Goal: Task Accomplishment & Management: Manage account settings

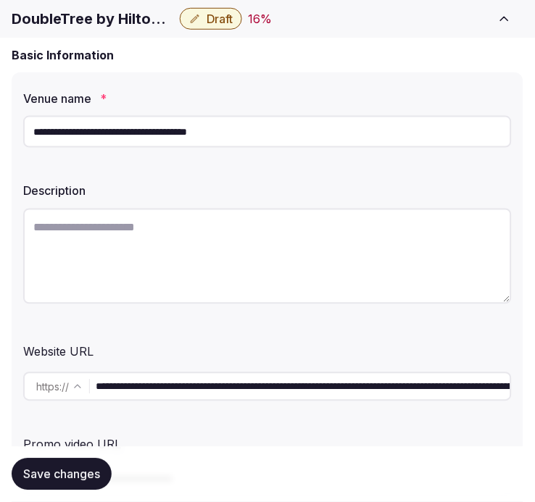
scroll to position [161, 0]
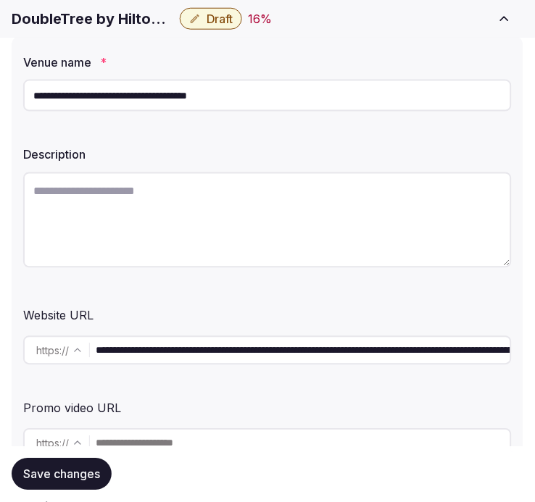
click at [295, 198] on textarea at bounding box center [267, 221] width 489 height 96
paste textarea "**********"
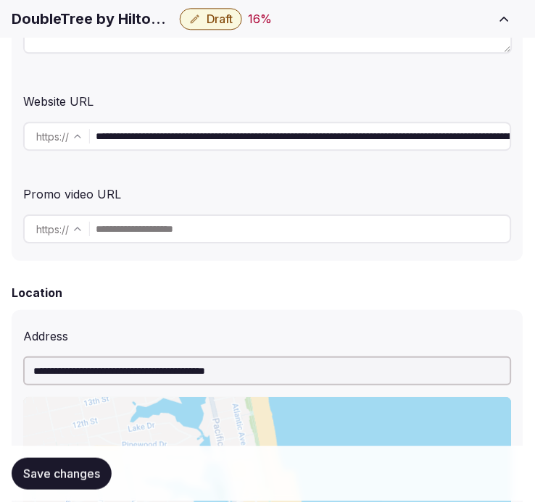
scroll to position [402, 0]
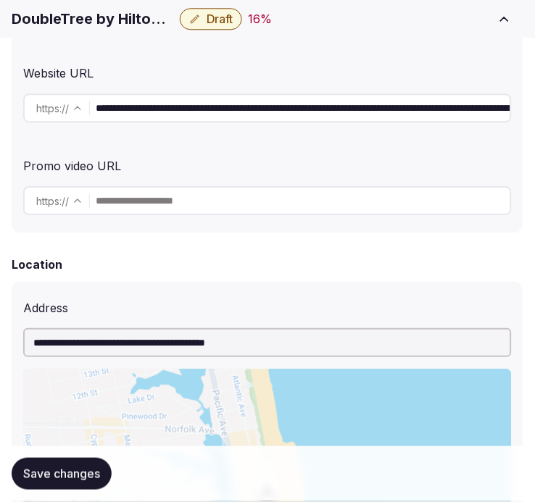
type textarea "**********"
drag, startPoint x: 481, startPoint y: 111, endPoint x: 607, endPoint y: 95, distance: 127.8
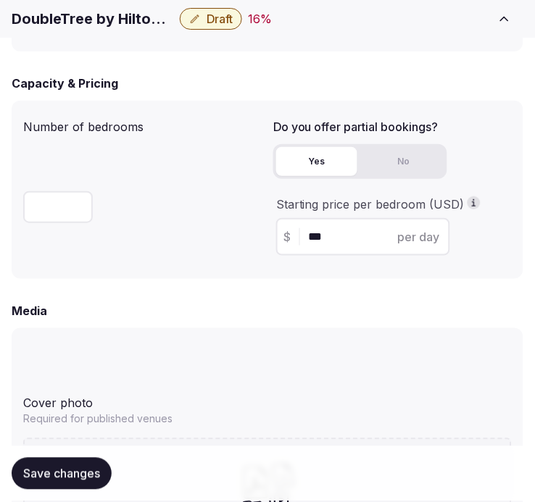
scroll to position [1288, 0]
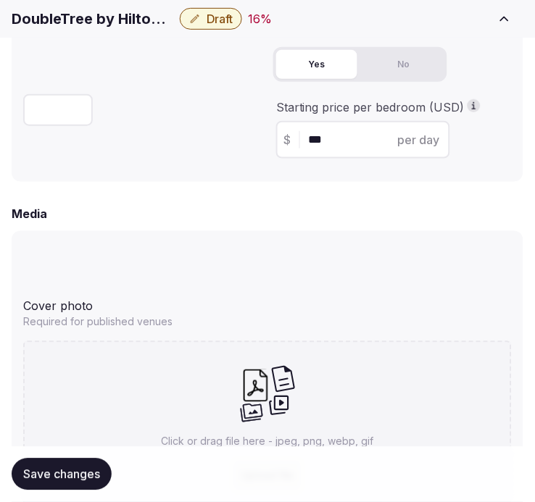
type input "**********"
click at [78, 464] on button "Save changes" at bounding box center [62, 475] width 100 height 32
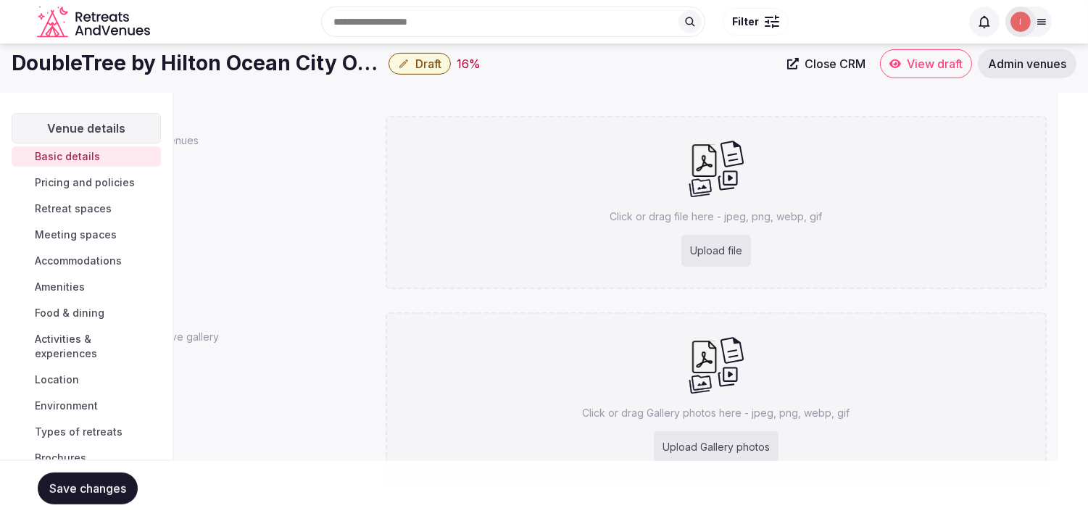
scroll to position [38, 0]
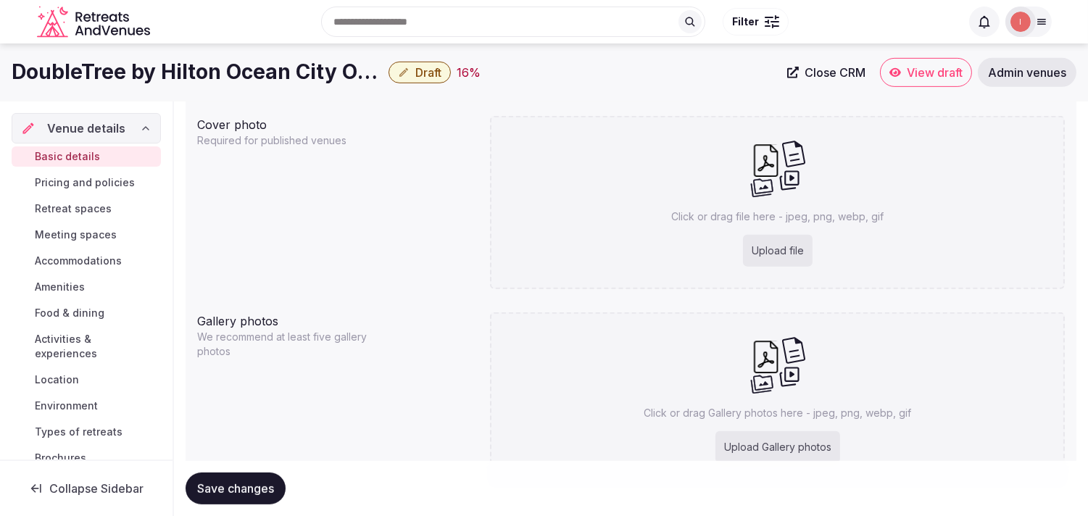
click at [534, 73] on span "Close CRM" at bounding box center [835, 72] width 61 height 14
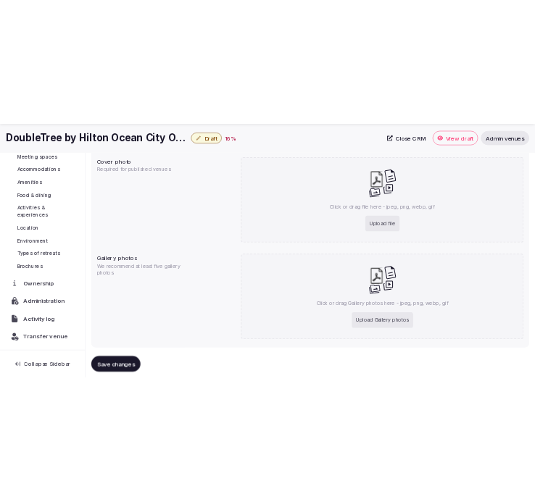
scroll to position [124, 0]
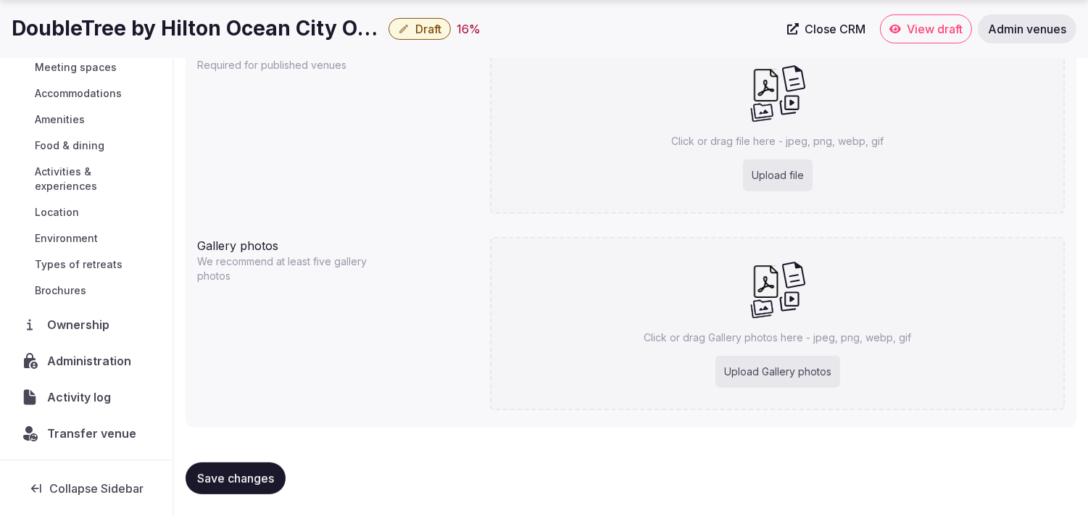
click at [113, 428] on span "Transfer venue" at bounding box center [91, 433] width 89 height 17
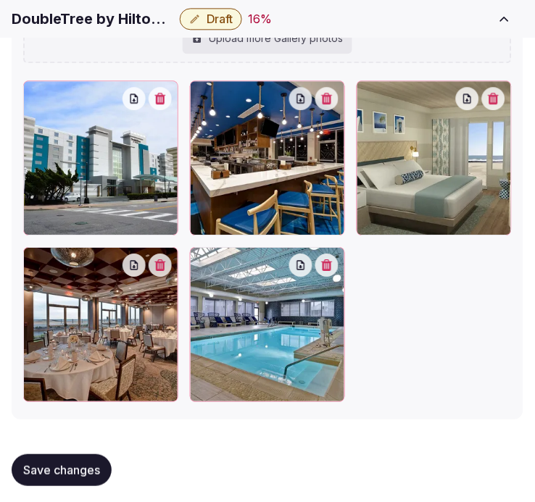
scroll to position [2179, 0]
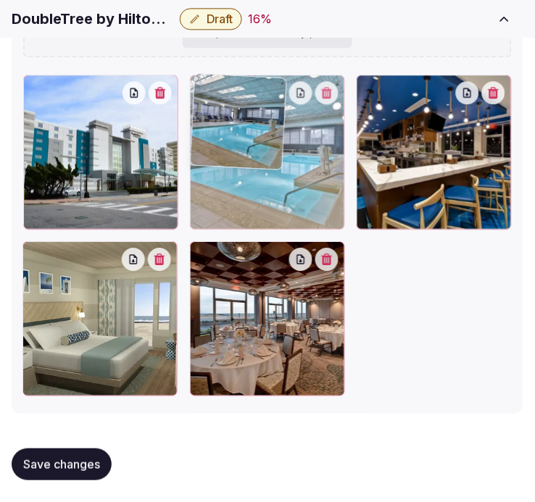
drag, startPoint x: 200, startPoint y: 252, endPoint x: 215, endPoint y: 150, distance: 102.5
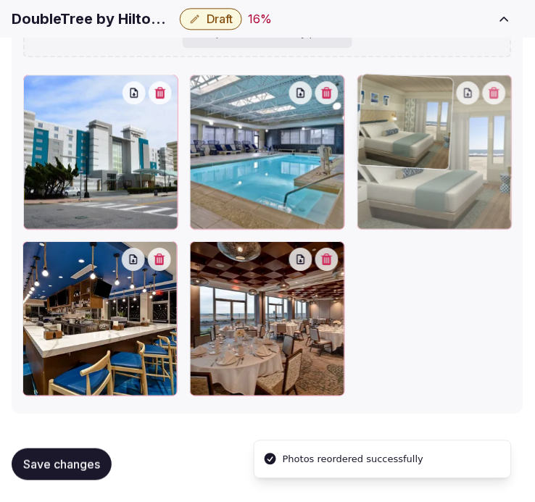
drag, startPoint x: 41, startPoint y: 252, endPoint x: 362, endPoint y: 112, distance: 350.5
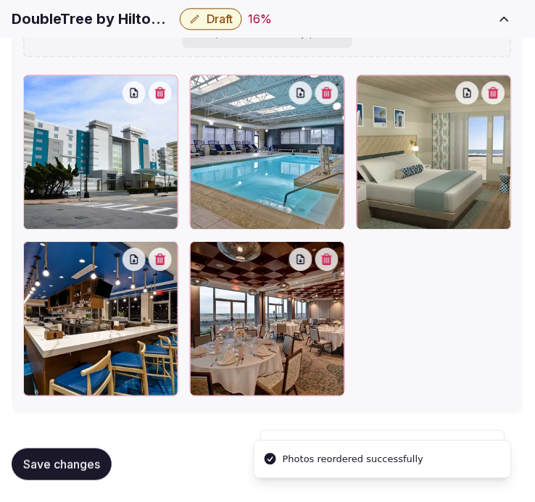
click at [91, 460] on span "Save changes" at bounding box center [61, 464] width 77 height 14
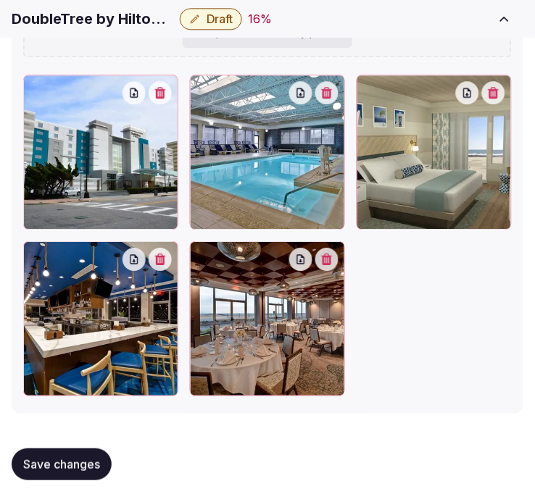
click at [30, 467] on span "Save changes" at bounding box center [61, 464] width 77 height 14
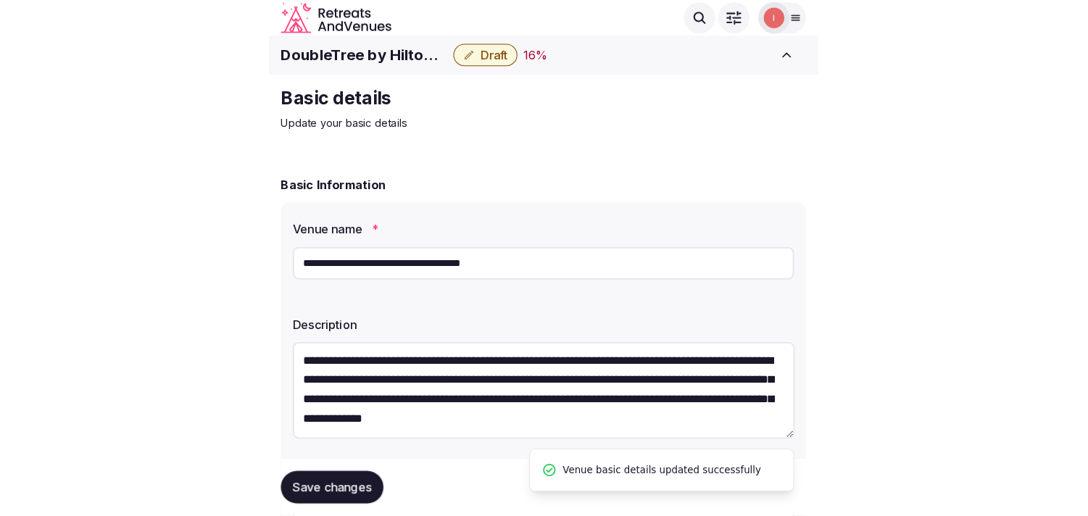
scroll to position [0, 0]
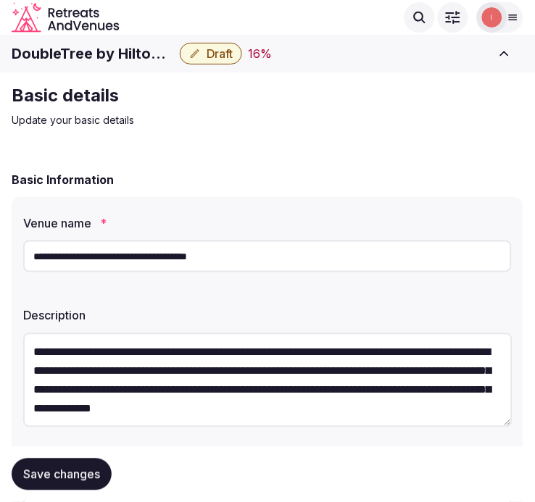
click at [212, 49] on span "Draft" at bounding box center [220, 53] width 26 height 14
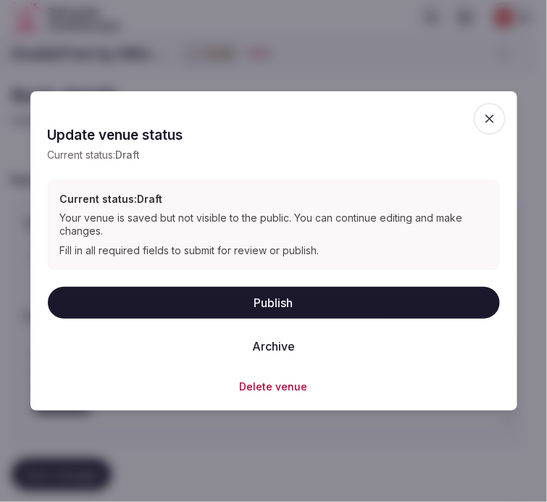
click at [295, 302] on button "Publish" at bounding box center [274, 303] width 452 height 32
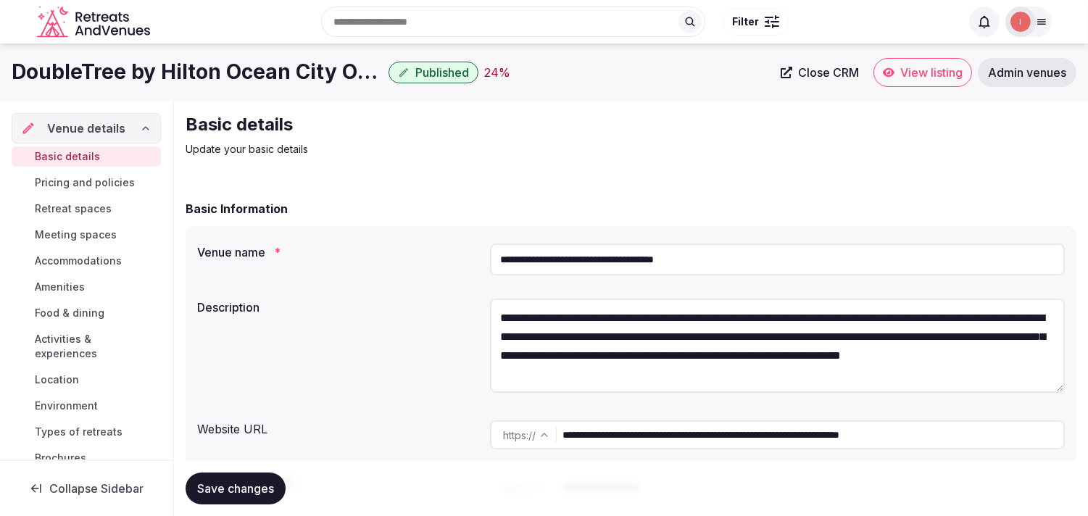
click at [109, 183] on span "Pricing and policies" at bounding box center [85, 182] width 100 height 14
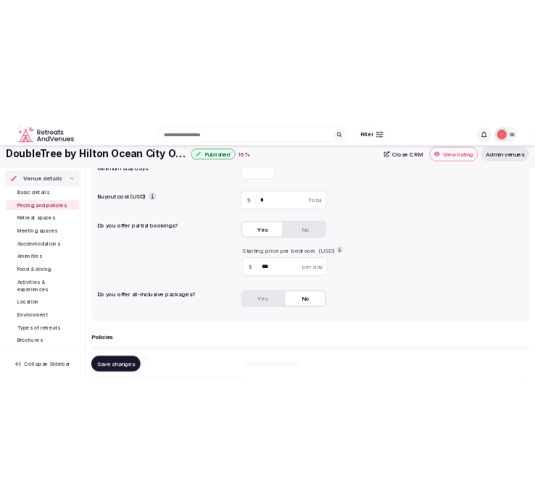
scroll to position [161, 0]
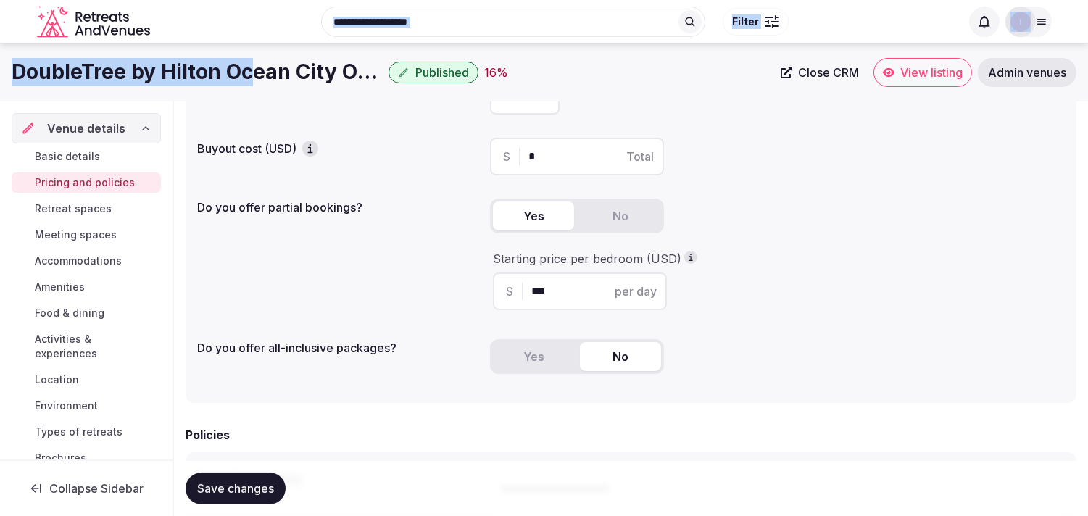
click at [252, 65] on body "Search Popular Destinations Toscana, Italy Riviera Maya, Mexico Indonesia, Bali…" at bounding box center [544, 319] width 1088 height 961
click at [252, 65] on h1 "DoubleTree by Hilton Ocean City Oceanfront" at bounding box center [197, 72] width 371 height 28
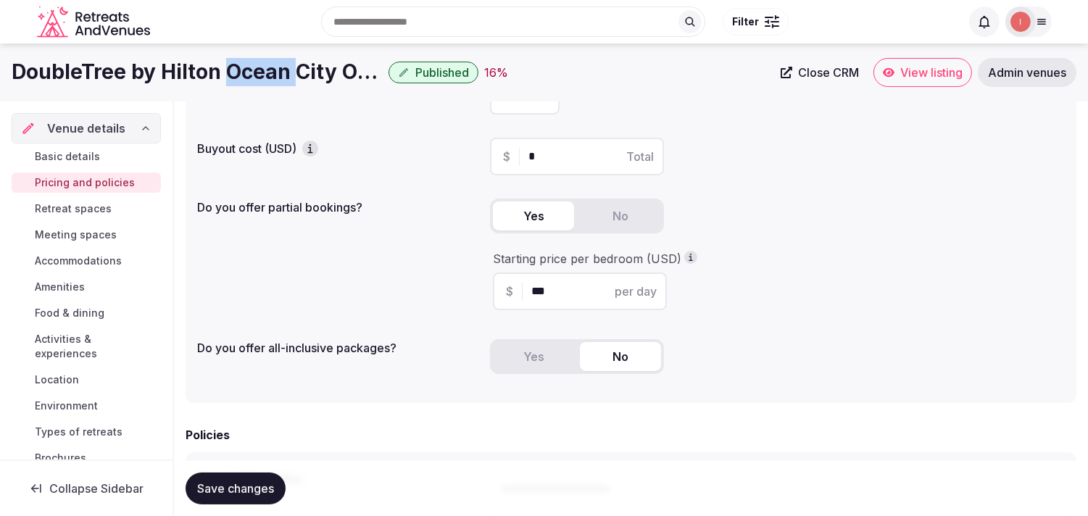
click at [252, 65] on h1 "DoubleTree by Hilton Ocean City Oceanfront" at bounding box center [197, 72] width 371 height 28
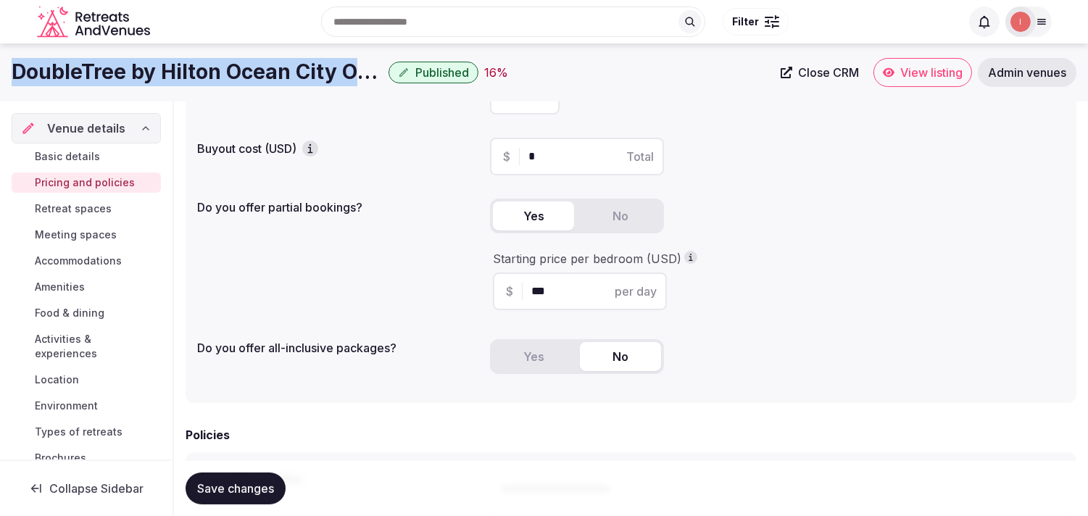
click at [252, 65] on h1 "DoubleTree by Hilton Ocean City Oceanfront" at bounding box center [197, 72] width 371 height 28
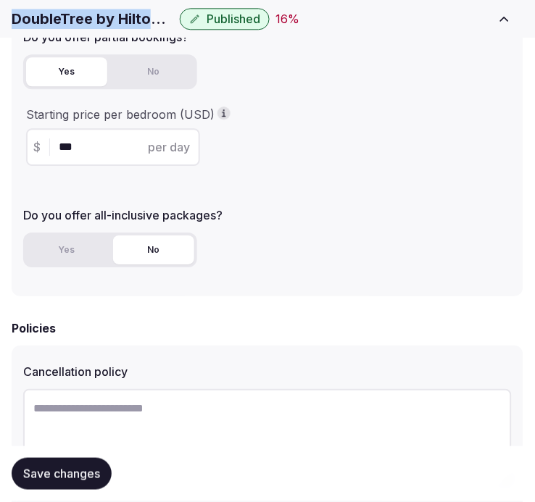
scroll to position [483, 0]
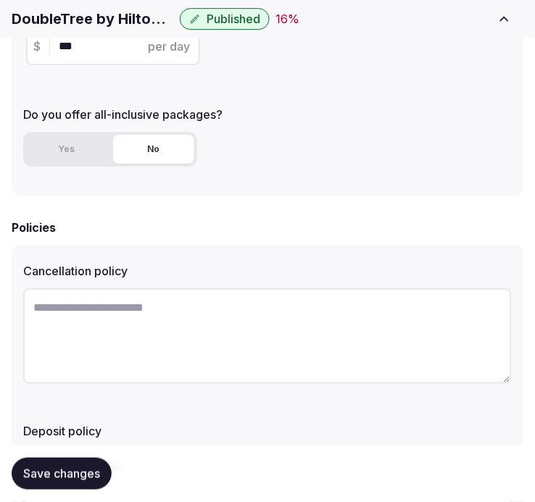
click at [220, 336] on textarea at bounding box center [267, 336] width 489 height 96
drag, startPoint x: 220, startPoint y: 336, endPoint x: 228, endPoint y: 333, distance: 8.5
paste textarea "**********"
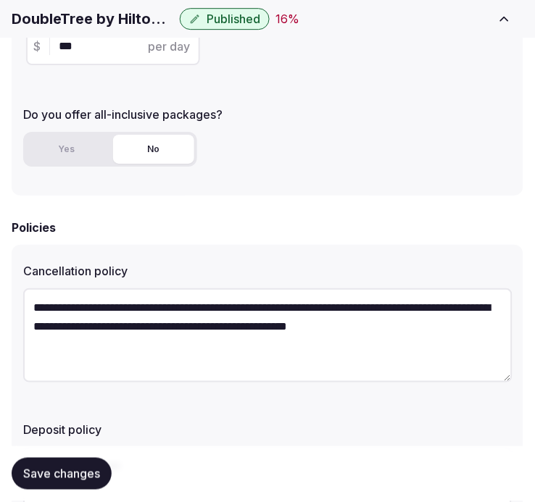
type textarea "**********"
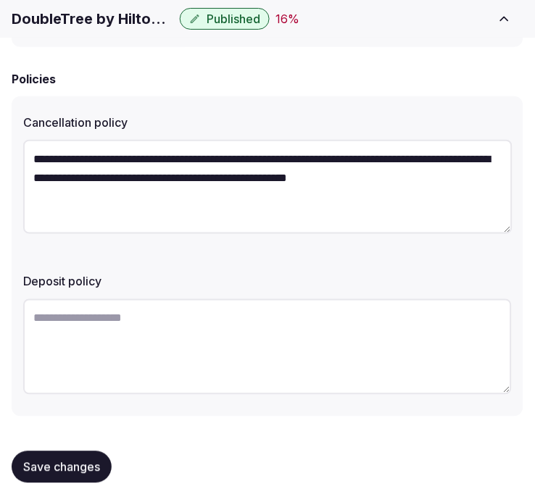
scroll to position [632, 0]
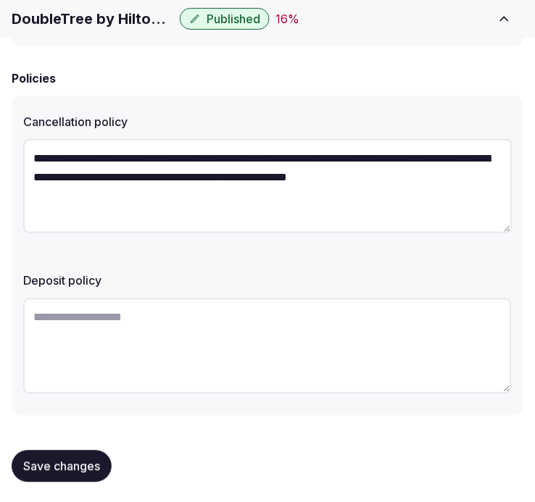
click at [182, 346] on textarea at bounding box center [267, 347] width 489 height 96
paste textarea "**********"
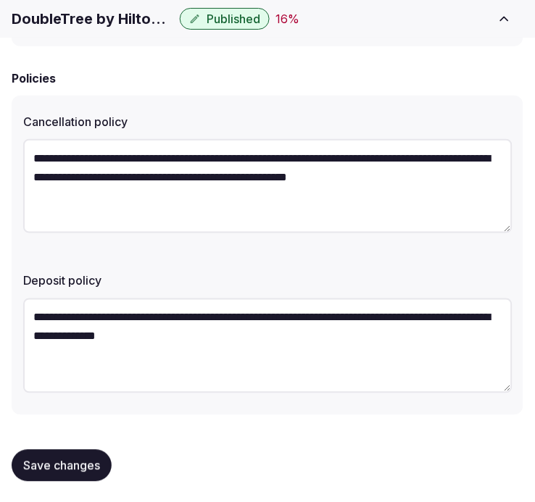
type textarea "**********"
click at [78, 460] on span "Save changes" at bounding box center [61, 466] width 77 height 14
click at [78, 462] on span "Save changes" at bounding box center [61, 466] width 77 height 14
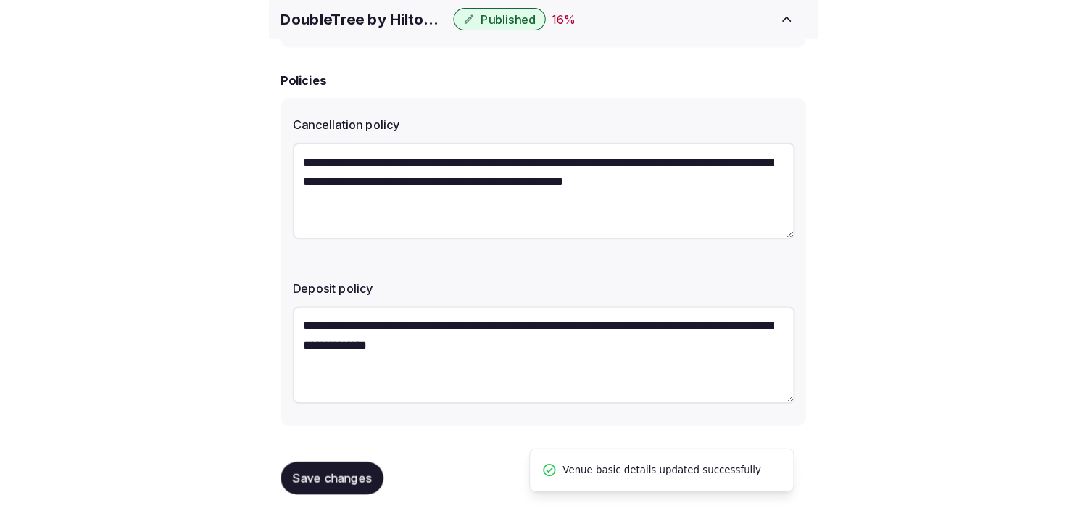
scroll to position [439, 0]
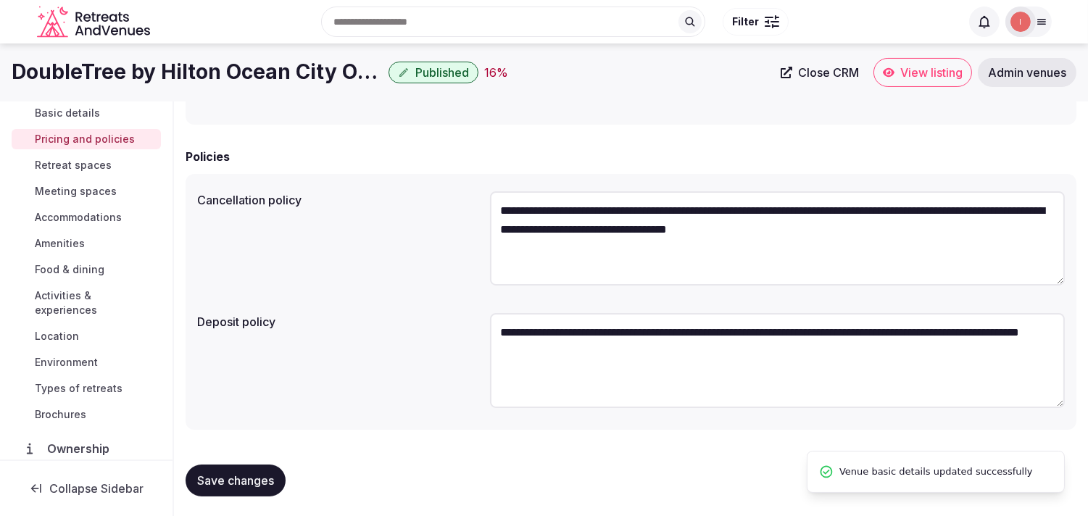
click at [88, 169] on span "Retreat spaces" at bounding box center [73, 165] width 77 height 14
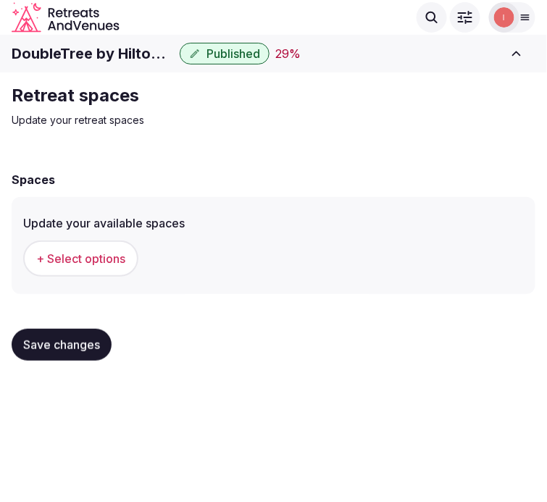
click at [104, 263] on span "+ Select options" at bounding box center [80, 259] width 89 height 16
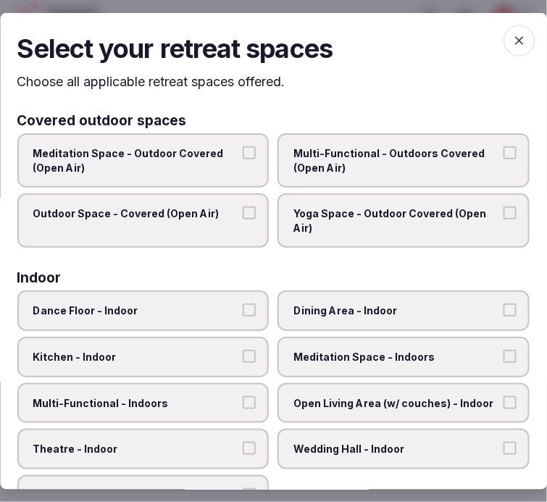
click at [415, 312] on span "Dining Area - Indoor" at bounding box center [397, 311] width 206 height 14
click at [504, 312] on button "Dining Area - Indoor" at bounding box center [510, 310] width 13 height 13
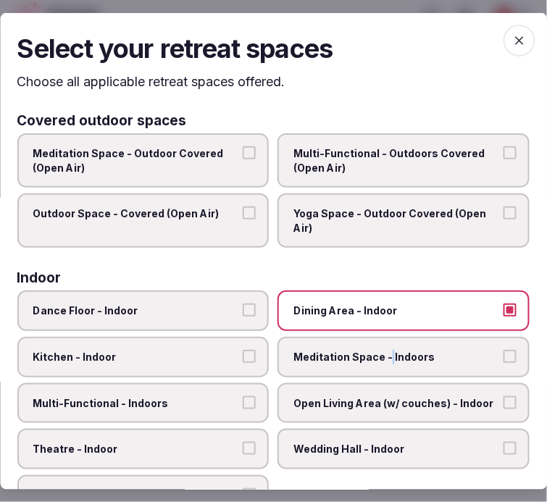
click at [381, 352] on span "Meditation Space - Indoors" at bounding box center [397, 357] width 206 height 14
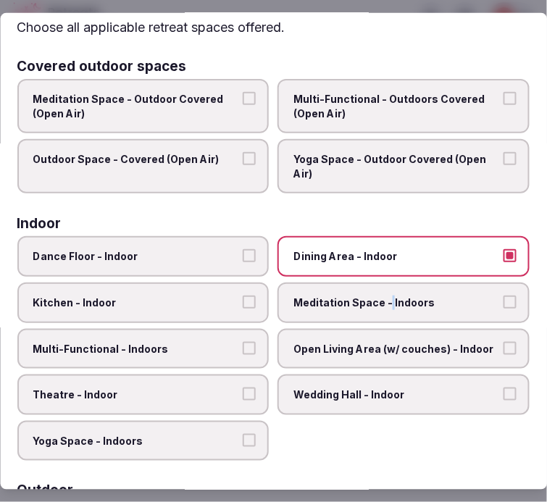
scroll to position [80, 0]
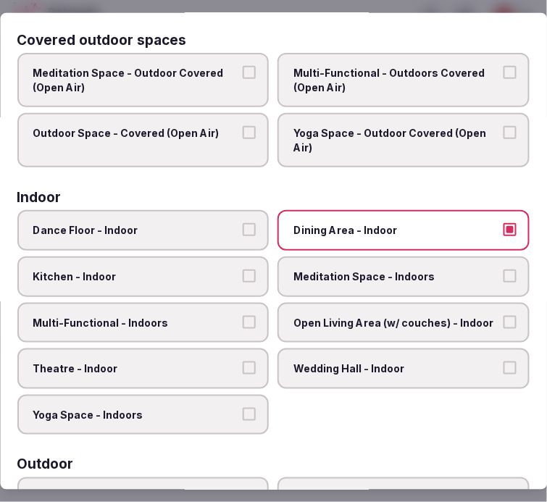
click at [207, 317] on span "Multi-Functional - Indoors" at bounding box center [136, 322] width 206 height 14
click at [244, 317] on button "Multi-Functional - Indoors" at bounding box center [250, 321] width 13 height 13
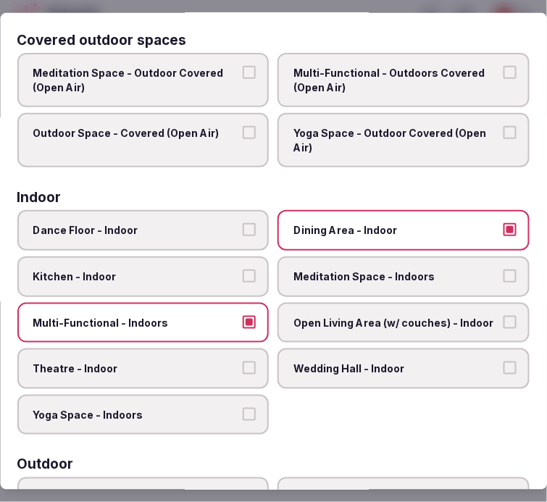
click at [199, 362] on span "Theatre - Indoor" at bounding box center [136, 369] width 206 height 14
click at [244, 362] on button "Theatre - Indoor" at bounding box center [250, 368] width 13 height 13
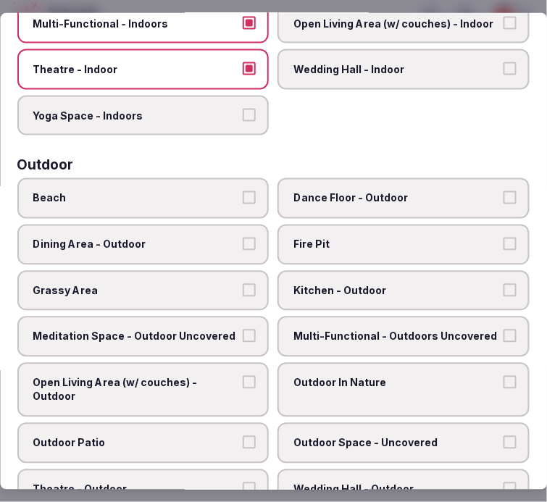
scroll to position [402, 0]
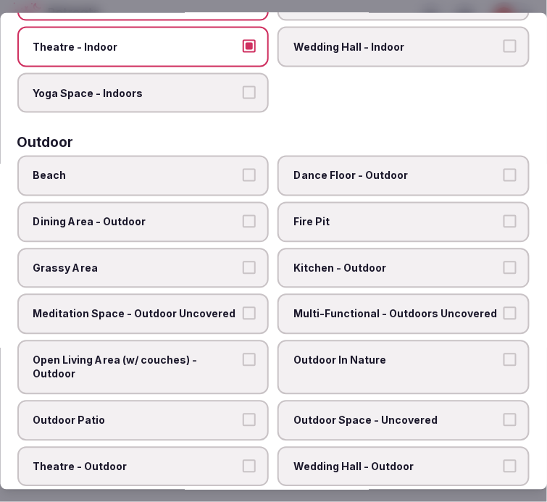
drag, startPoint x: 194, startPoint y: 174, endPoint x: 206, endPoint y: 175, distance: 11.7
click at [198, 175] on label "Beach" at bounding box center [143, 176] width 252 height 41
click at [244, 175] on button "Beach" at bounding box center [250, 175] width 13 height 13
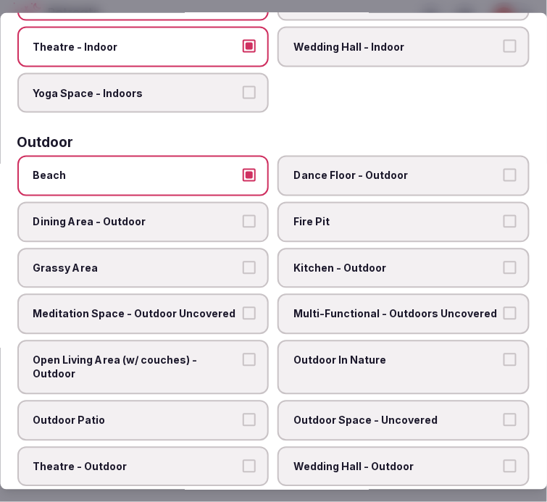
click at [244, 414] on button "Outdoor Patio" at bounding box center [250, 420] width 13 height 13
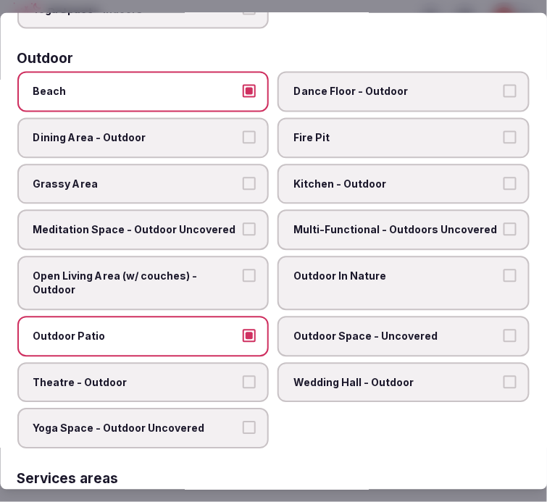
scroll to position [563, 0]
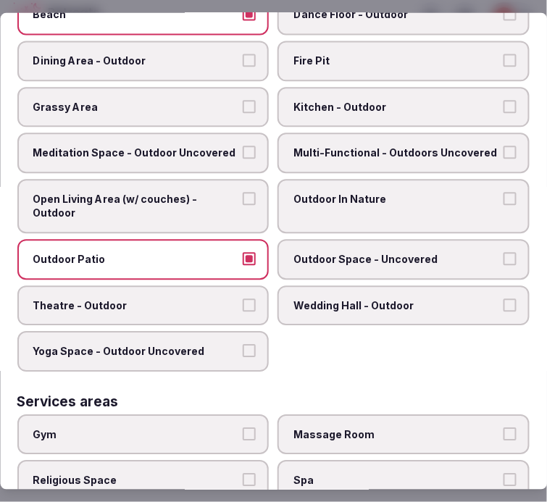
click at [378, 253] on span "Outdoor Space - Uncovered" at bounding box center [397, 260] width 206 height 14
click at [504, 253] on button "Outdoor Space - Uncovered" at bounding box center [510, 259] width 13 height 13
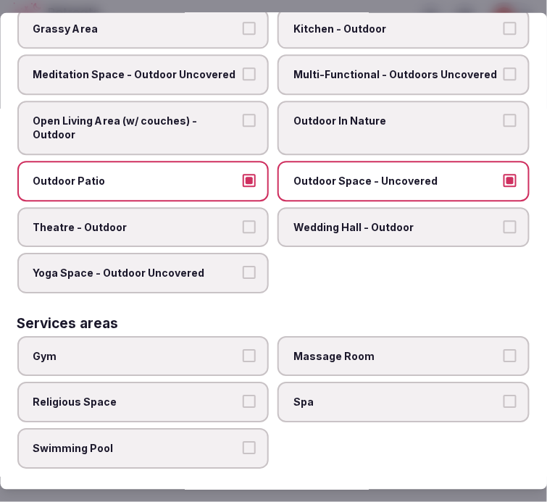
scroll to position [725, 0]
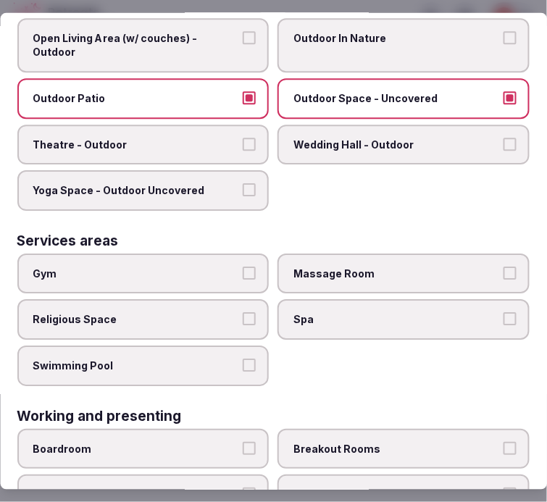
drag, startPoint x: 203, startPoint y: 271, endPoint x: 212, endPoint y: 281, distance: 13.4
click at [204, 272] on label "Gym" at bounding box center [143, 274] width 252 height 41
click at [244, 272] on button "Gym" at bounding box center [250, 273] width 13 height 13
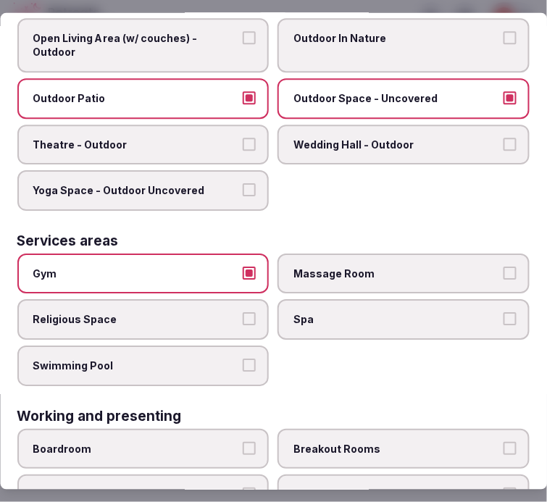
drag, startPoint x: 228, startPoint y: 335, endPoint x: 465, endPoint y: 283, distance: 242.0
click at [240, 346] on label "Swimming Pool" at bounding box center [143, 366] width 252 height 41
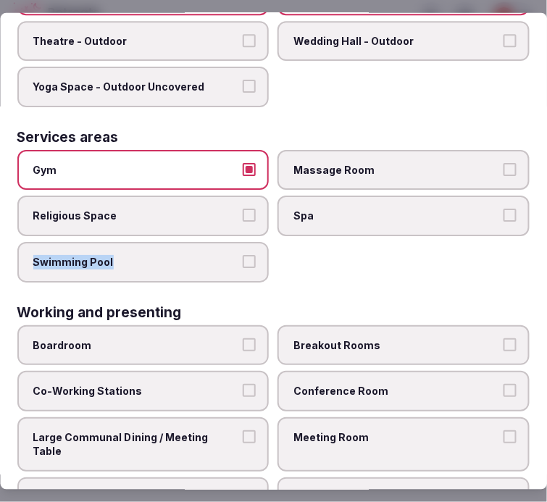
scroll to position [830, 0]
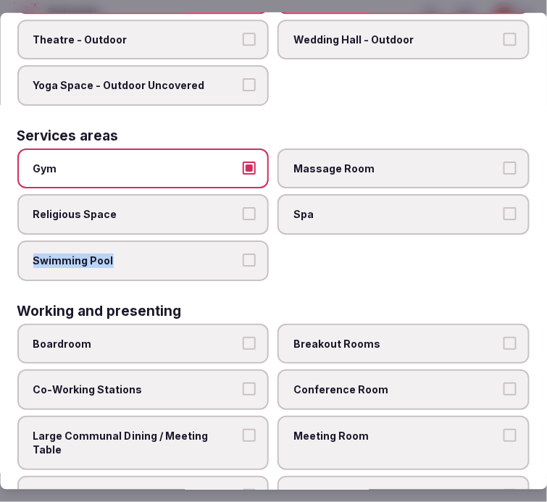
click at [236, 241] on label "Swimming Pool" at bounding box center [143, 261] width 252 height 41
click at [244, 254] on button "Swimming Pool" at bounding box center [250, 260] width 13 height 13
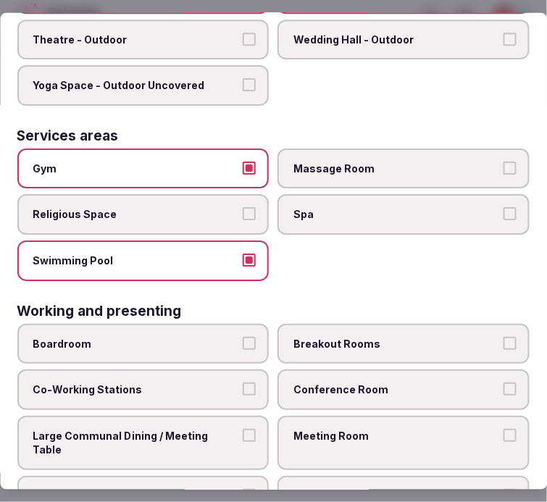
click at [324, 370] on label "Conference Room" at bounding box center [404, 390] width 252 height 41
click at [504, 383] on button "Conference Room" at bounding box center [510, 389] width 13 height 13
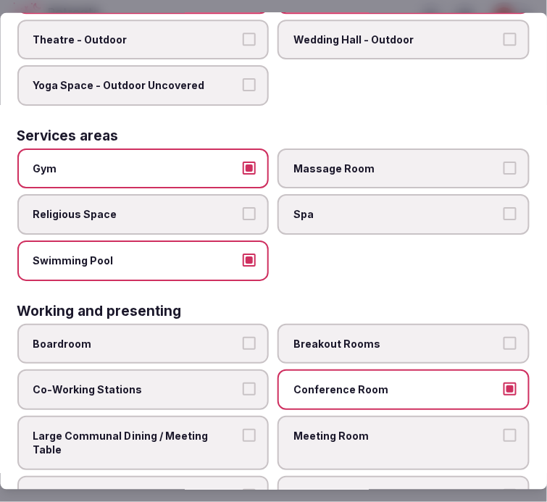
click at [308, 429] on span "Meeting Room" at bounding box center [397, 436] width 206 height 14
click at [504, 429] on button "Meeting Room" at bounding box center [510, 435] width 13 height 13
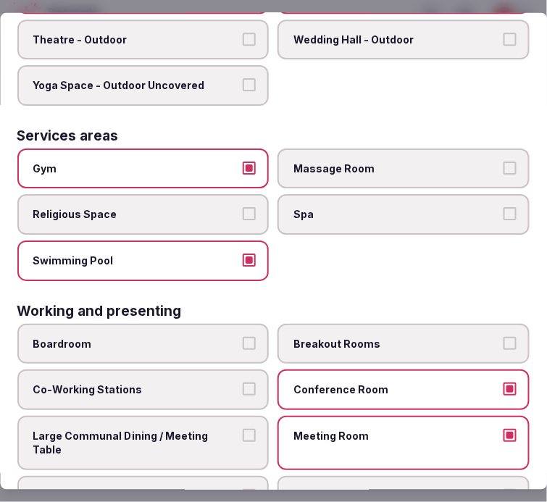
click at [216, 429] on span "Large Communal Dining / Meeting Table" at bounding box center [136, 443] width 206 height 28
click at [244, 429] on button "Large Communal Dining / Meeting Table" at bounding box center [250, 435] width 13 height 13
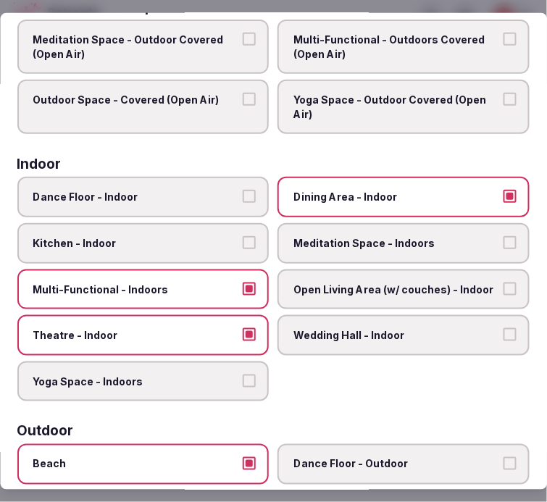
scroll to position [25, 0]
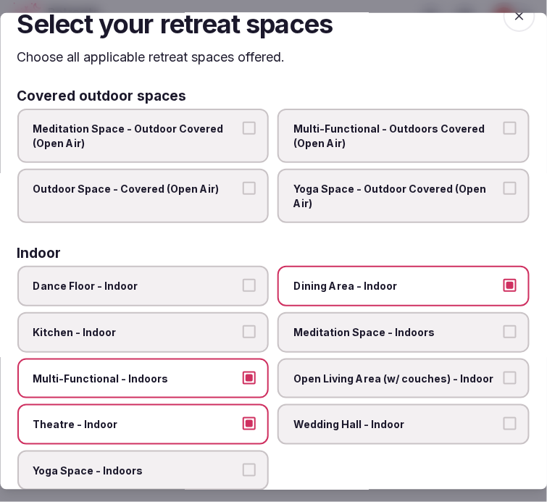
click at [513, 20] on icon "button" at bounding box center [519, 15] width 14 height 14
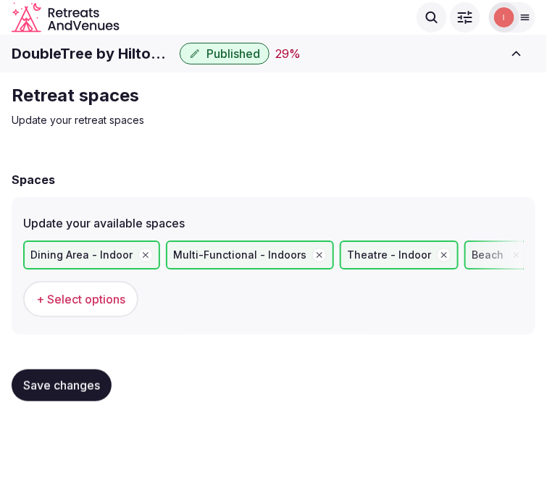
click at [64, 386] on span "Save changes" at bounding box center [61, 385] width 77 height 14
click at [46, 391] on button "Save changes" at bounding box center [62, 386] width 100 height 32
drag, startPoint x: 47, startPoint y: 381, endPoint x: 136, endPoint y: 303, distance: 118.6
click at [49, 379] on span "Save changes" at bounding box center [61, 385] width 77 height 14
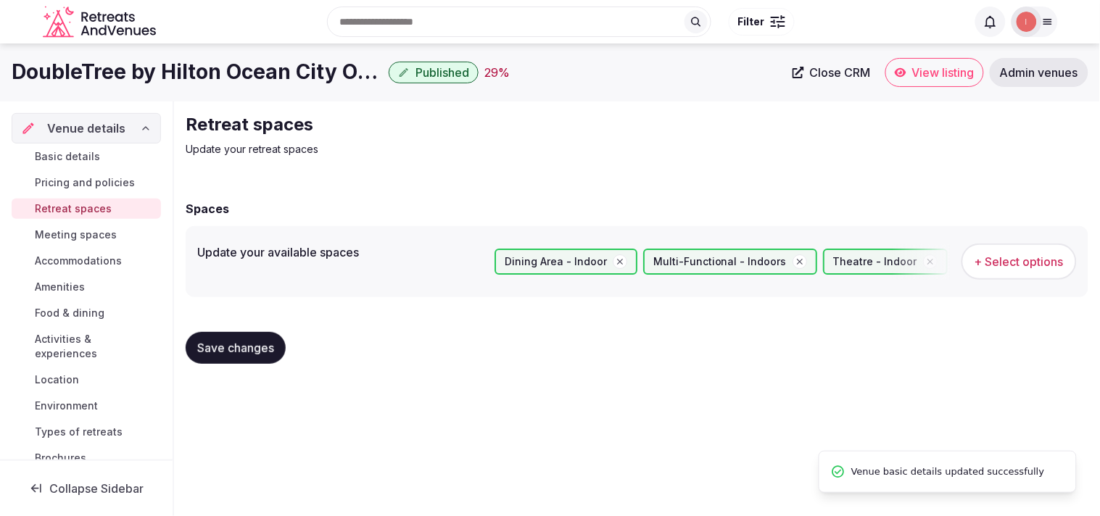
click at [99, 229] on span "Meeting spaces" at bounding box center [76, 235] width 82 height 14
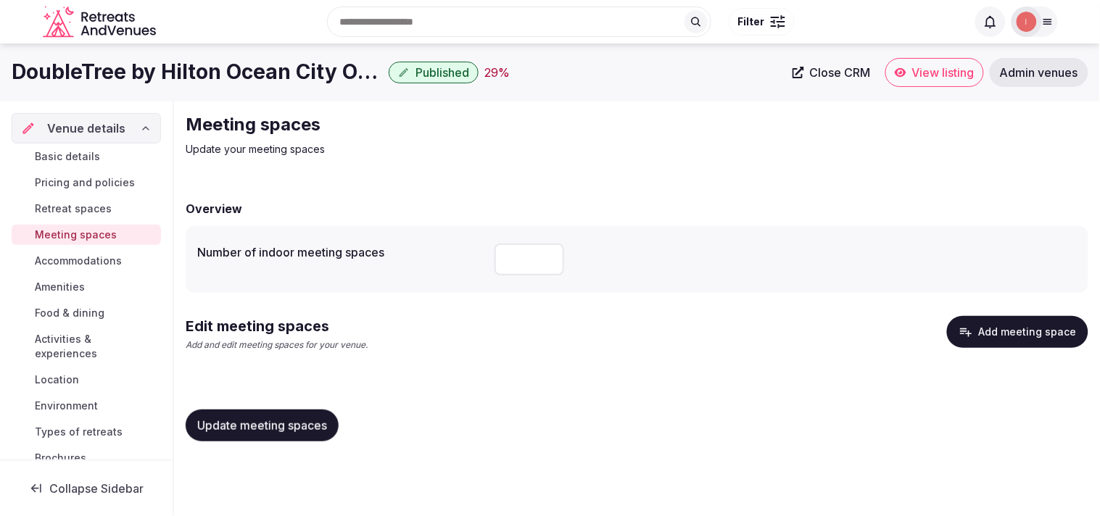
click at [534, 323] on button "Add meeting space" at bounding box center [1017, 332] width 141 height 32
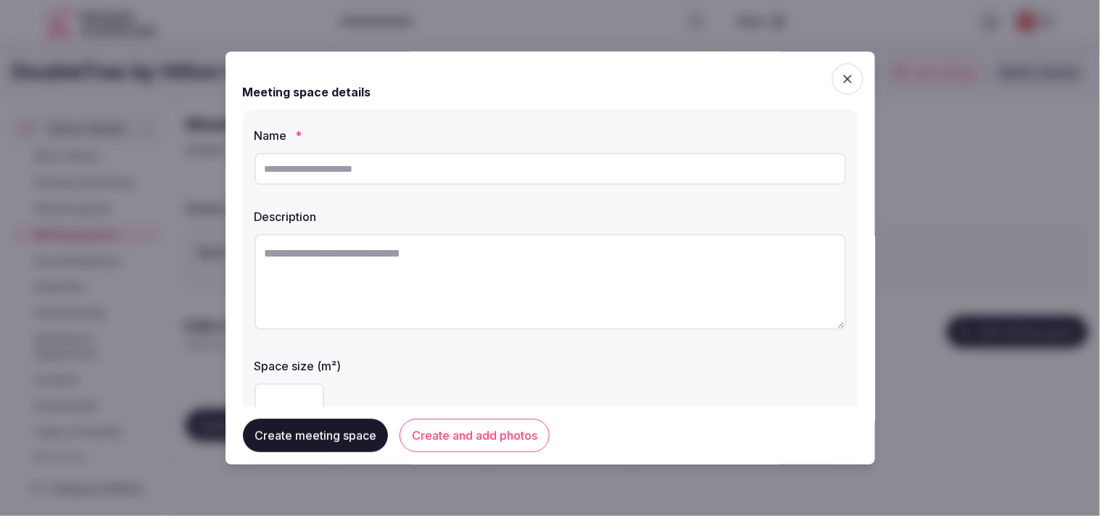
click at [534, 83] on div "Meeting space details" at bounding box center [550, 91] width 615 height 17
click at [534, 87] on span "button" at bounding box center [847, 79] width 32 height 32
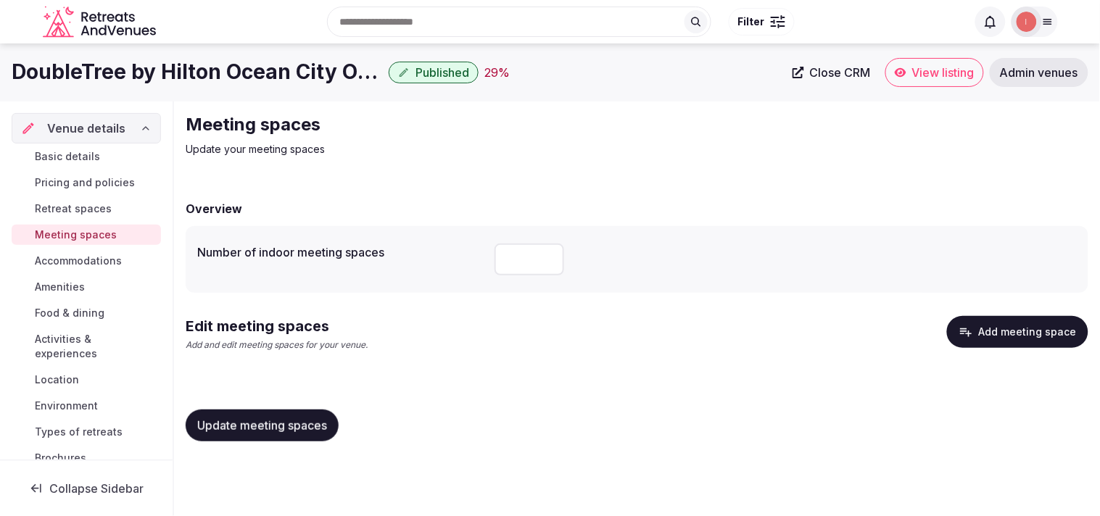
drag, startPoint x: 475, startPoint y: 239, endPoint x: 512, endPoint y: 254, distance: 39.7
click at [495, 252] on div "Number of indoor meeting spaces" at bounding box center [636, 259] width 879 height 43
click at [525, 256] on input "number" at bounding box center [529, 260] width 70 height 32
type input "*"
click at [291, 431] on span "Update meeting spaces" at bounding box center [262, 425] width 130 height 14
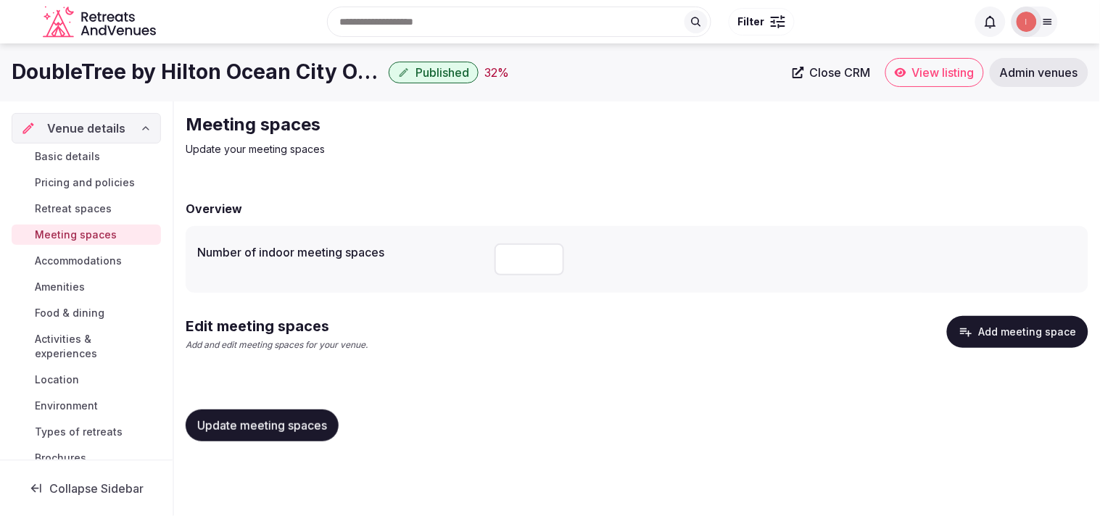
click at [534, 321] on button "Add meeting space" at bounding box center [1017, 332] width 141 height 32
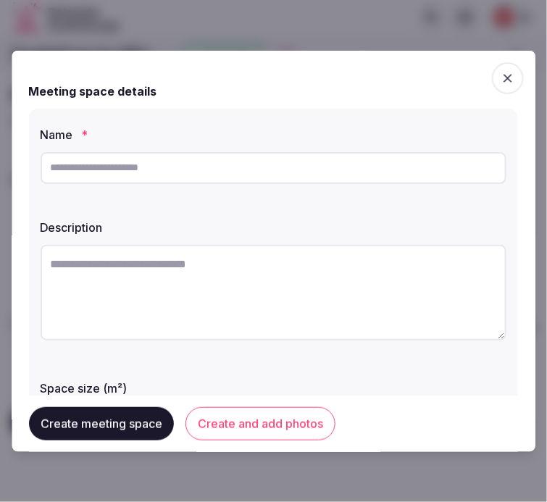
click at [135, 176] on input "text" at bounding box center [274, 167] width 466 height 32
drag, startPoint x: 135, startPoint y: 177, endPoint x: 180, endPoint y: 177, distance: 44.9
paste input "**********"
type input "**********"
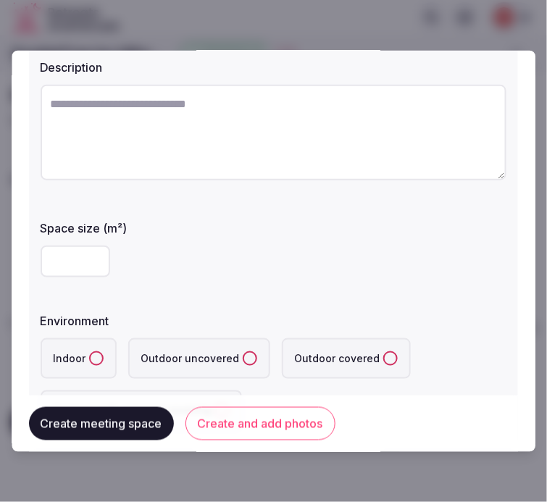
scroll to position [161, 0]
click at [74, 271] on input "number" at bounding box center [76, 260] width 70 height 32
type input "***"
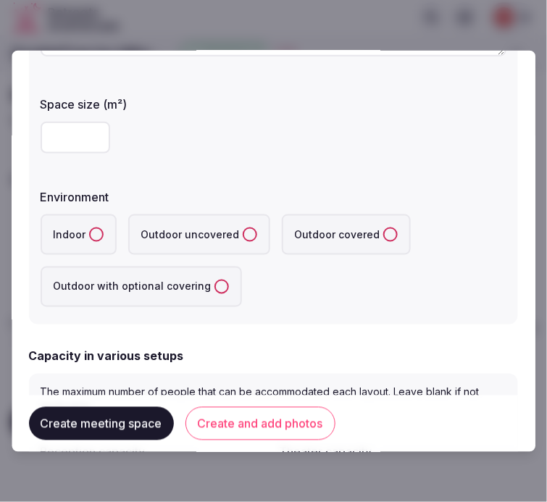
scroll to position [322, 0]
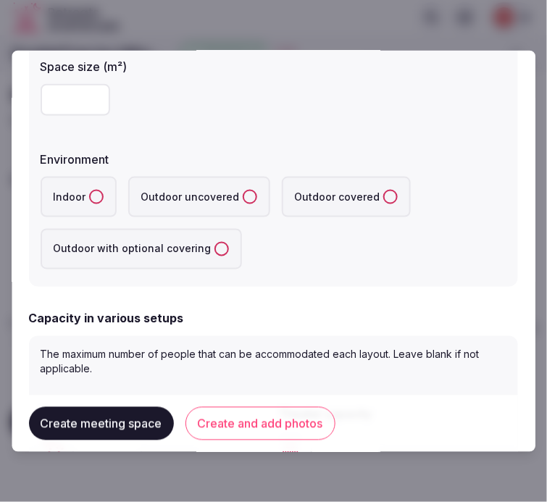
click at [294, 417] on button "Create and add photos" at bounding box center [261, 423] width 150 height 33
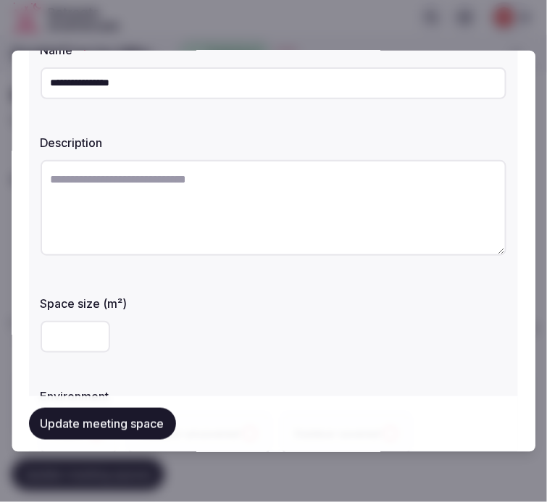
scroll to position [161, 0]
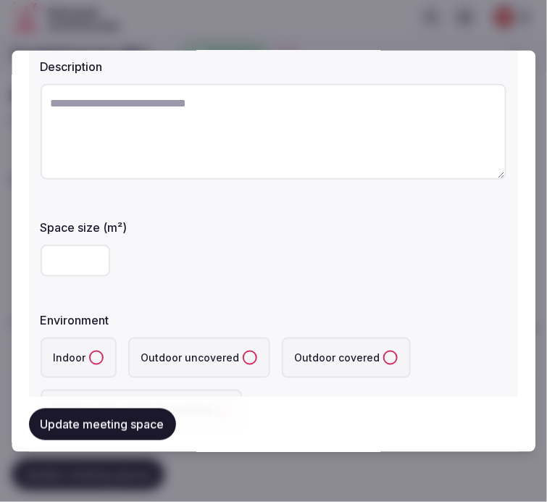
click at [92, 360] on button "Indoor" at bounding box center [96, 357] width 14 height 14
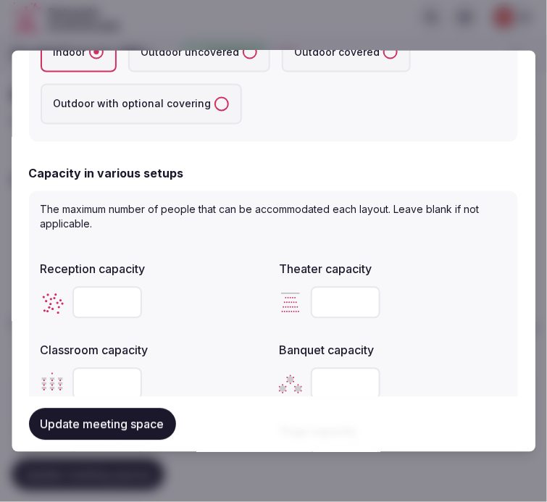
scroll to position [483, 0]
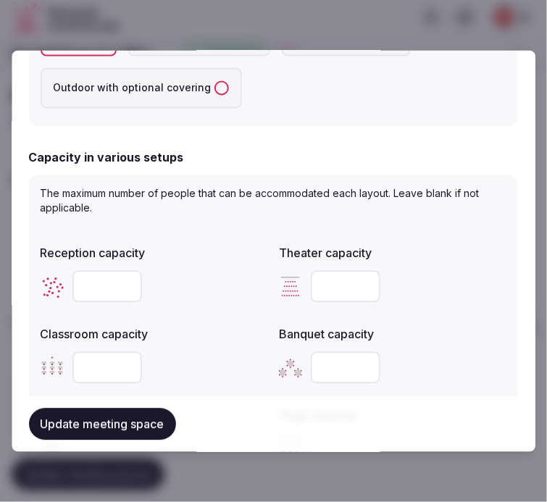
click at [90, 283] on input "number" at bounding box center [107, 286] width 70 height 32
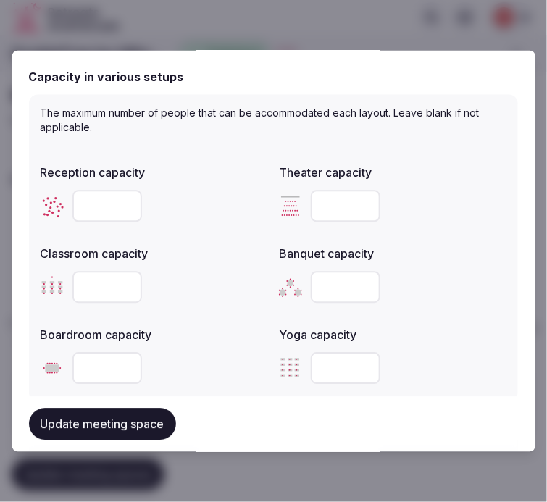
scroll to position [644, 0]
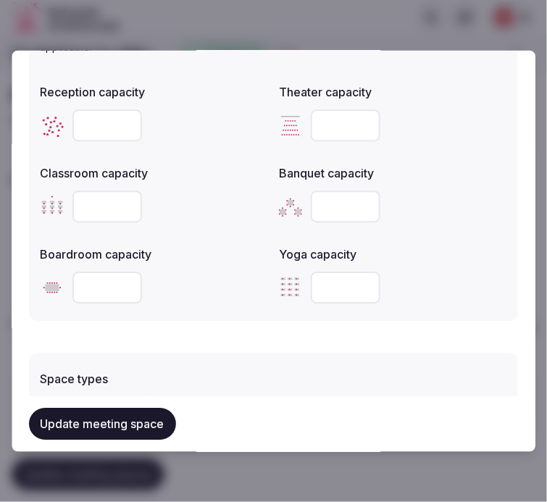
click at [314, 214] on input "number" at bounding box center [347, 207] width 70 height 32
type input "***"
click at [87, 283] on input "number" at bounding box center [107, 288] width 70 height 32
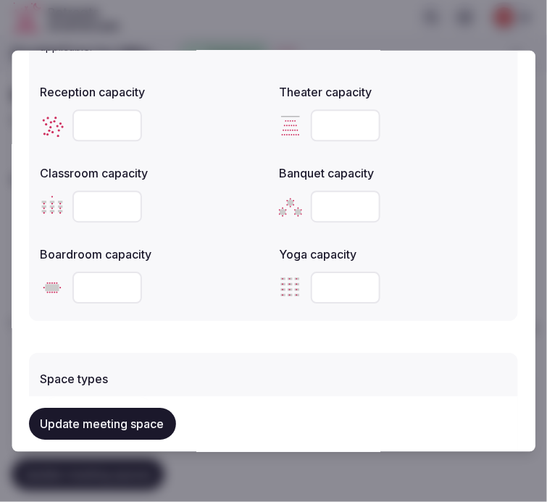
drag, startPoint x: 97, startPoint y: 281, endPoint x: 49, endPoint y: 290, distance: 49.5
click at [49, 290] on div "***" at bounding box center [155, 288] width 228 height 32
type input "**"
click at [93, 125] on input "number" at bounding box center [107, 125] width 70 height 32
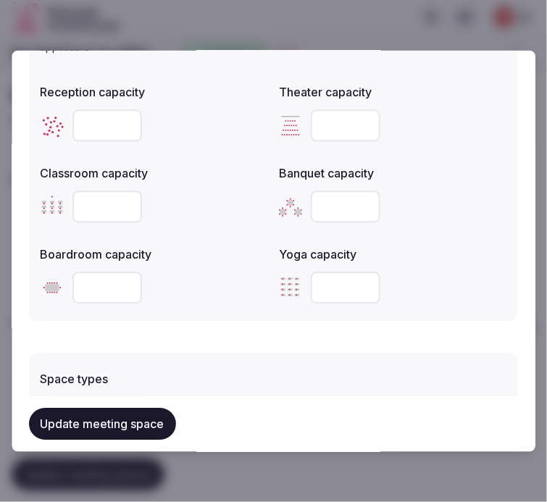
type input "***"
click at [328, 120] on input "number" at bounding box center [347, 125] width 70 height 32
type input "***"
click at [90, 209] on input "number" at bounding box center [107, 207] width 70 height 32
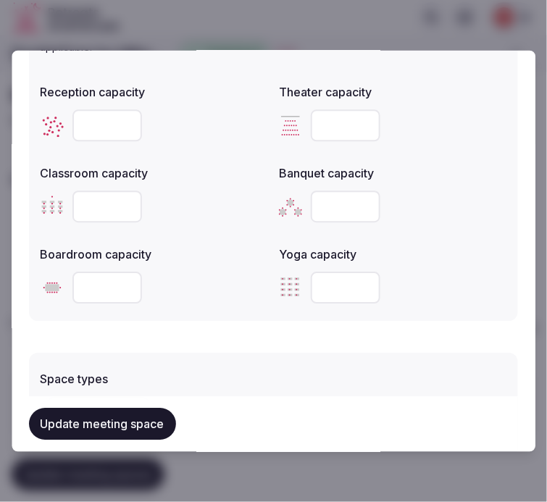
click at [93, 205] on input "number" at bounding box center [107, 207] width 70 height 32
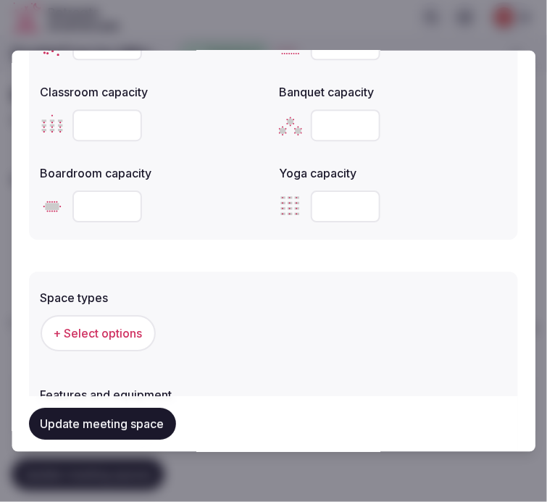
type input "**"
click at [100, 344] on button "+ Select options" at bounding box center [98, 333] width 115 height 36
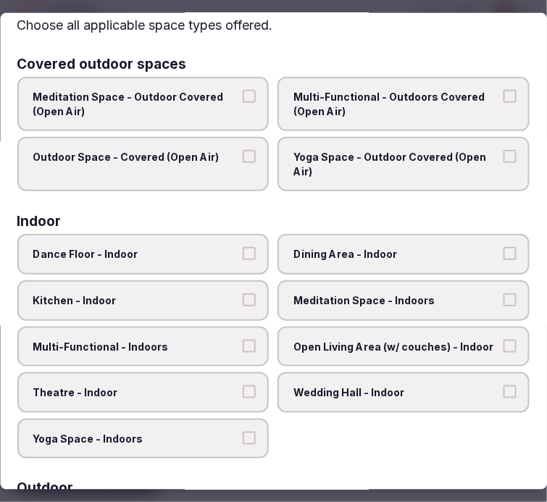
scroll to position [80, 0]
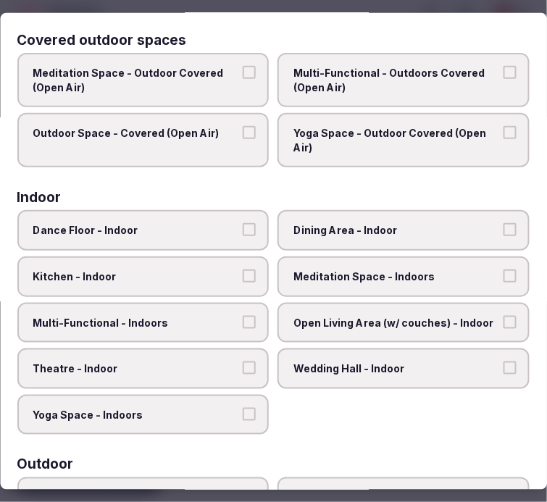
click at [377, 218] on label "Dining Area - Indoor" at bounding box center [404, 230] width 252 height 41
click at [504, 223] on button "Dining Area - Indoor" at bounding box center [510, 229] width 13 height 13
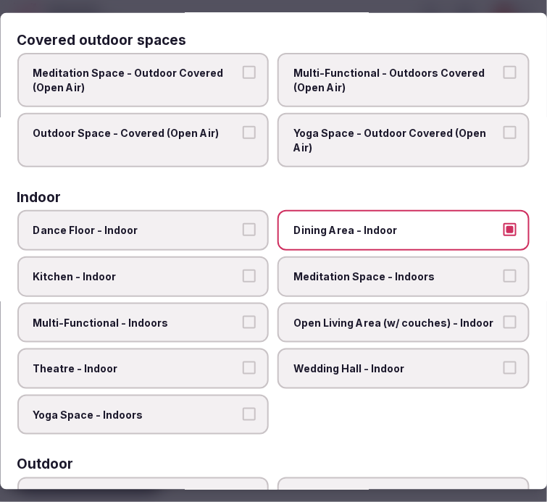
click at [371, 276] on span "Meditation Space - Indoors" at bounding box center [397, 277] width 206 height 14
click at [504, 276] on button "Meditation Space - Indoors" at bounding box center [510, 276] width 13 height 13
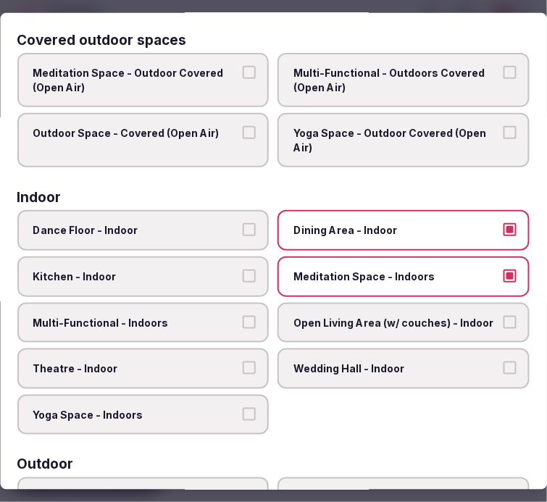
drag, startPoint x: 324, startPoint y: 272, endPoint x: 261, endPoint y: 308, distance: 72.7
click at [320, 275] on span "Meditation Space - Indoors" at bounding box center [397, 277] width 206 height 14
click at [244, 315] on button "Multi-Functional - Indoors" at bounding box center [250, 321] width 13 height 13
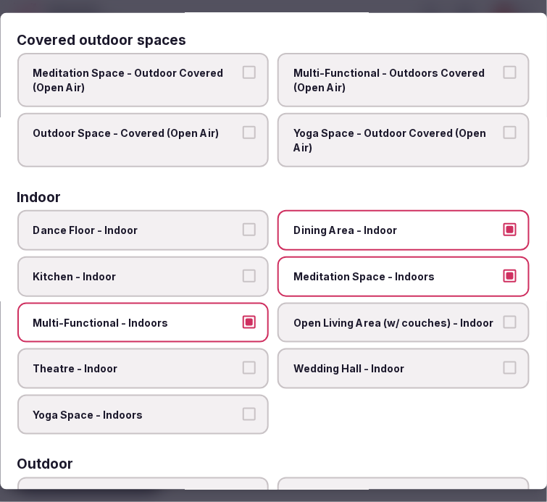
click at [228, 362] on span "Theatre - Indoor" at bounding box center [136, 369] width 206 height 14
click at [244, 362] on button "Theatre - Indoor" at bounding box center [250, 368] width 13 height 13
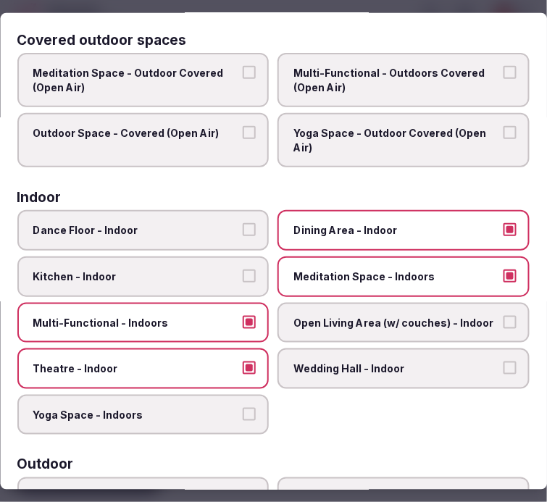
drag, startPoint x: 457, startPoint y: 284, endPoint x: 444, endPoint y: 296, distance: 16.9
click at [449, 291] on div "Dance Floor - Indoor Dining Area - Indoor Kitchen - Indoor Meditation Space - I…" at bounding box center [273, 322] width 512 height 225
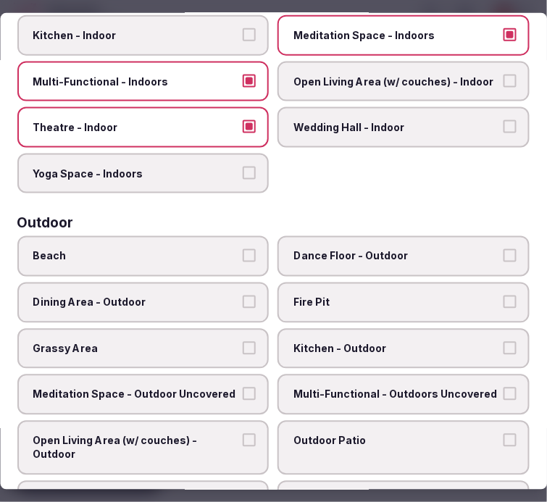
scroll to position [402, 0]
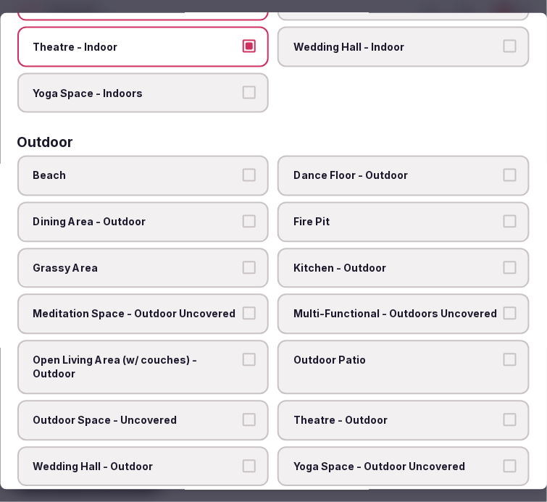
click at [357, 157] on label "Dance Floor - Outdoor" at bounding box center [404, 176] width 252 height 41
click at [504, 169] on button "Dance Floor - Outdoor" at bounding box center [510, 175] width 13 height 13
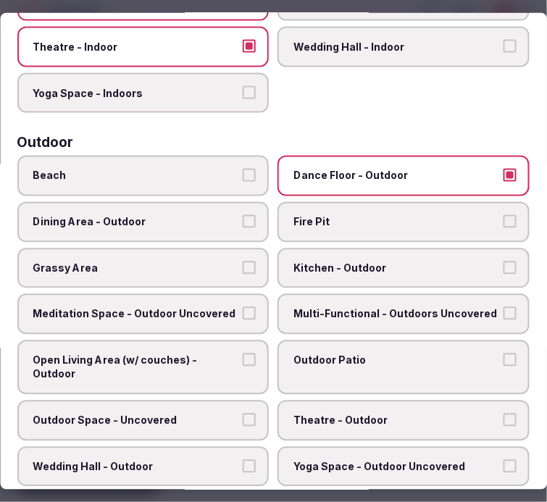
click at [331, 181] on label "Dance Floor - Outdoor" at bounding box center [404, 176] width 252 height 41
click at [504, 181] on button "Dance Floor - Outdoor" at bounding box center [510, 175] width 13 height 13
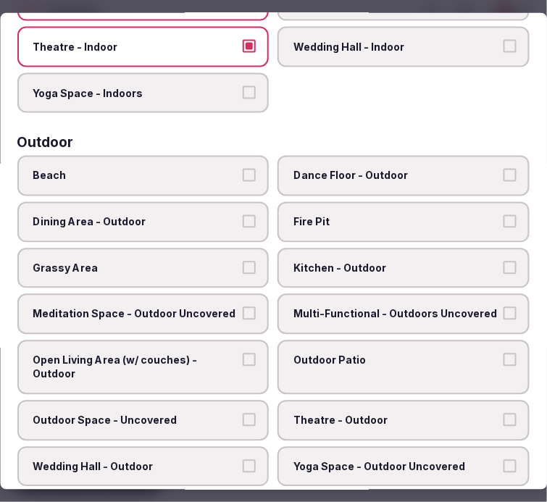
click at [191, 215] on span "Dining Area - Outdoor" at bounding box center [136, 222] width 206 height 14
click at [244, 215] on button "Dining Area - Outdoor" at bounding box center [250, 221] width 13 height 13
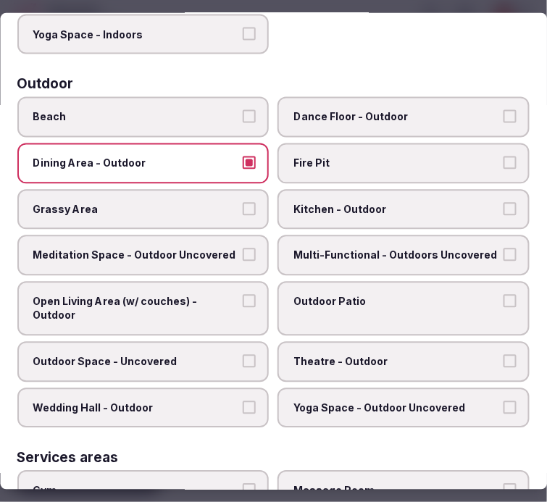
scroll to position [483, 0]
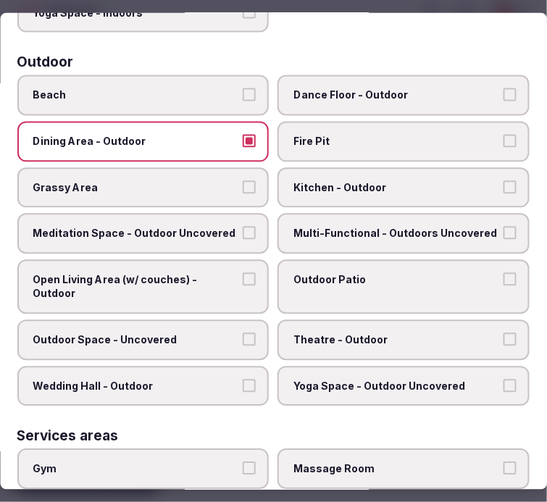
click at [189, 135] on span "Dining Area - Outdoor" at bounding box center [136, 142] width 206 height 14
click at [244, 135] on button "Dining Area - Outdoor" at bounding box center [250, 141] width 13 height 13
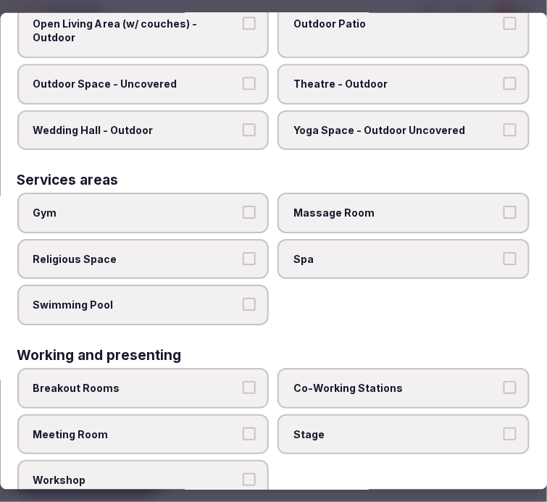
scroll to position [741, 0]
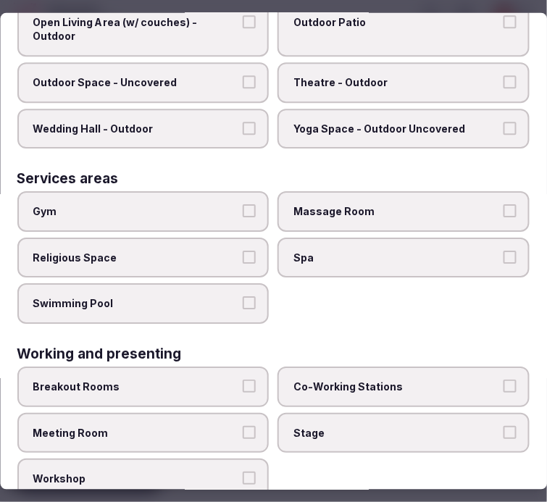
click at [247, 296] on button "Swimming Pool" at bounding box center [250, 302] width 13 height 13
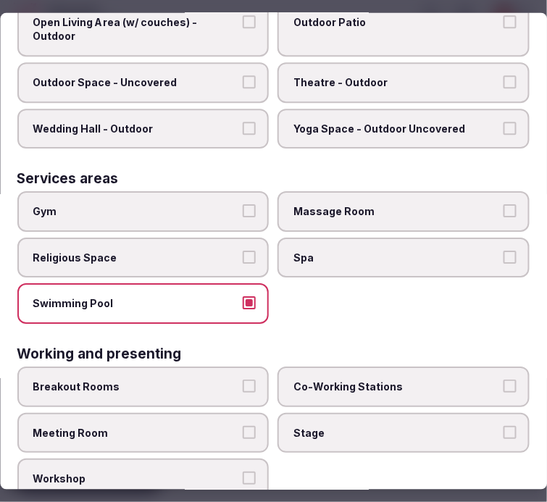
click at [230, 296] on span "Swimming Pool" at bounding box center [136, 303] width 206 height 14
click at [244, 296] on button "Swimming Pool" at bounding box center [250, 302] width 13 height 13
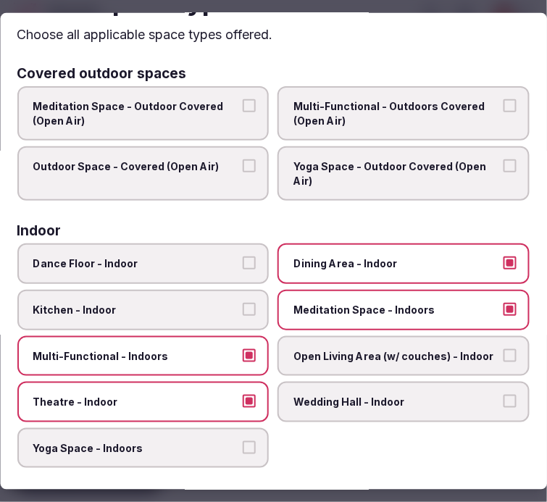
scroll to position [0, 0]
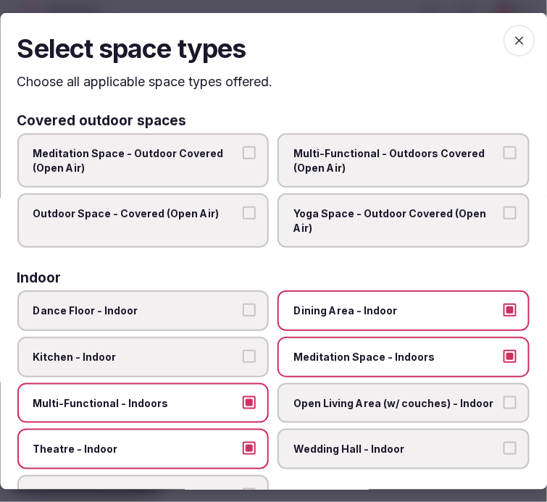
click at [512, 43] on icon "button" at bounding box center [519, 40] width 14 height 14
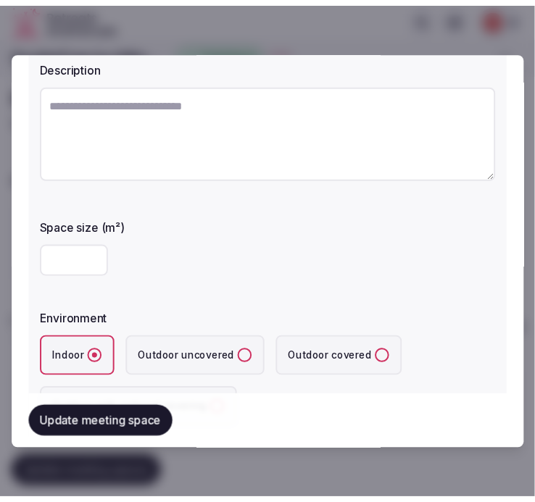
scroll to position [80, 0]
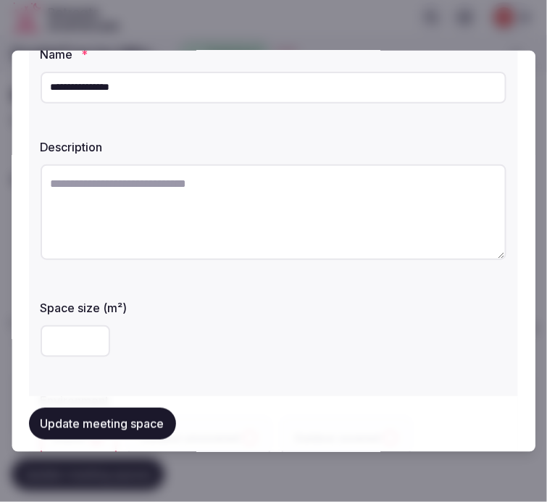
drag, startPoint x: 546, startPoint y: 270, endPoint x: 272, endPoint y: 163, distance: 294.0
click at [272, 164] on textarea at bounding box center [274, 212] width 466 height 96
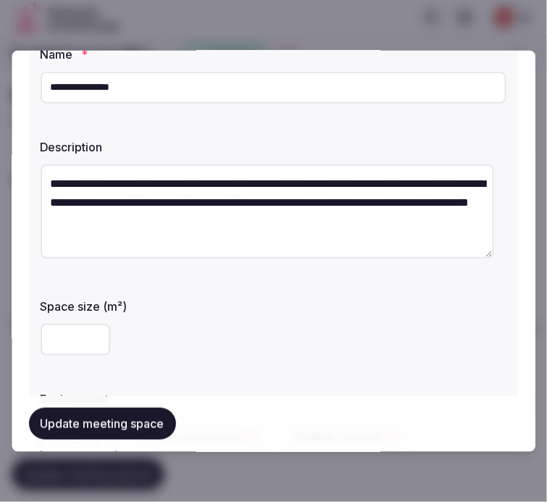
type textarea "**********"
click at [145, 424] on button "Update meeting space" at bounding box center [102, 425] width 147 height 32
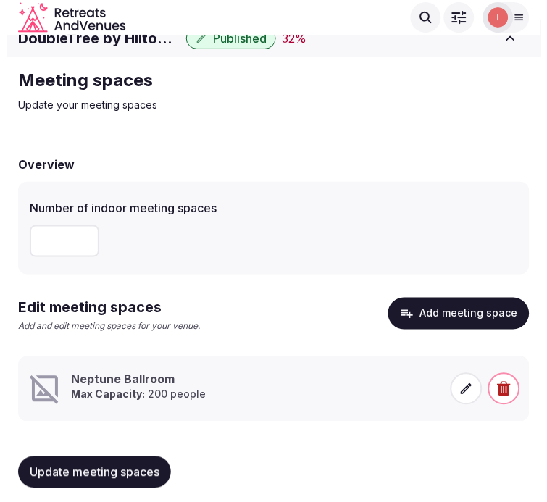
scroll to position [24, 0]
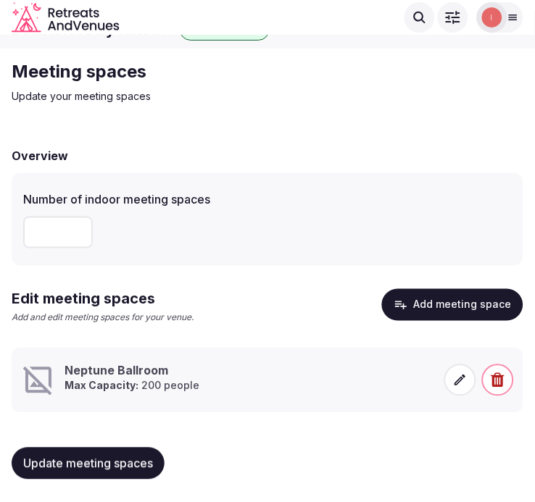
click at [465, 371] on span at bounding box center [460, 381] width 32 height 32
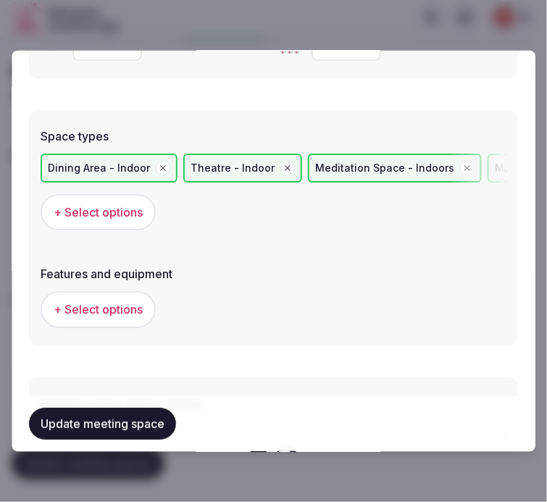
scroll to position [1125, 0]
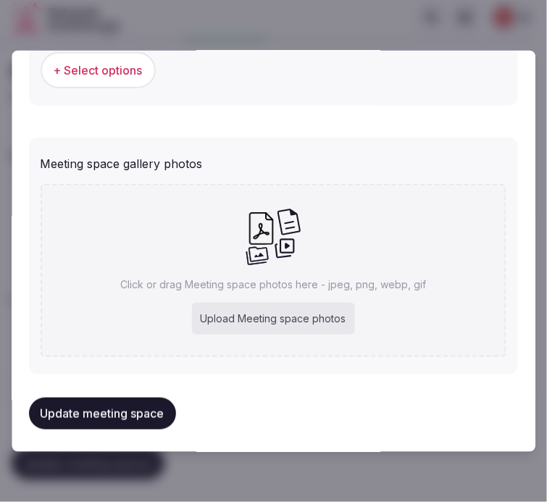
click at [242, 319] on div "Upload Meeting space photos" at bounding box center [273, 319] width 163 height 32
type input "**********"
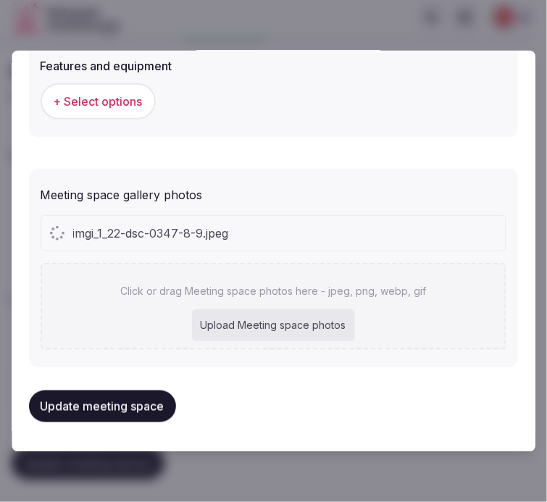
scroll to position [1086, 0]
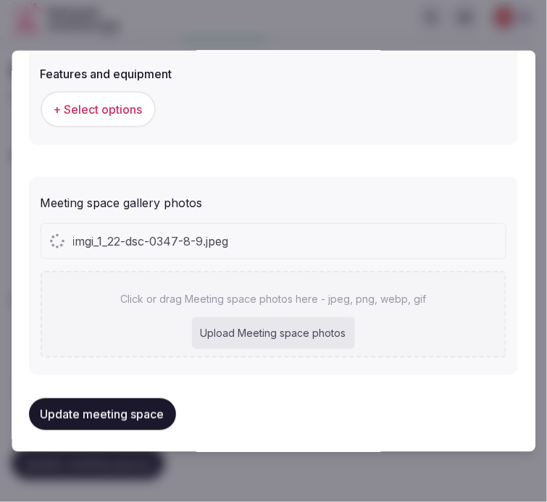
click at [138, 404] on button "Update meeting space" at bounding box center [102, 415] width 147 height 32
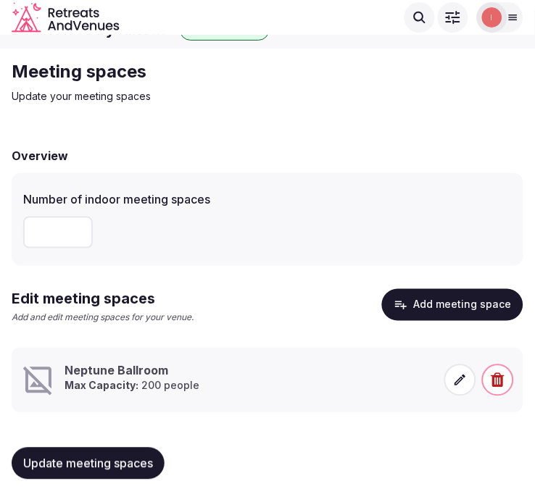
click at [464, 373] on icon at bounding box center [460, 380] width 14 height 14
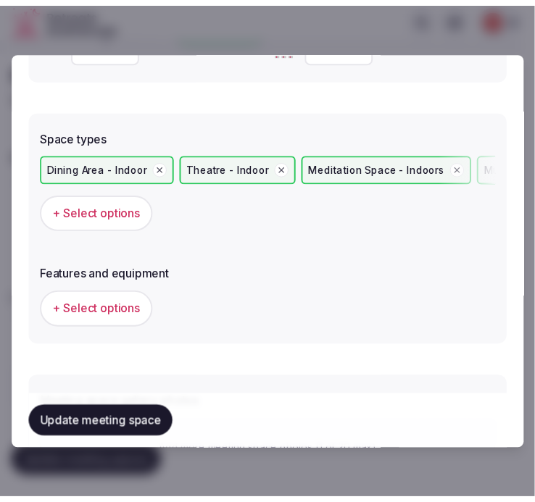
scroll to position [1200, 0]
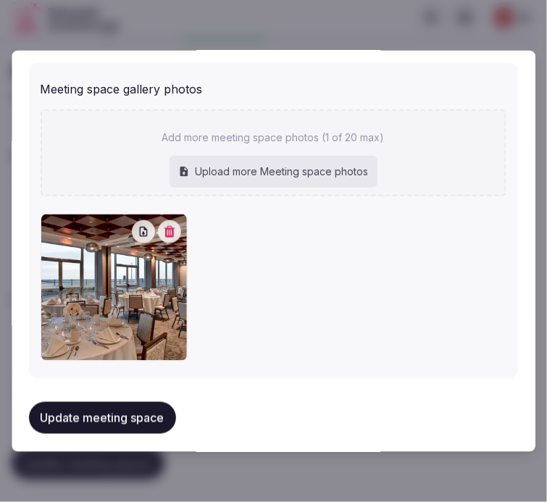
click at [165, 402] on button "Update meeting space" at bounding box center [102, 418] width 147 height 32
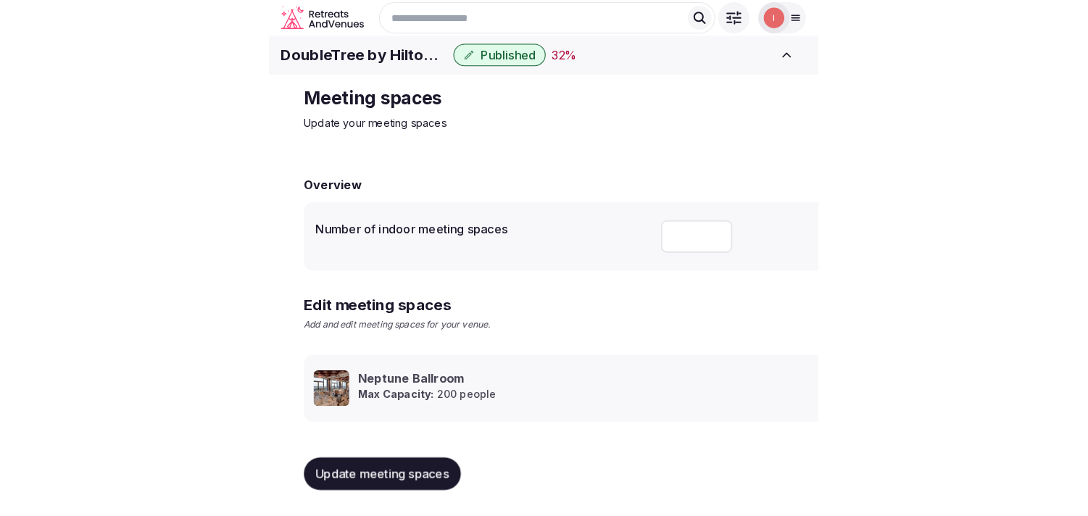
scroll to position [13, 0]
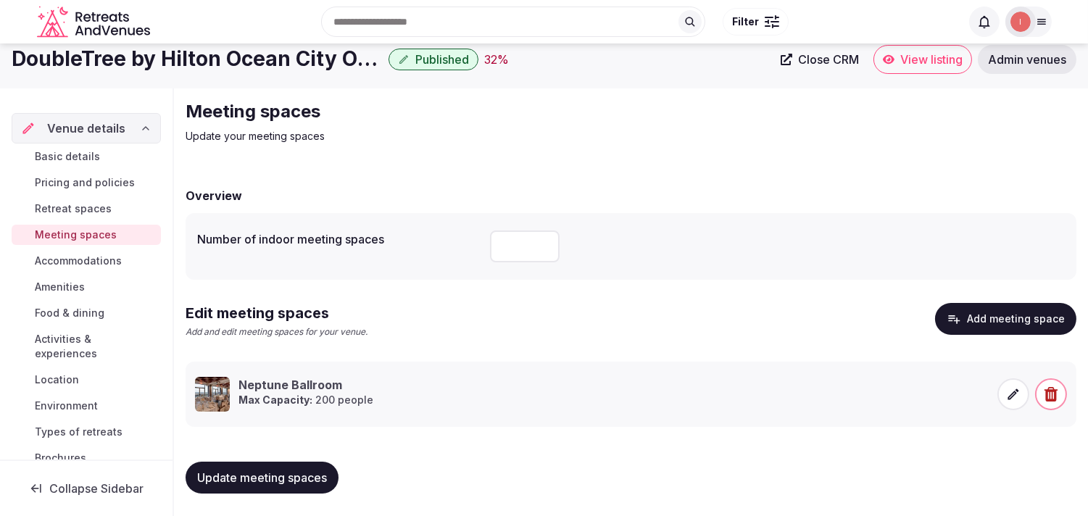
click at [89, 252] on link "Accommodations" at bounding box center [86, 261] width 149 height 20
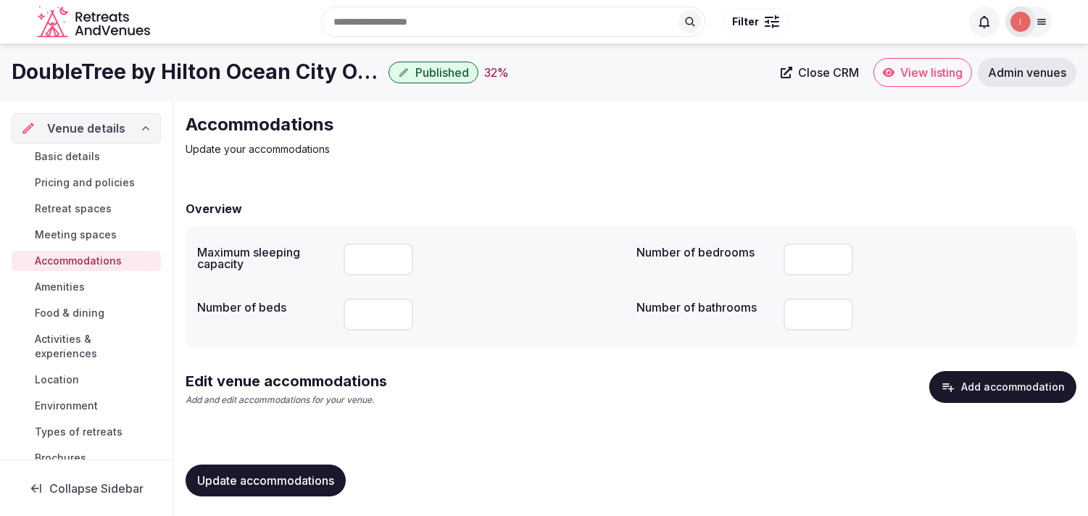
click at [94, 233] on span "Meeting spaces" at bounding box center [76, 235] width 82 height 14
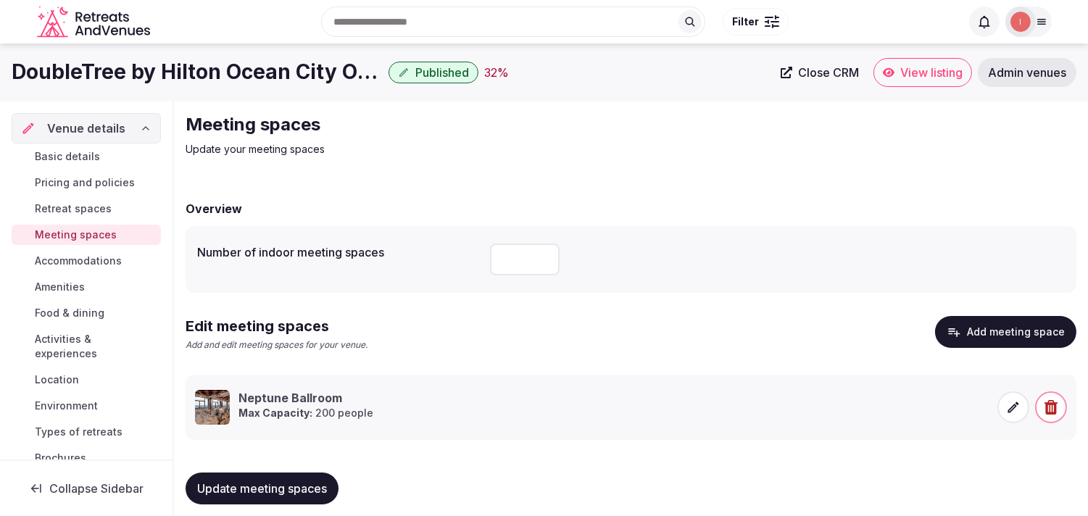
click at [93, 266] on span "Accommodations" at bounding box center [78, 261] width 87 height 14
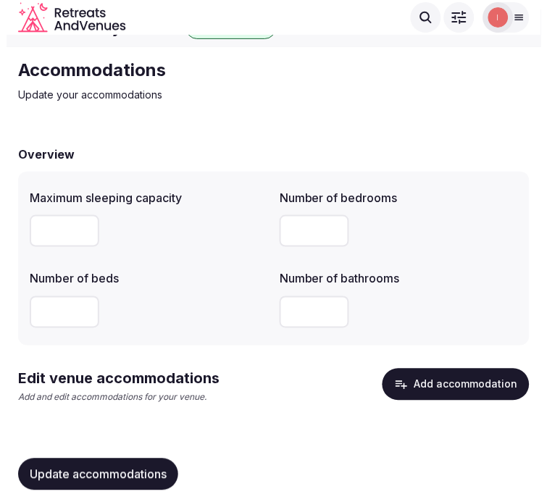
scroll to position [40, 0]
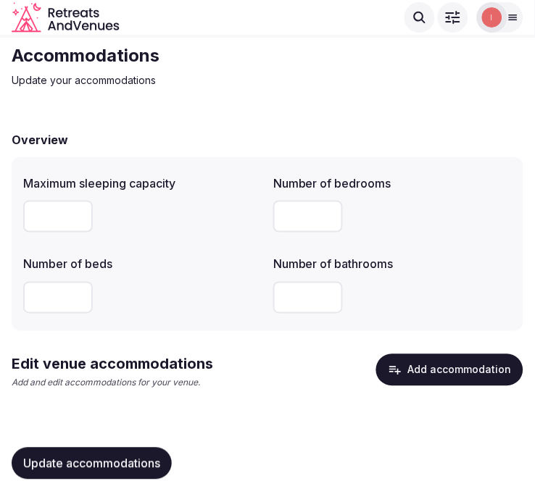
click at [407, 377] on button "Add accommodation" at bounding box center [449, 370] width 147 height 32
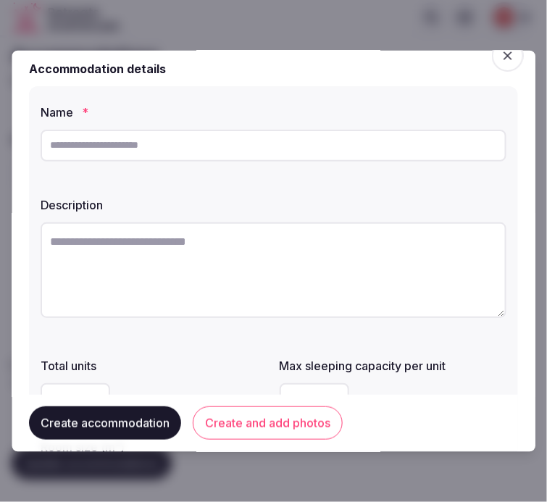
scroll to position [0, 0]
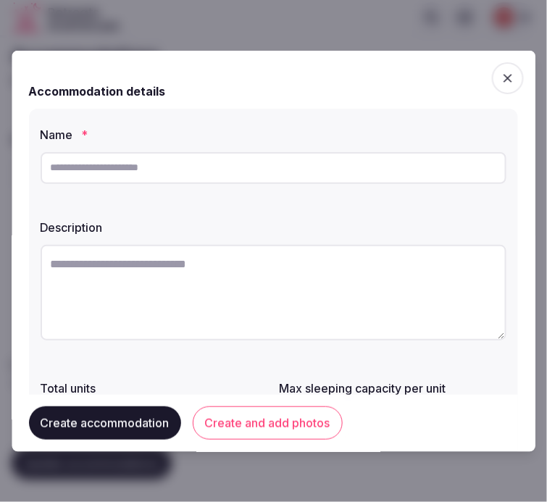
click at [241, 159] on input "text" at bounding box center [274, 167] width 466 height 32
drag, startPoint x: 251, startPoint y: 173, endPoint x: 265, endPoint y: 183, distance: 17.7
paste input "**********"
type input "**********"
click at [290, 285] on textarea at bounding box center [274, 292] width 466 height 96
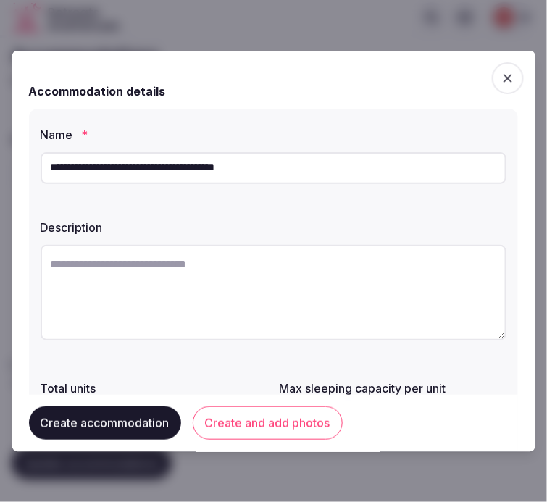
paste textarea "**********"
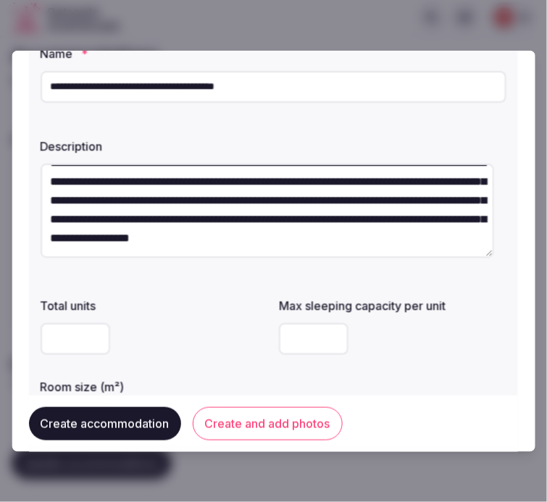
scroll to position [161, 0]
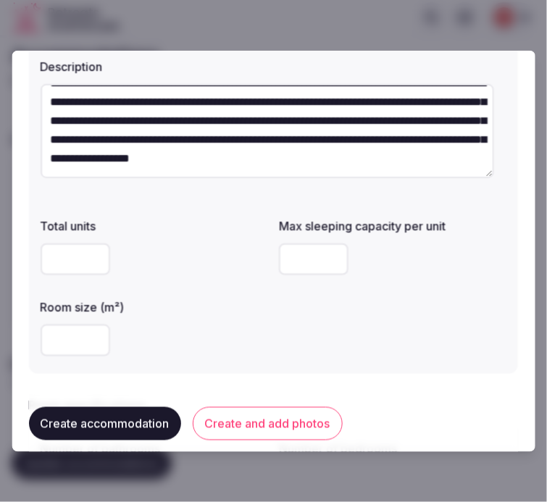
type textarea "**********"
click at [77, 346] on input "number" at bounding box center [76, 340] width 70 height 32
click at [70, 333] on input "number" at bounding box center [76, 340] width 70 height 32
type input "**"
click at [283, 266] on input "number" at bounding box center [315, 259] width 70 height 32
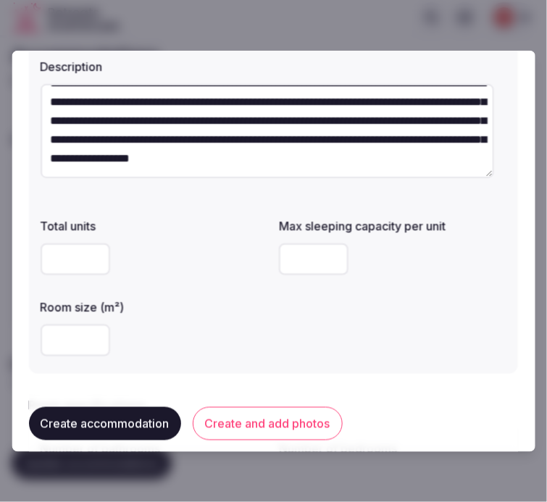
type input "*"
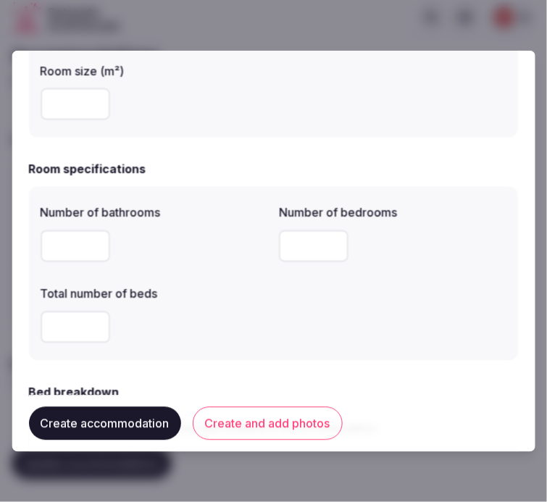
scroll to position [402, 0]
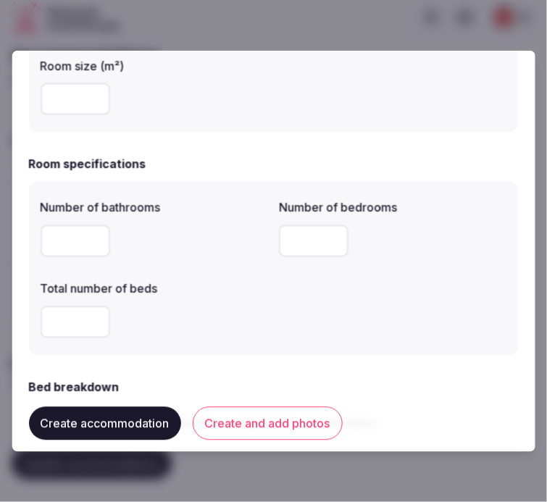
click at [73, 241] on input "number" at bounding box center [76, 241] width 70 height 32
type input "*"
click at [293, 246] on input "number" at bounding box center [315, 241] width 70 height 32
type input "*"
click at [73, 332] on input "number" at bounding box center [76, 322] width 70 height 32
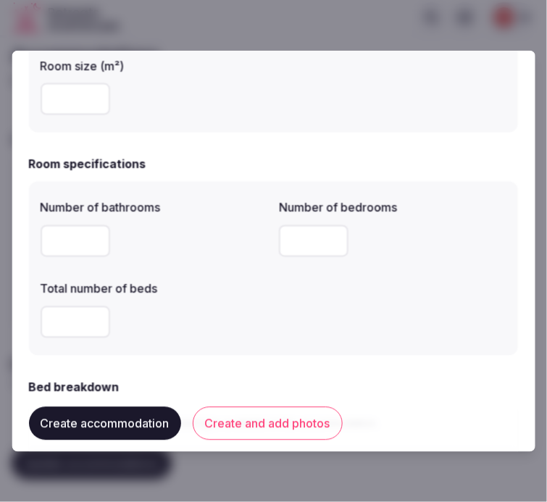
type input "*"
click at [275, 320] on div "Number of bathrooms * Number of bedrooms * Total number of beds *" at bounding box center [274, 268] width 466 height 151
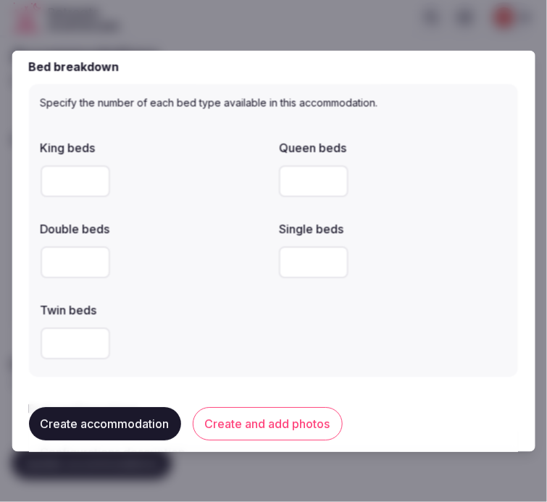
scroll to position [725, 0]
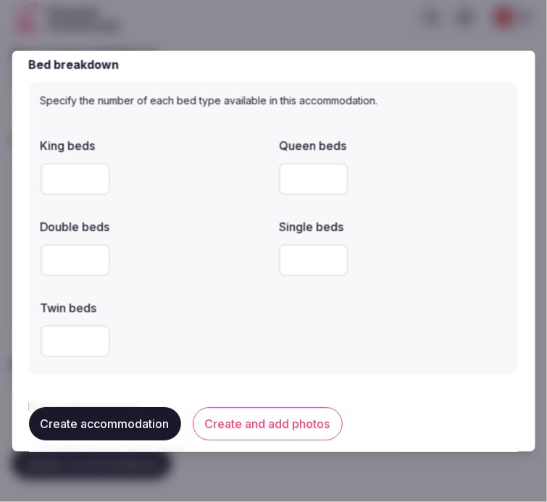
click at [60, 177] on input "number" at bounding box center [76, 179] width 70 height 32
type input "*"
click at [483, 277] on div at bounding box center [394, 259] width 228 height 43
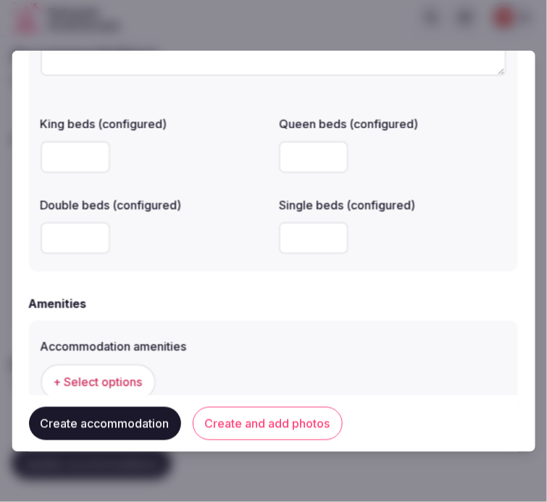
scroll to position [1288, 0]
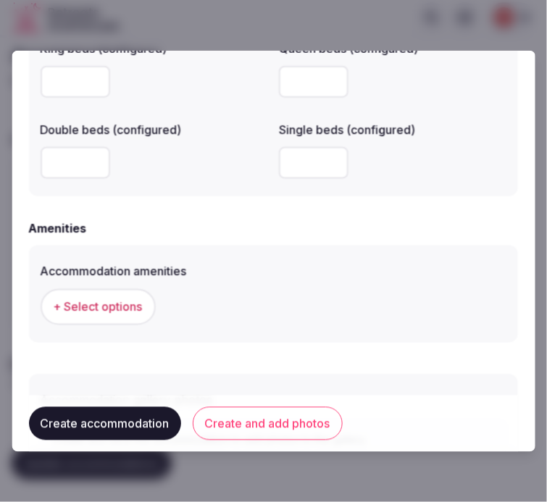
click at [113, 309] on span "+ Select options" at bounding box center [98, 307] width 89 height 16
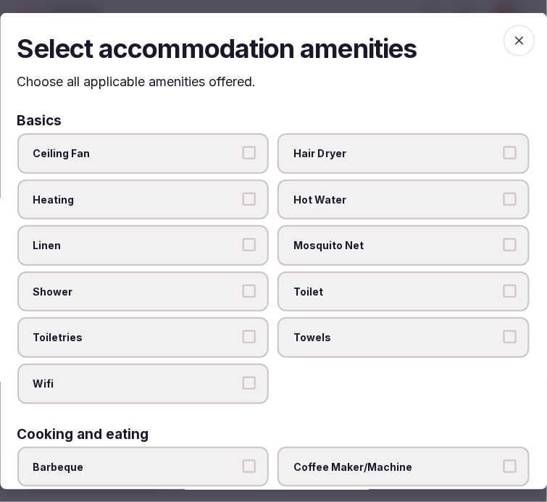
click at [209, 248] on span "Linen" at bounding box center [136, 245] width 206 height 14
click at [244, 248] on button "Linen" at bounding box center [250, 244] width 13 height 13
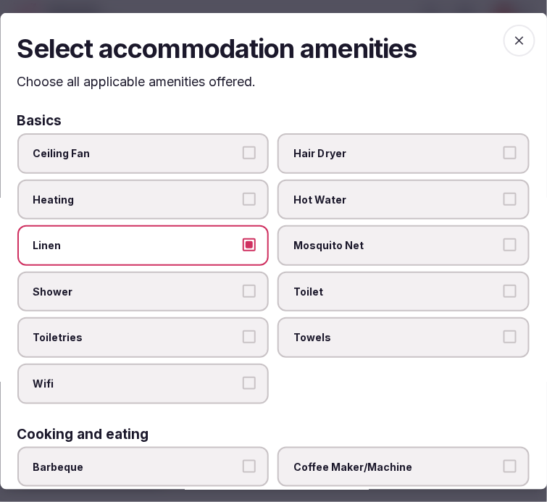
click at [226, 285] on span "Shower" at bounding box center [136, 292] width 206 height 14
click at [244, 285] on button "Shower" at bounding box center [250, 291] width 13 height 13
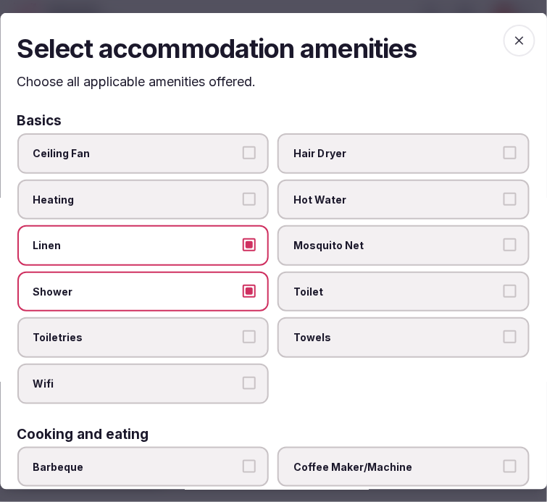
click at [233, 331] on span "Toiletries" at bounding box center [136, 338] width 206 height 14
click at [244, 331] on button "Toiletries" at bounding box center [250, 337] width 13 height 13
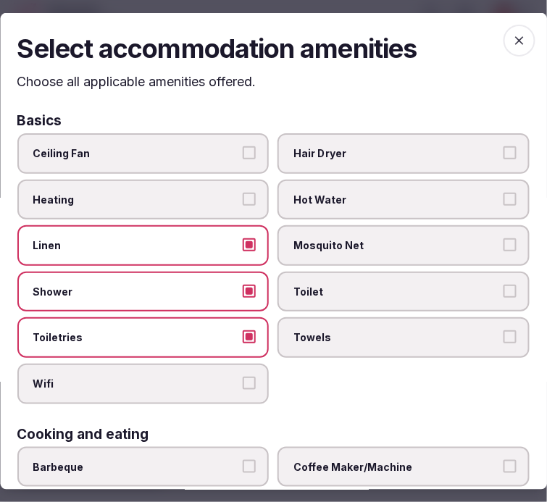
drag, startPoint x: 334, startPoint y: 291, endPoint x: 341, endPoint y: 299, distance: 9.8
click at [337, 292] on span "Toilet" at bounding box center [397, 292] width 206 height 14
click at [504, 292] on button "Toilet" at bounding box center [510, 291] width 13 height 13
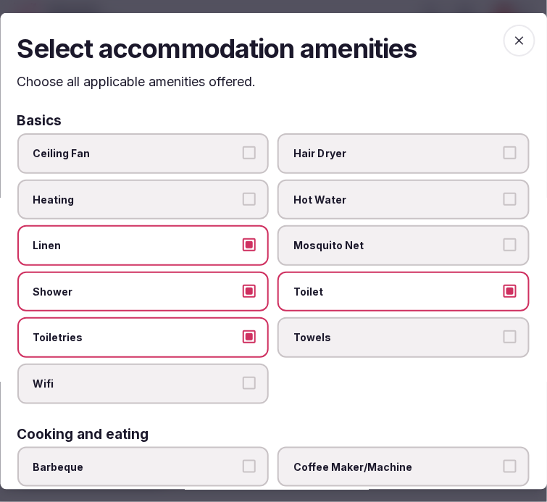
click at [353, 331] on span "Towels" at bounding box center [397, 338] width 206 height 14
click at [504, 331] on button "Towels" at bounding box center [510, 337] width 13 height 13
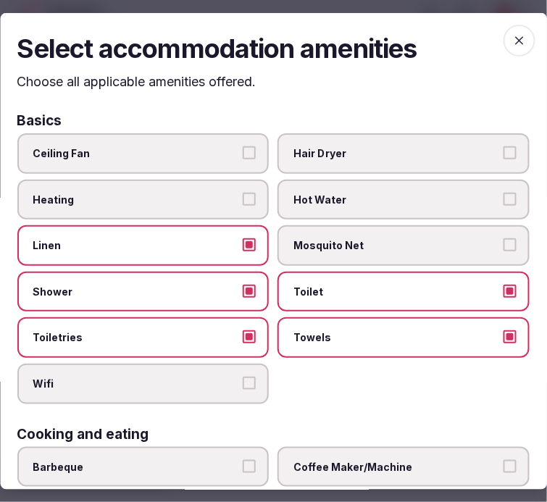
click at [217, 377] on span "Wifi" at bounding box center [136, 384] width 206 height 14
click at [244, 377] on button "Wifi" at bounding box center [250, 383] width 13 height 13
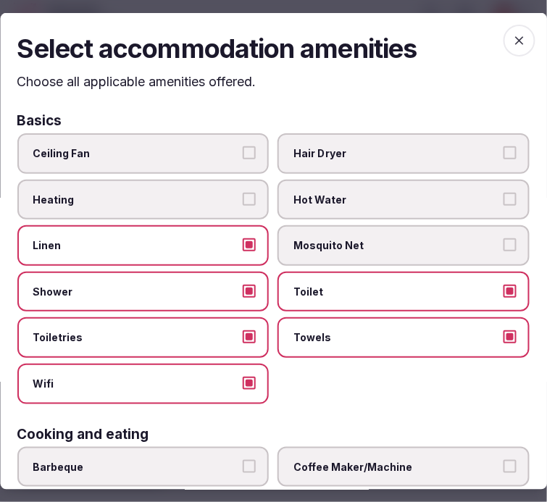
scroll to position [241, 0]
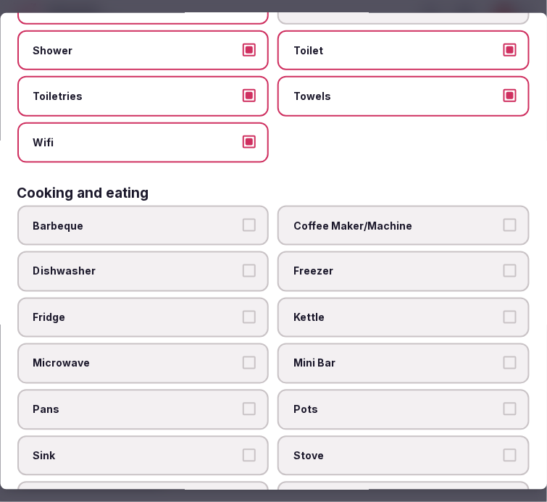
click at [390, 223] on span "Coffee Maker/Machine" at bounding box center [397, 225] width 206 height 14
click at [504, 223] on button "Coffee Maker/Machine" at bounding box center [510, 224] width 13 height 13
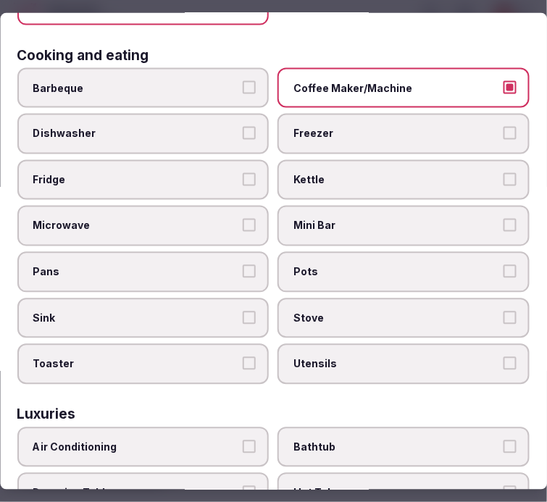
scroll to position [483, 0]
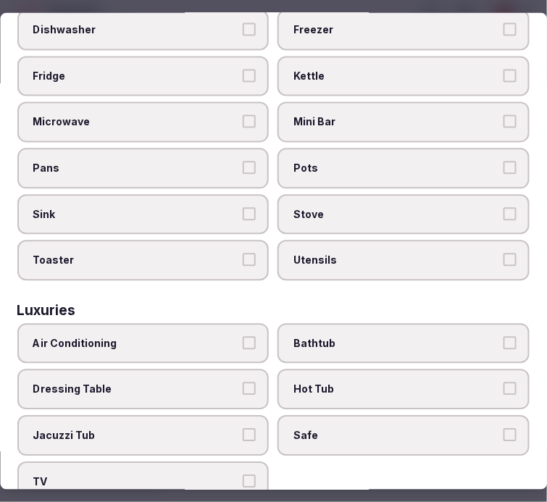
click at [341, 333] on label "Bathtub" at bounding box center [404, 344] width 252 height 41
click at [504, 337] on button "Bathtub" at bounding box center [510, 343] width 13 height 13
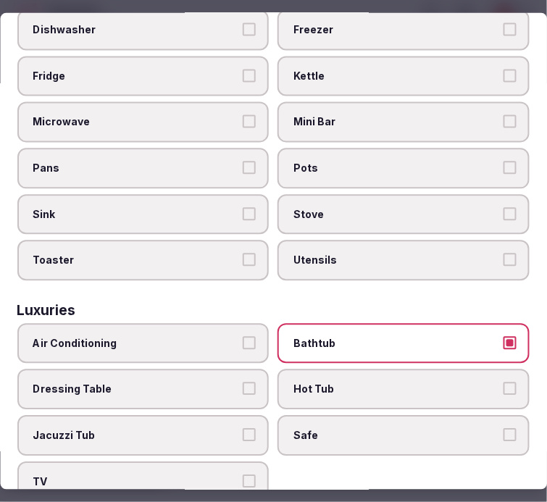
click at [428, 339] on label "Bathtub" at bounding box center [404, 344] width 252 height 41
click at [504, 339] on button "Bathtub" at bounding box center [510, 343] width 13 height 13
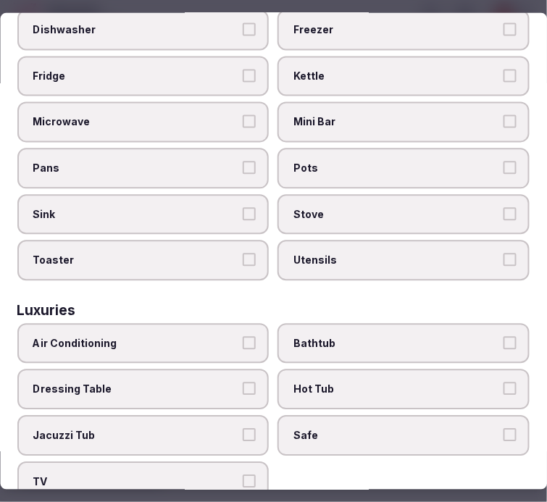
click at [399, 416] on label "Safe" at bounding box center [404, 436] width 252 height 41
click at [504, 429] on button "Safe" at bounding box center [510, 435] width 13 height 13
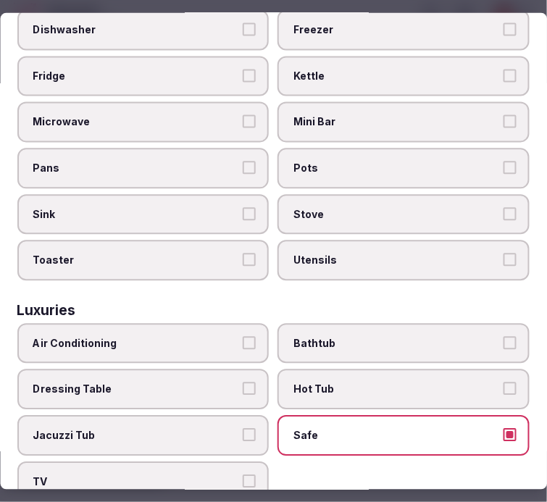
click at [226, 462] on label "TV" at bounding box center [143, 482] width 252 height 41
click at [244, 475] on button "TV" at bounding box center [250, 481] width 13 height 13
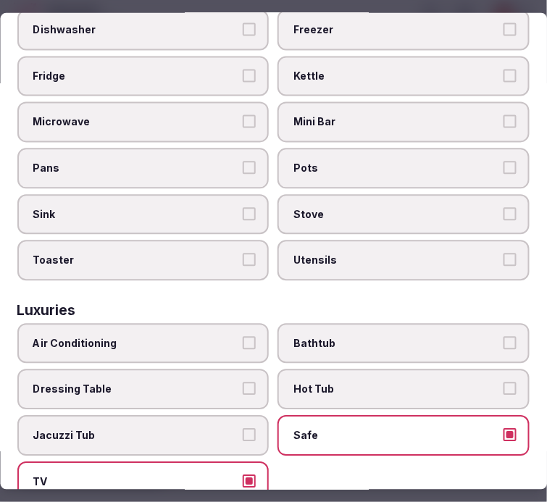
click at [215, 337] on span "Air Conditioning" at bounding box center [136, 344] width 206 height 14
click at [244, 337] on button "Air Conditioning" at bounding box center [250, 343] width 13 height 13
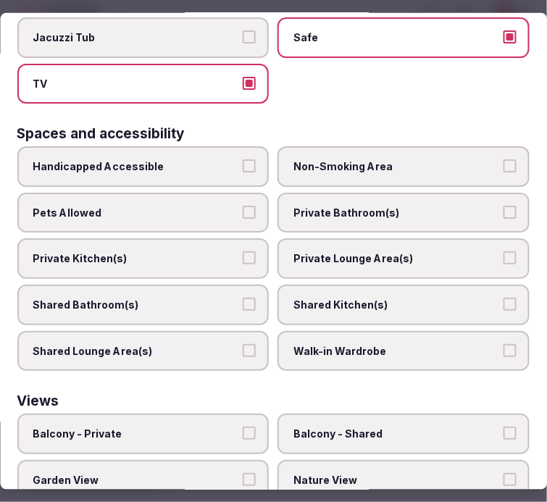
scroll to position [886, 0]
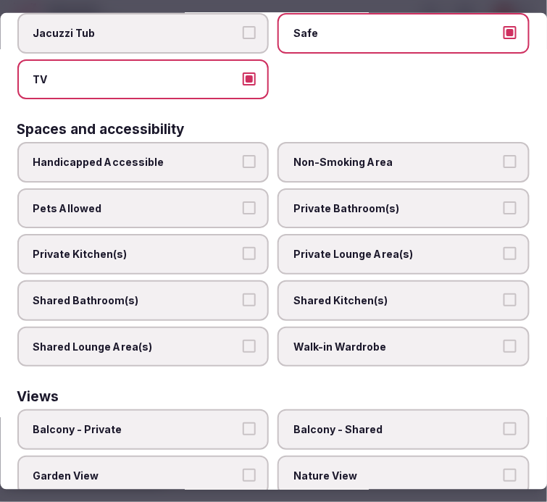
click at [341, 201] on span "Private Bathroom(s)" at bounding box center [397, 208] width 206 height 14
click at [504, 201] on button "Private Bathroom(s)" at bounding box center [510, 207] width 13 height 13
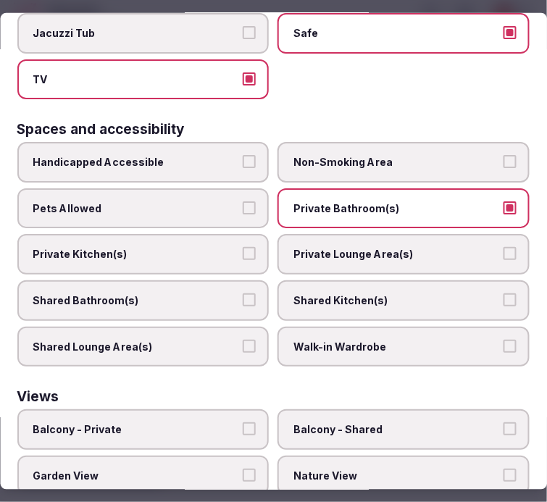
click at [345, 234] on label "Private Lounge Area(s)" at bounding box center [404, 254] width 252 height 41
click at [504, 247] on button "Private Lounge Area(s)" at bounding box center [510, 253] width 13 height 13
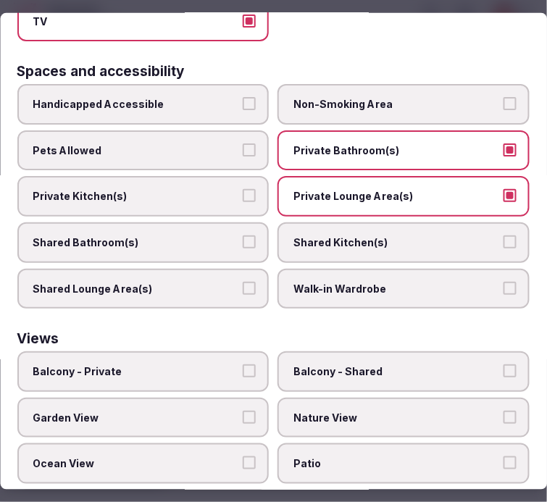
scroll to position [966, 0]
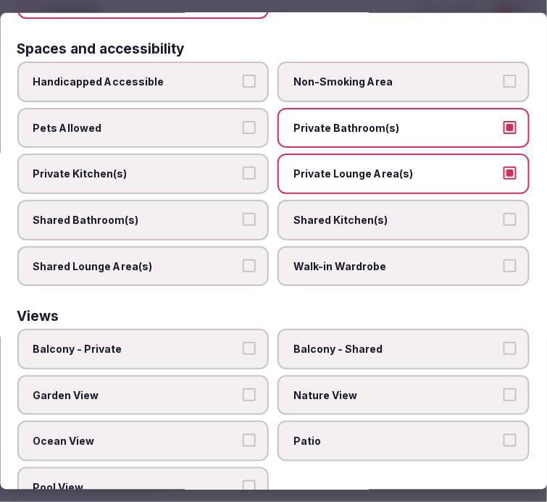
drag, startPoint x: 207, startPoint y: 323, endPoint x: 255, endPoint y: 337, distance: 50.0
click at [220, 342] on span "Balcony - Private" at bounding box center [136, 349] width 206 height 14
click at [244, 342] on button "Balcony - Private" at bounding box center [250, 348] width 13 height 13
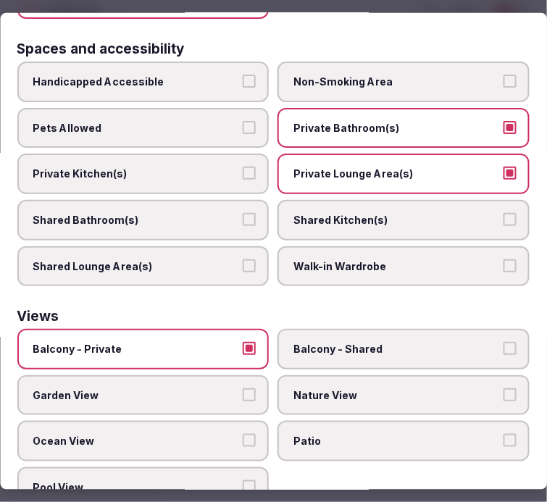
click at [228, 434] on span "Ocean View" at bounding box center [136, 441] width 206 height 14
click at [244, 434] on button "Ocean View" at bounding box center [250, 440] width 13 height 13
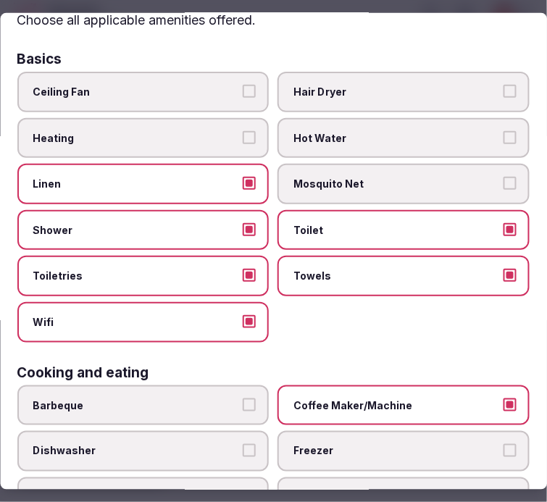
scroll to position [0, 0]
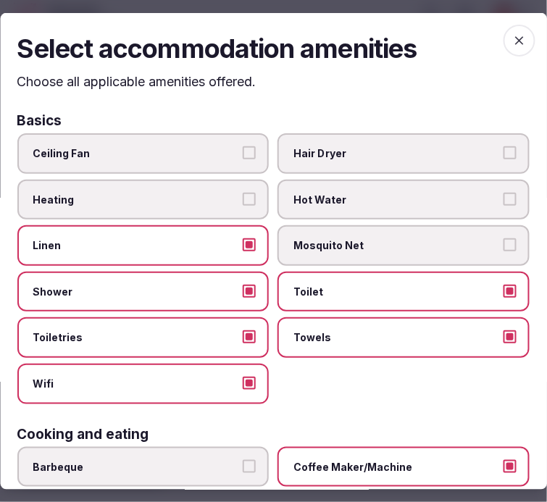
click at [512, 38] on icon "button" at bounding box center [519, 40] width 14 height 14
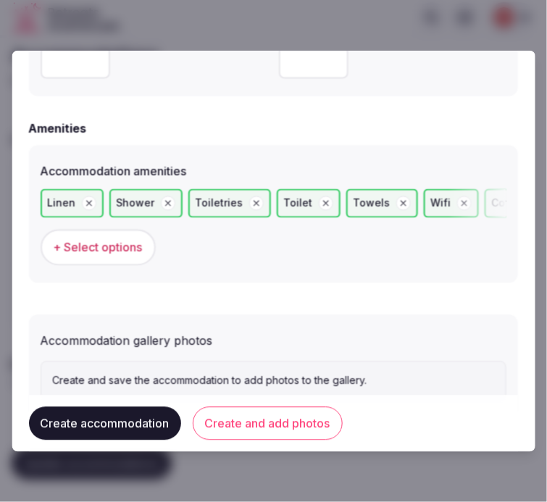
scroll to position [1435, 0]
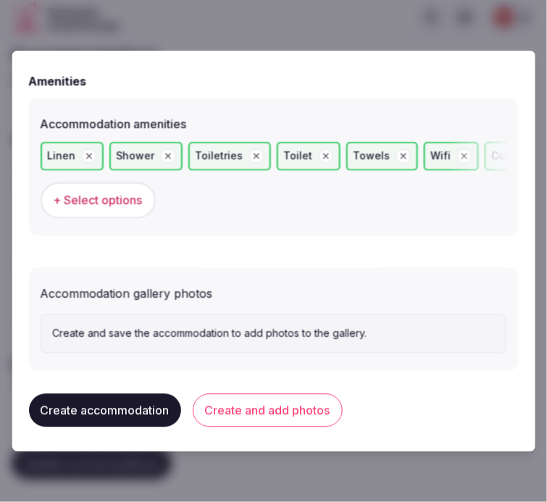
drag, startPoint x: 290, startPoint y: 411, endPoint x: 278, endPoint y: 396, distance: 19.0
click at [290, 408] on button "Create and add photos" at bounding box center [268, 410] width 150 height 33
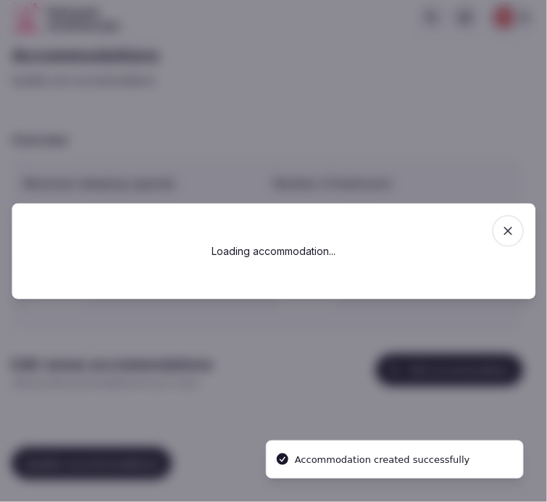
scroll to position [0, 0]
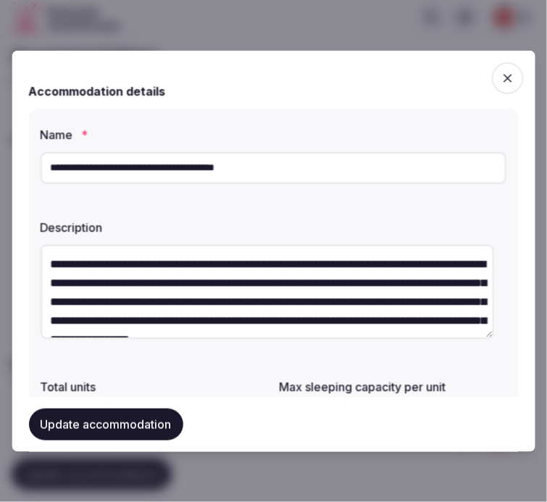
click at [144, 404] on div "Update accommodation" at bounding box center [273, 424] width 489 height 55
click at [152, 428] on button "Update accommodation" at bounding box center [106, 425] width 154 height 32
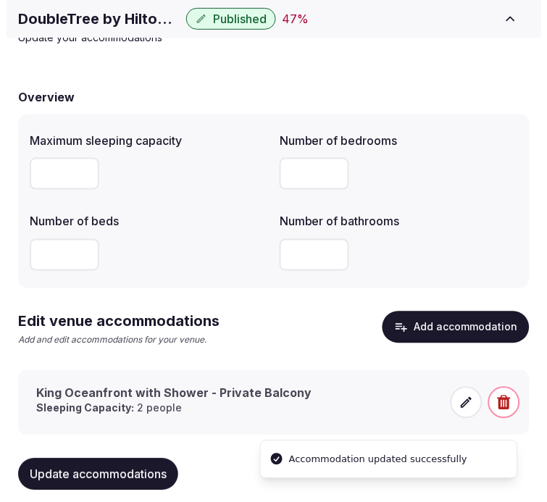
scroll to position [105, 0]
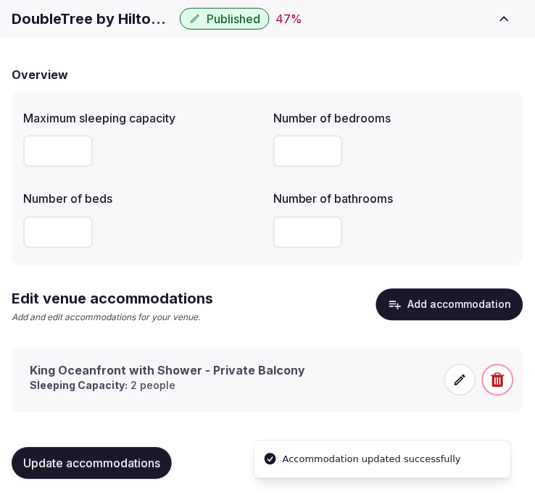
click at [432, 386] on div "King Oceanfront with Shower - Private Balcony Sleeping Capacity: 2 people" at bounding box center [228, 380] width 415 height 35
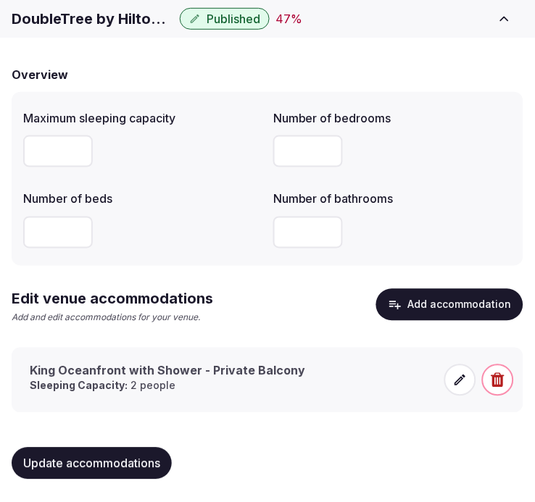
click at [451, 388] on span at bounding box center [460, 381] width 32 height 32
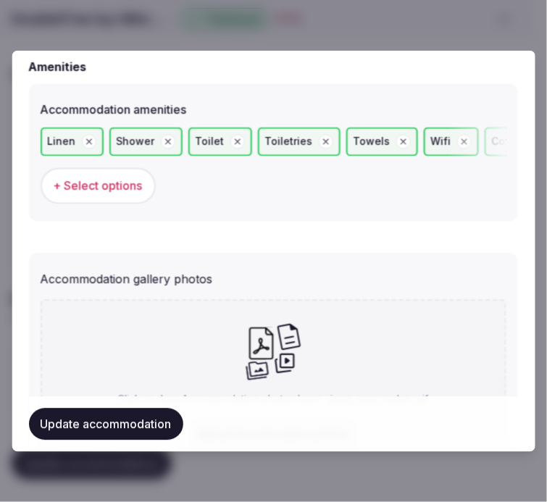
scroll to position [1568, 0]
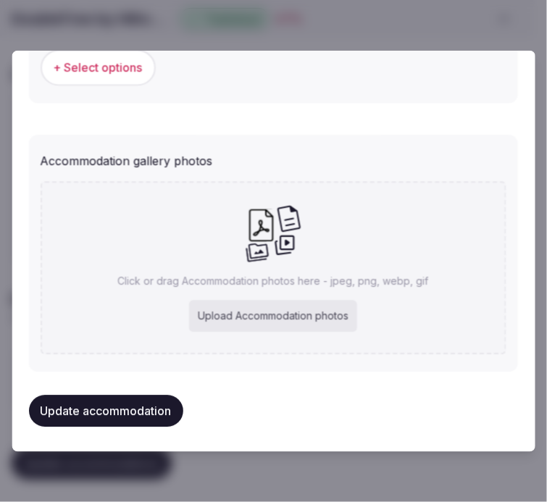
click at [273, 264] on div "Click or drag Accommodation photos here - jpeg, png, webp, gif Upload Accommoda…" at bounding box center [274, 268] width 466 height 173
type input "**********"
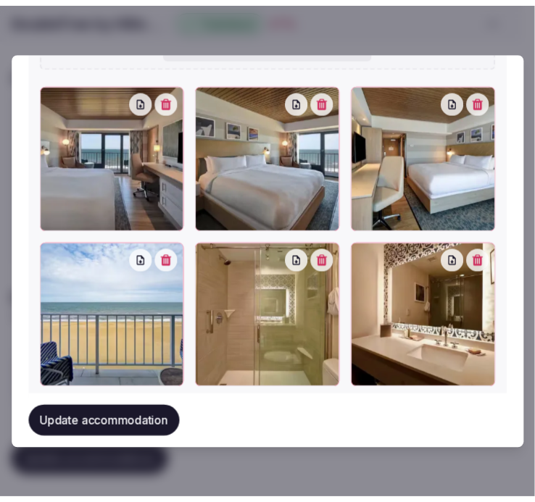
scroll to position [1809, 0]
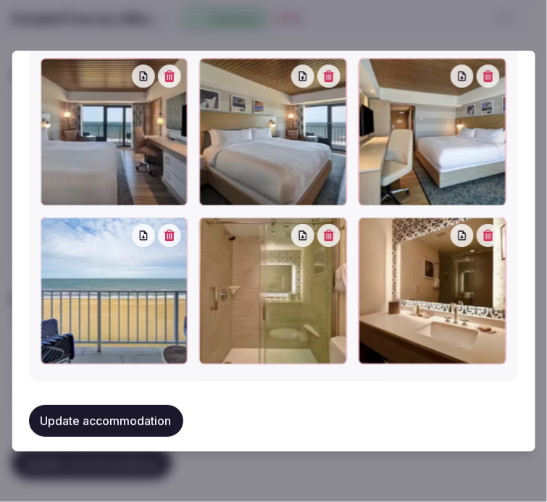
drag, startPoint x: 146, startPoint y: 410, endPoint x: 165, endPoint y: 402, distance: 21.1
click at [150, 409] on button "Update accommodation" at bounding box center [106, 421] width 154 height 32
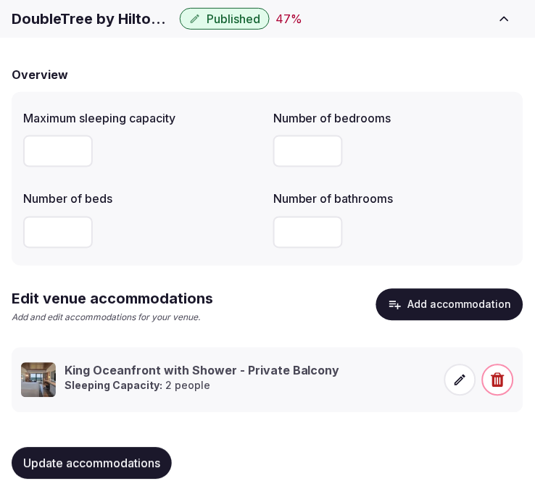
click at [110, 457] on span "Update accommodations" at bounding box center [91, 464] width 137 height 14
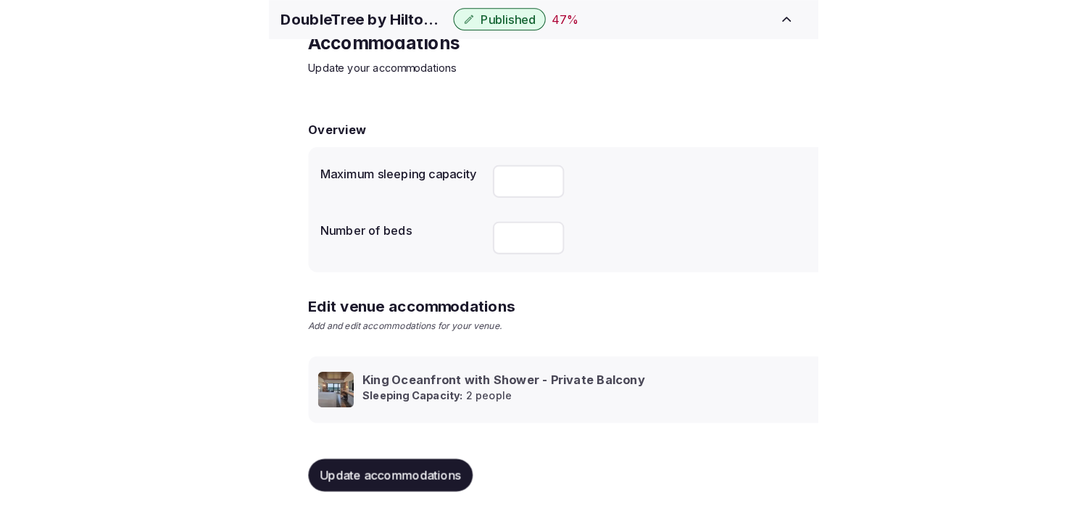
scroll to position [68, 0]
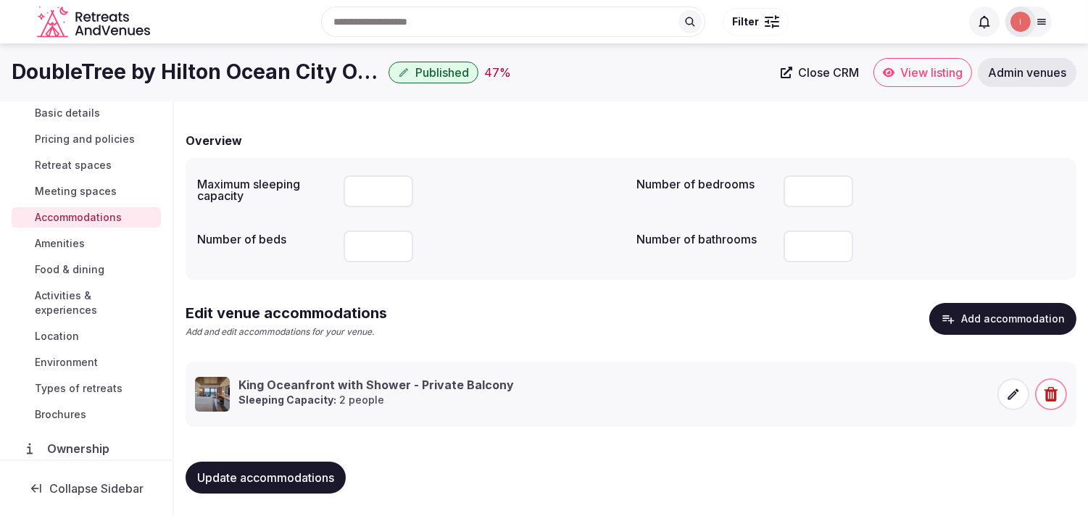
click at [85, 241] on link "Amenities" at bounding box center [86, 243] width 149 height 20
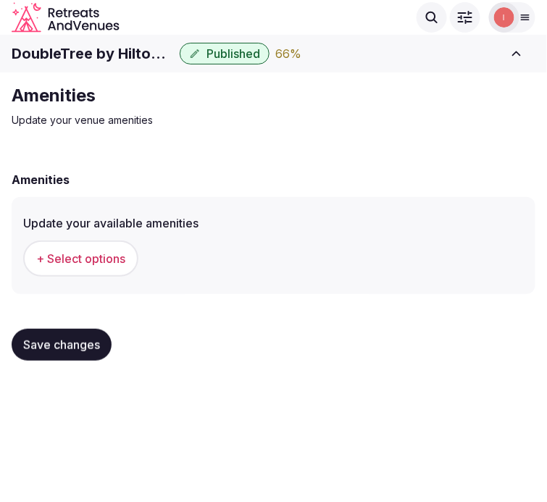
click at [106, 245] on button "+ Select options" at bounding box center [80, 259] width 115 height 36
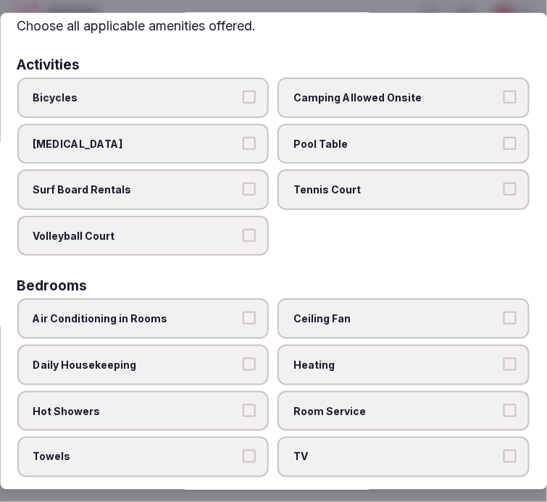
scroll to position [80, 0]
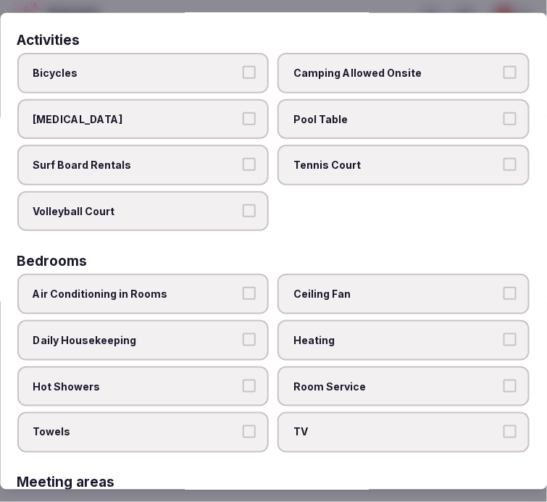
drag, startPoint x: 235, startPoint y: 297, endPoint x: 276, endPoint y: 297, distance: 41.3
click at [249, 294] on label "Air Conditioning in Rooms" at bounding box center [143, 294] width 252 height 41
click at [244, 292] on button "Air Conditioning in Rooms" at bounding box center [250, 293] width 13 height 13
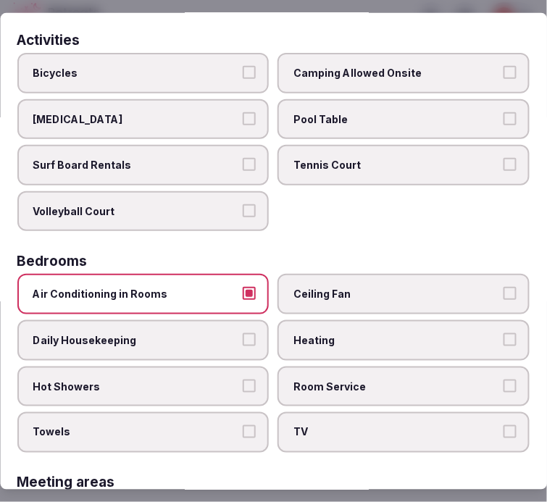
click at [247, 432] on label "Towels" at bounding box center [143, 432] width 252 height 41
click at [247, 432] on button "Towels" at bounding box center [250, 431] width 13 height 13
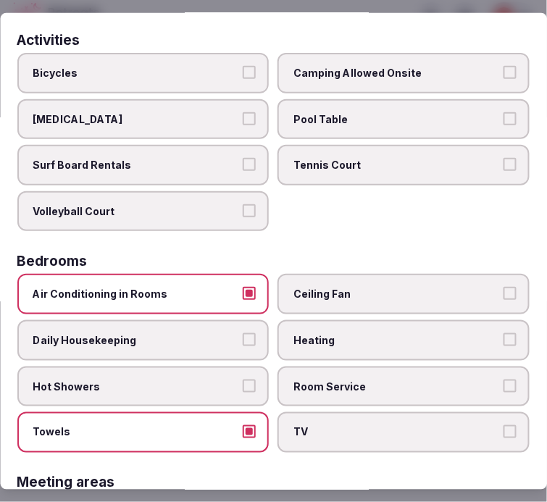
click at [357, 379] on span "Room Service" at bounding box center [397, 386] width 206 height 14
click at [504, 379] on button "Room Service" at bounding box center [510, 385] width 13 height 13
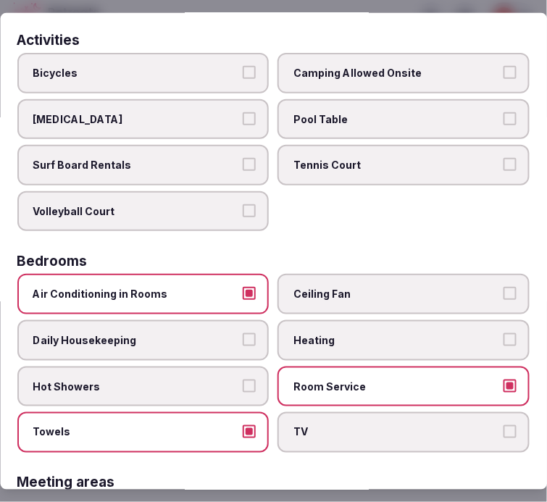
drag, startPoint x: 371, startPoint y: 417, endPoint x: 336, endPoint y: 418, distance: 35.5
click at [366, 425] on span "TV" at bounding box center [397, 432] width 206 height 14
click at [504, 425] on button "TV" at bounding box center [510, 431] width 13 height 13
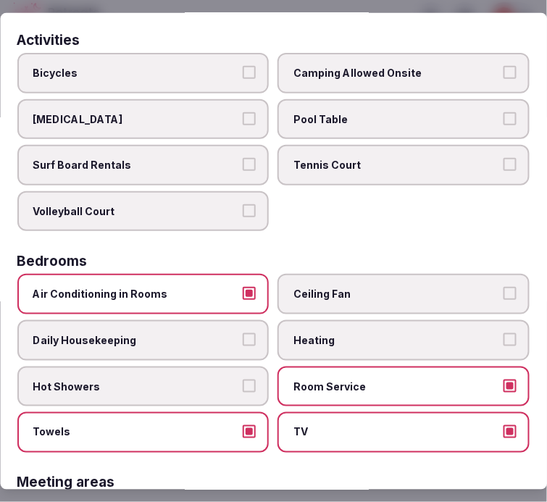
click at [244, 381] on button "Hot Showers" at bounding box center [250, 385] width 13 height 13
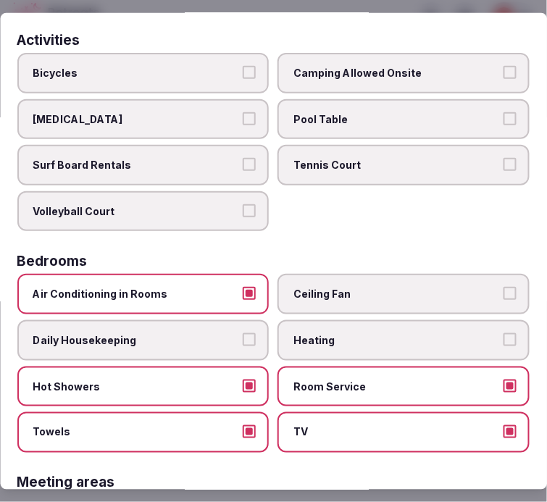
click at [257, 326] on label "Daily Housekeeping" at bounding box center [143, 340] width 252 height 41
click at [257, 333] on button "Daily Housekeeping" at bounding box center [250, 339] width 13 height 13
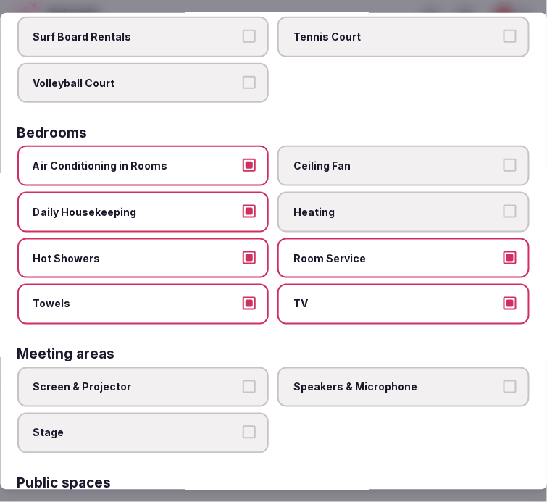
scroll to position [322, 0]
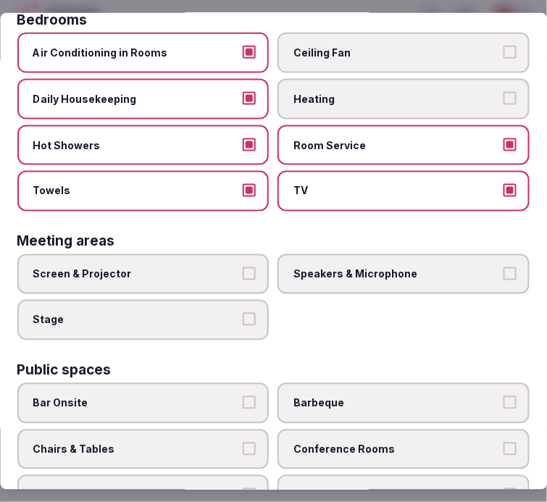
click at [396, 267] on span "Speakers & Microphone" at bounding box center [397, 274] width 206 height 14
click at [504, 267] on button "Speakers & Microphone" at bounding box center [510, 273] width 13 height 13
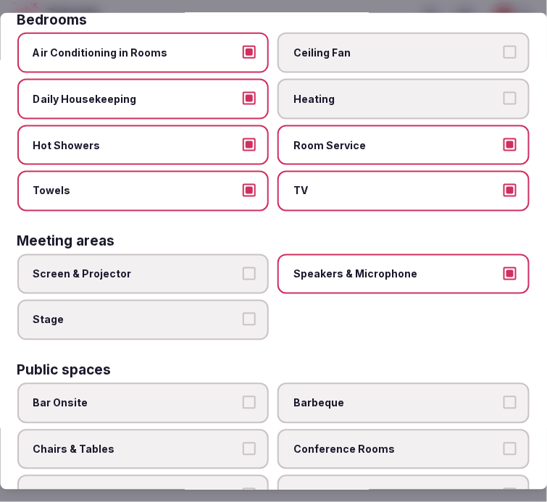
click at [175, 273] on label "Screen & Projector" at bounding box center [143, 274] width 252 height 41
click at [244, 273] on button "Screen & Projector" at bounding box center [250, 273] width 13 height 13
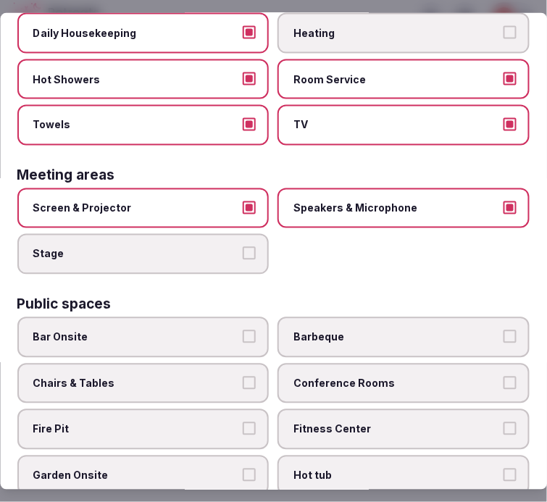
scroll to position [483, 0]
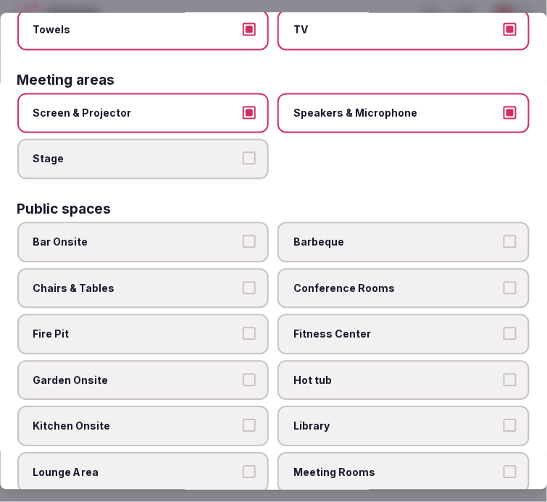
click at [178, 239] on label "Bar Onsite" at bounding box center [143, 243] width 252 height 41
click at [244, 239] on button "Bar Onsite" at bounding box center [250, 242] width 13 height 13
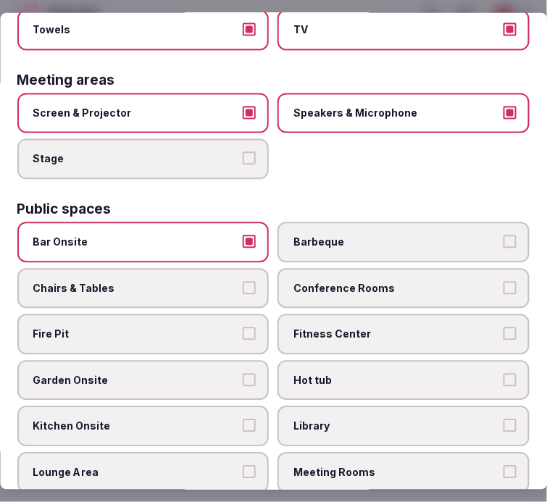
click at [338, 281] on label "Conference Rooms" at bounding box center [404, 288] width 252 height 41
click at [504, 281] on button "Conference Rooms" at bounding box center [510, 287] width 13 height 13
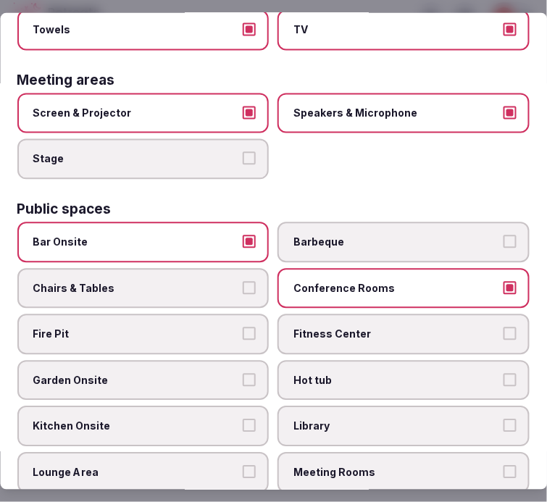
click at [247, 236] on button "Bar Onsite" at bounding box center [250, 242] width 13 height 13
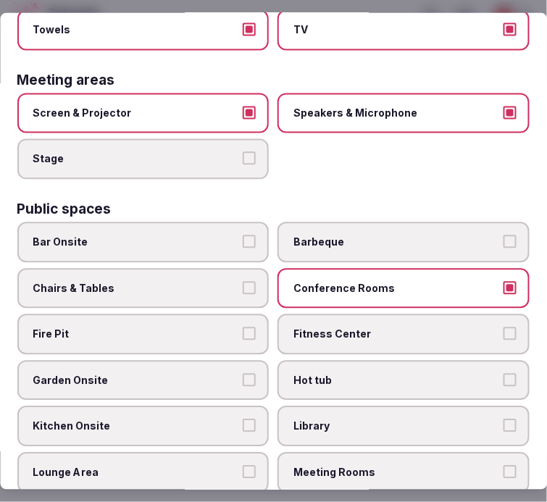
click at [232, 268] on label "Chairs & Tables" at bounding box center [143, 288] width 252 height 41
click at [244, 281] on button "Chairs & Tables" at bounding box center [250, 287] width 13 height 13
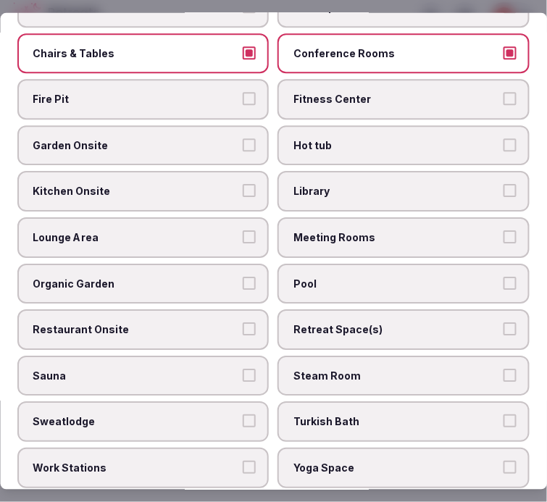
scroll to position [805, 0]
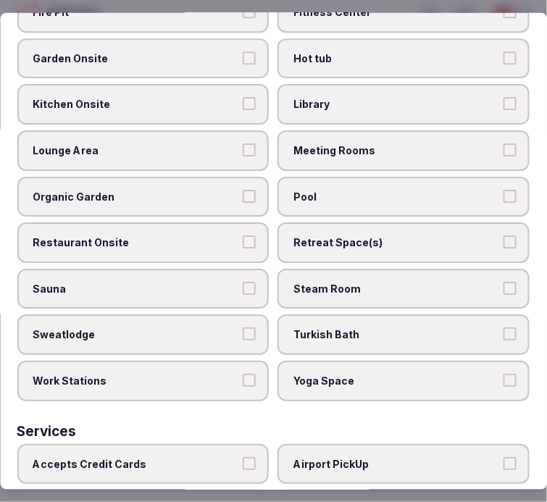
click at [244, 236] on button "Restaurant Onsite" at bounding box center [250, 242] width 13 height 13
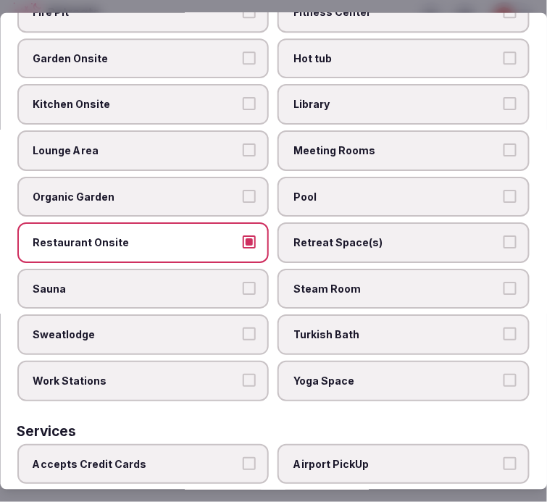
click at [332, 183] on label "Pool" at bounding box center [404, 196] width 252 height 41
click at [504, 189] on button "Pool" at bounding box center [510, 195] width 13 height 13
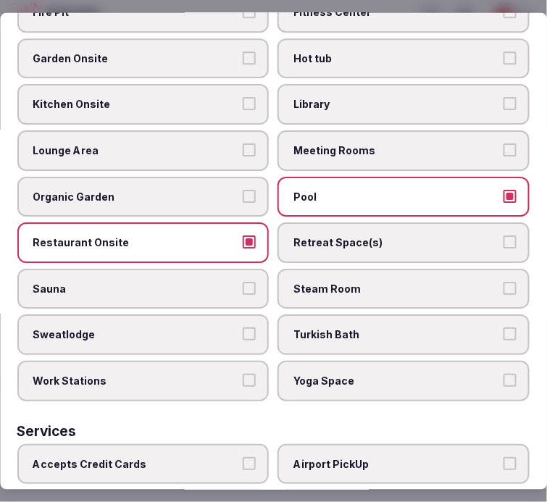
click at [332, 183] on label "Pool" at bounding box center [404, 196] width 252 height 41
click at [504, 189] on button "Pool" at bounding box center [510, 195] width 13 height 13
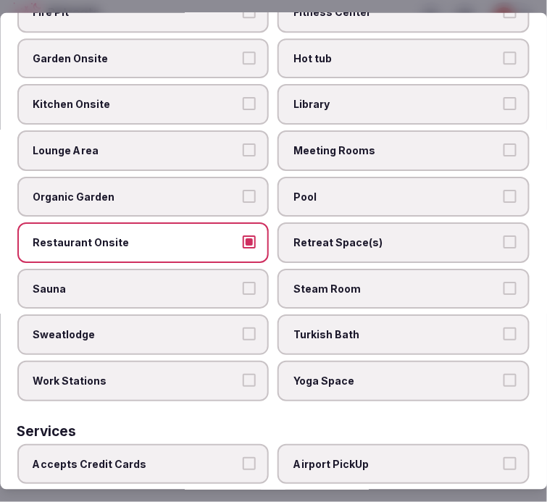
click at [349, 189] on span "Pool" at bounding box center [397, 196] width 206 height 14
click at [504, 189] on button "Pool" at bounding box center [510, 195] width 13 height 13
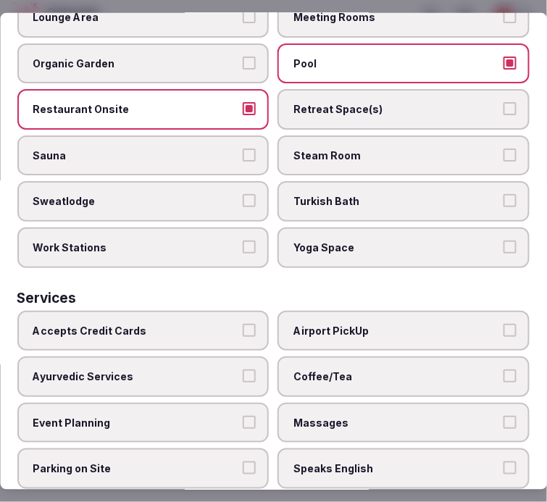
scroll to position [1011, 0]
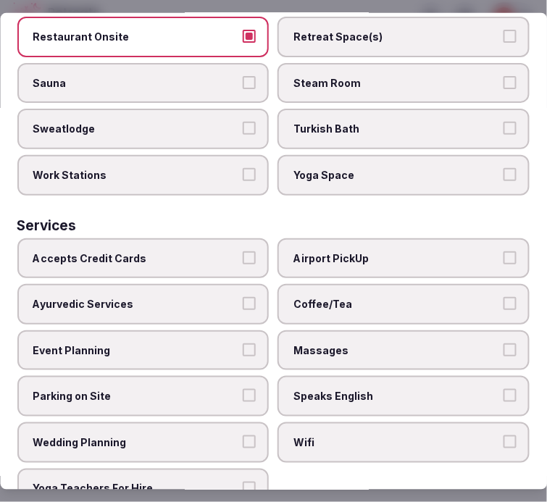
click at [352, 333] on label "Massages" at bounding box center [404, 351] width 252 height 41
click at [504, 344] on button "Massages" at bounding box center [510, 350] width 13 height 13
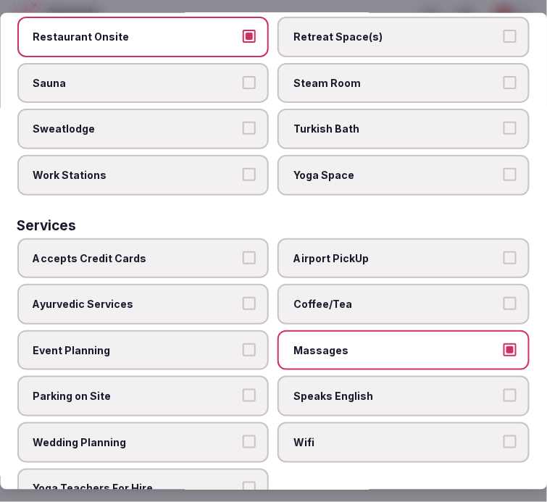
click at [360, 389] on span "Speaks English" at bounding box center [397, 396] width 206 height 14
click at [504, 389] on button "Speaks English" at bounding box center [510, 395] width 13 height 13
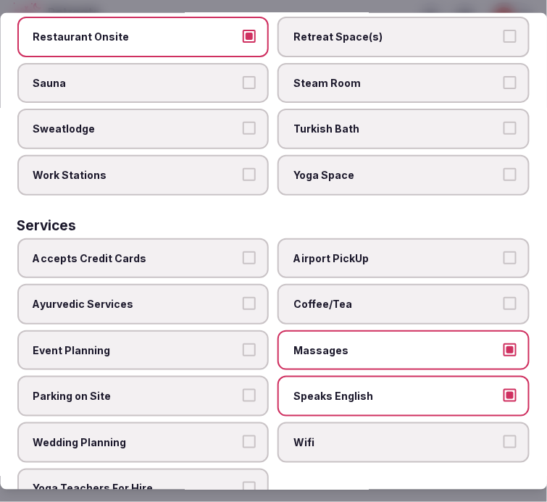
click at [377, 344] on span "Massages" at bounding box center [397, 351] width 206 height 14
click at [504, 344] on button "Massages" at bounding box center [510, 350] width 13 height 13
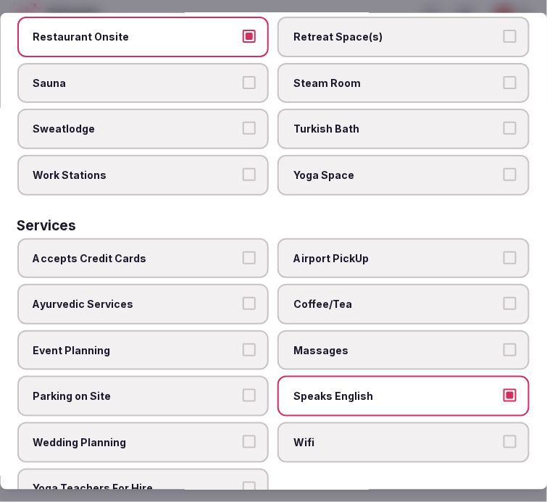
drag, startPoint x: 331, startPoint y: 418, endPoint x: 336, endPoint y: 399, distance: 20.2
click at [332, 423] on label "Wifi" at bounding box center [404, 443] width 252 height 41
click at [504, 436] on button "Wifi" at bounding box center [510, 442] width 13 height 13
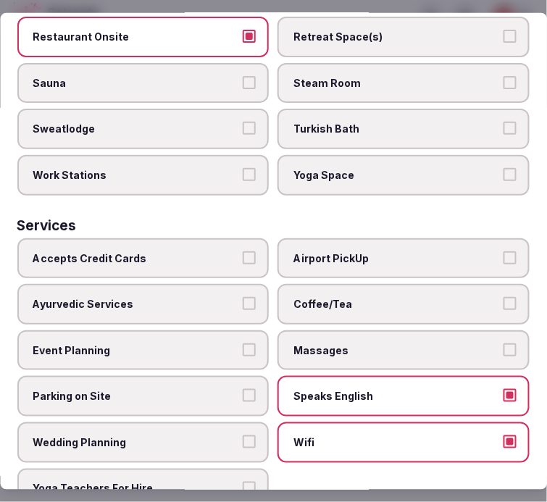
drag, startPoint x: 351, startPoint y: 279, endPoint x: 78, endPoint y: 473, distance: 334.8
click at [332, 284] on label "Coffee/Tea" at bounding box center [404, 304] width 252 height 41
click at [170, 344] on span "Event Planning" at bounding box center [136, 351] width 206 height 14
click at [244, 344] on button "Event Planning" at bounding box center [250, 350] width 13 height 13
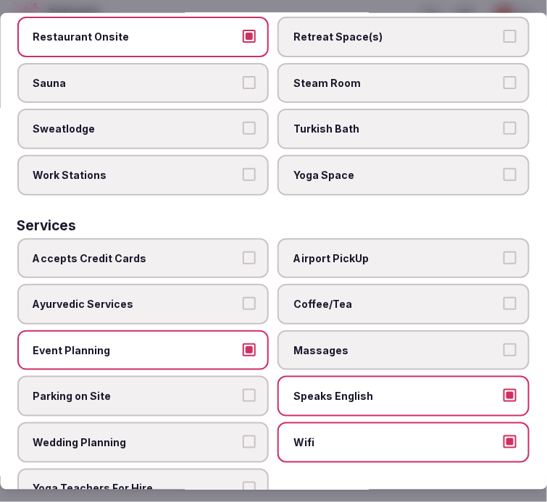
click at [170, 344] on span "Event Planning" at bounding box center [136, 351] width 206 height 14
click at [244, 344] on button "Event Planning" at bounding box center [250, 350] width 13 height 13
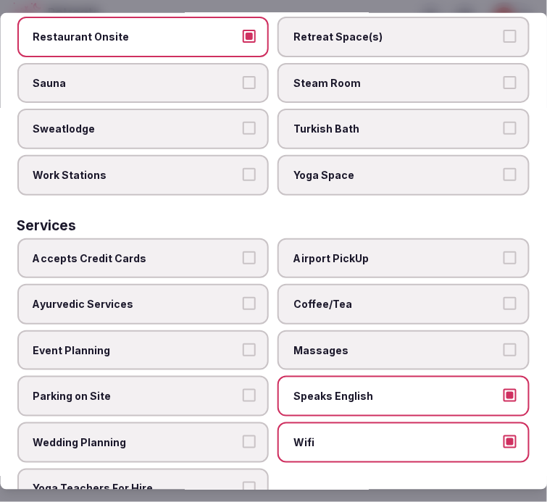
click at [182, 251] on span "Accepts Credit Cards" at bounding box center [136, 258] width 206 height 14
click at [244, 251] on button "Accepts Credit Cards" at bounding box center [250, 257] width 13 height 13
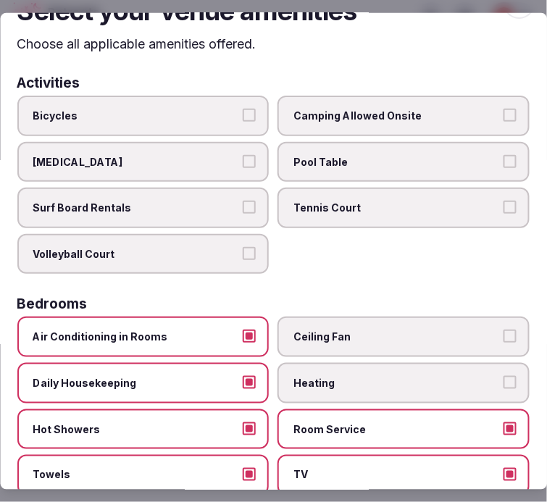
scroll to position [0, 0]
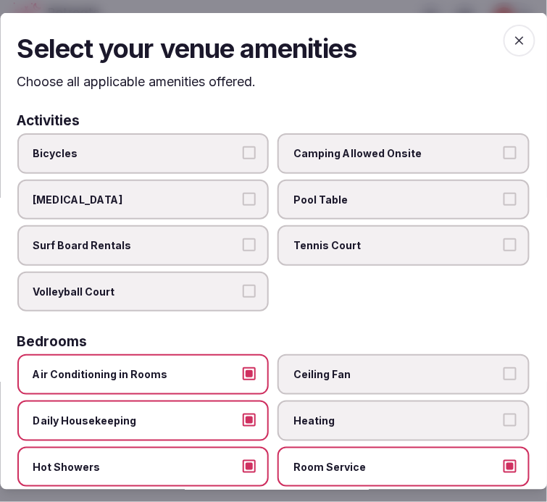
click at [512, 42] on icon "button" at bounding box center [519, 40] width 14 height 14
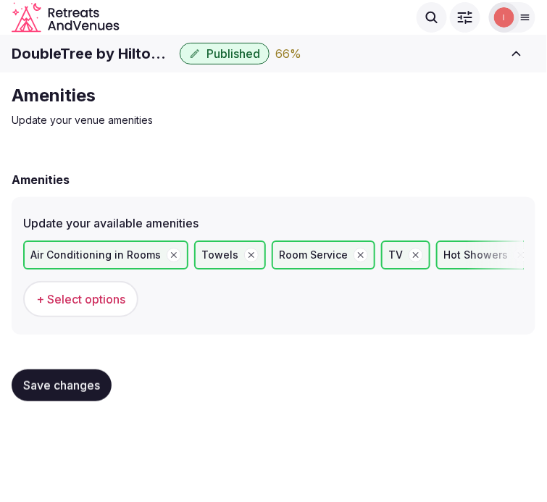
drag, startPoint x: 80, startPoint y: 377, endPoint x: 93, endPoint y: 359, distance: 22.3
click at [92, 360] on div "Save changes" at bounding box center [274, 385] width 524 height 55
click at [93, 379] on span "Save changes" at bounding box center [61, 385] width 77 height 14
click at [58, 384] on span "Save changes" at bounding box center [61, 385] width 77 height 14
drag, startPoint x: 30, startPoint y: 368, endPoint x: 387, endPoint y: 136, distance: 425.8
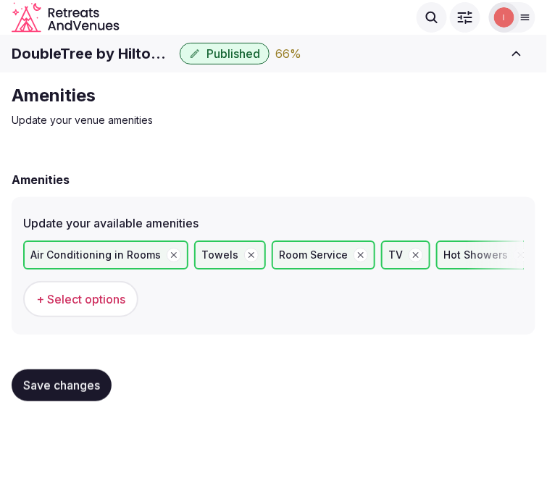
click at [33, 370] on button "Save changes" at bounding box center [62, 386] width 100 height 32
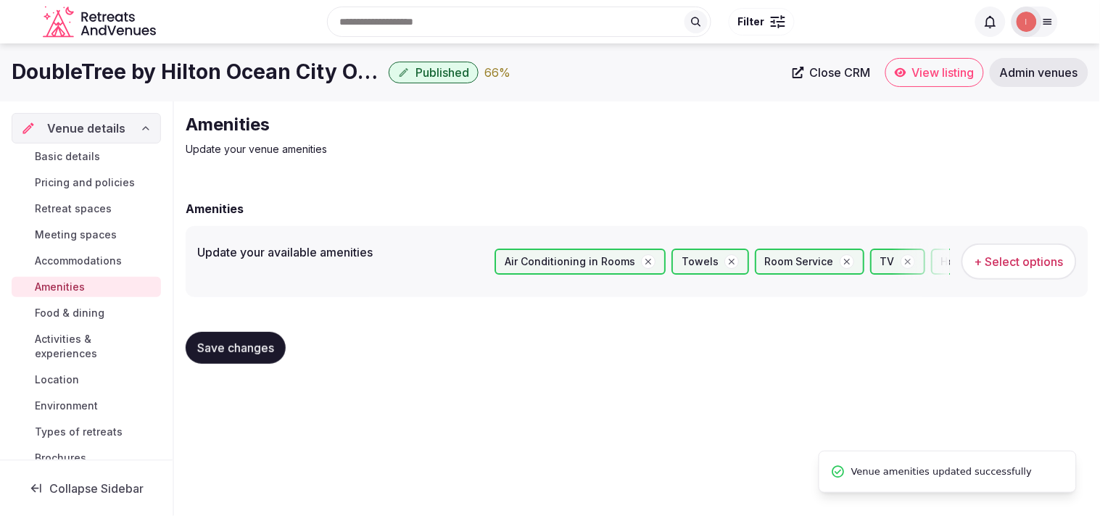
drag, startPoint x: 241, startPoint y: 358, endPoint x: 225, endPoint y: 357, distance: 15.3
click at [240, 357] on button "Save changes" at bounding box center [236, 348] width 100 height 32
drag, startPoint x: 62, startPoint y: 309, endPoint x: 201, endPoint y: 259, distance: 147.9
click at [63, 309] on span "Food & dining" at bounding box center [70, 313] width 70 height 14
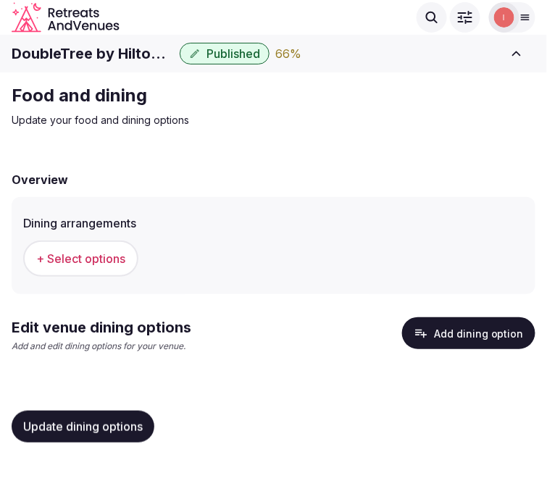
click at [63, 252] on span "+ Select options" at bounding box center [80, 259] width 89 height 16
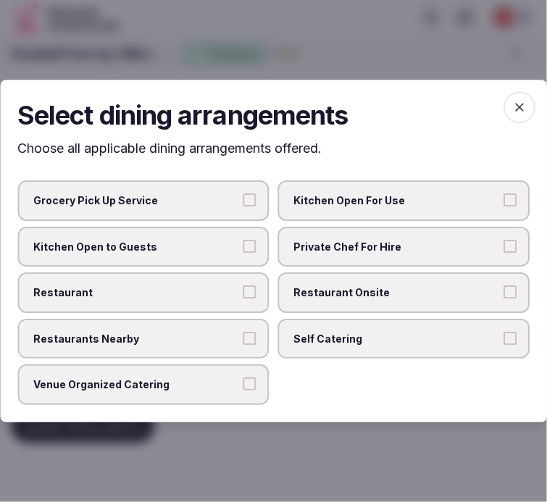
click at [312, 296] on span "Restaurant Onsite" at bounding box center [397, 293] width 206 height 14
click at [504, 296] on button "Restaurant Onsite" at bounding box center [510, 292] width 13 height 13
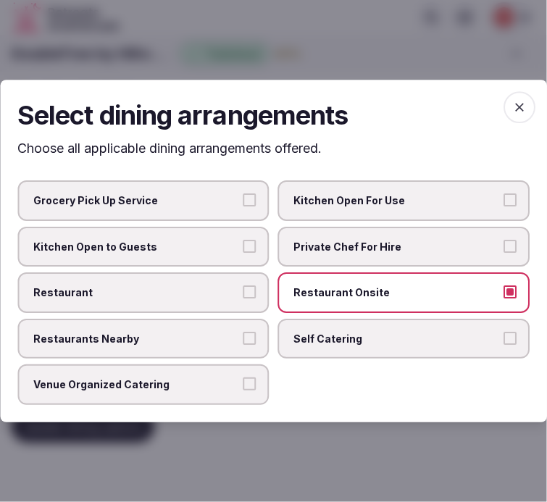
click at [343, 244] on span "Private Chef For Hire" at bounding box center [397, 247] width 206 height 14
click at [504, 244] on button "Private Chef For Hire" at bounding box center [510, 246] width 13 height 13
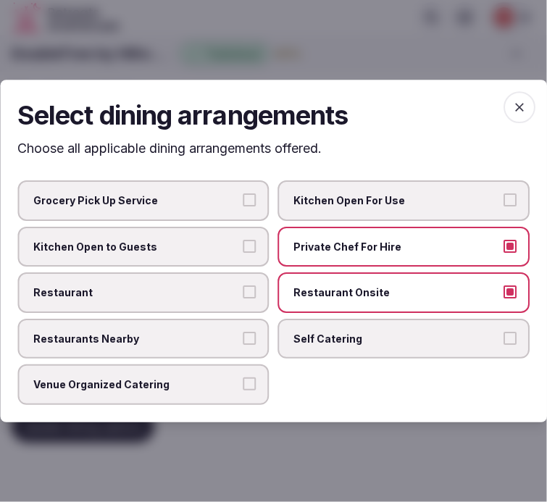
click at [336, 244] on span "Private Chef For Hire" at bounding box center [397, 247] width 206 height 14
click at [504, 244] on button "Private Chef For Hire" at bounding box center [510, 246] width 13 height 13
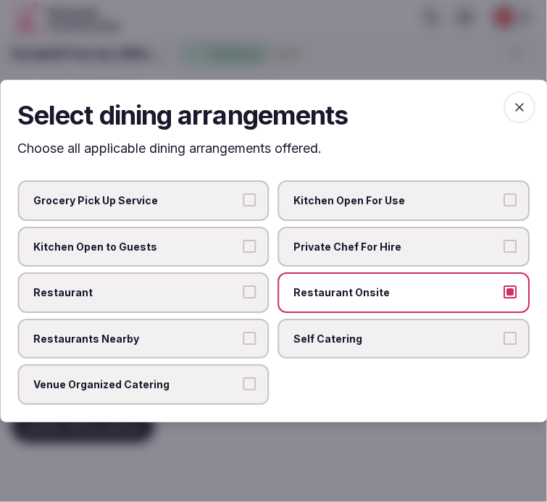
click at [187, 295] on span "Restaurant" at bounding box center [136, 293] width 206 height 14
click at [244, 295] on button "Restaurant" at bounding box center [250, 292] width 13 height 13
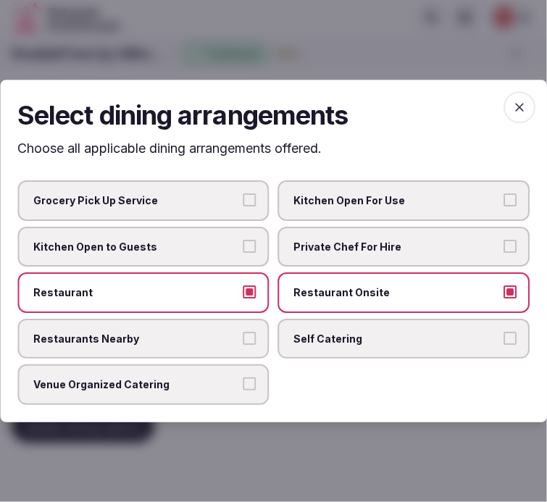
click at [220, 378] on span "Venue Organized Catering" at bounding box center [136, 385] width 206 height 14
click at [244, 378] on button "Venue Organized Catering" at bounding box center [250, 384] width 13 height 13
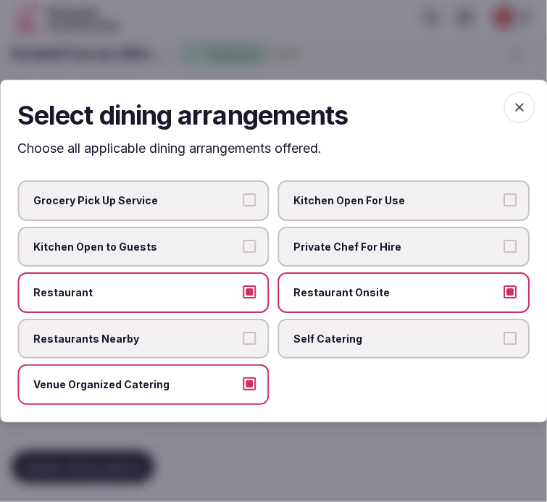
click at [214, 392] on label "Venue Organized Catering" at bounding box center [143, 385] width 252 height 41
click at [244, 391] on button "Venue Organized Catering" at bounding box center [250, 384] width 13 height 13
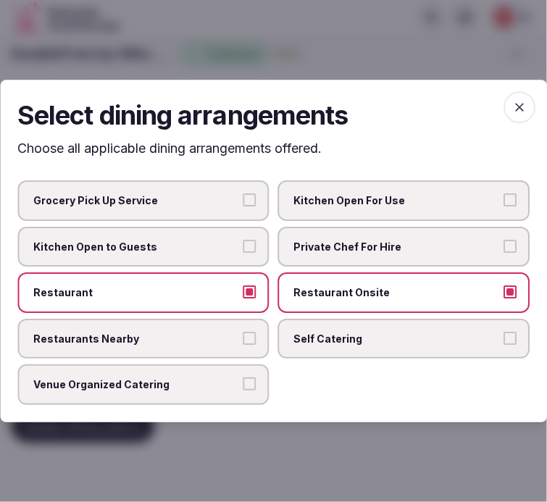
drag, startPoint x: 518, startPoint y: 112, endPoint x: 473, endPoint y: 146, distance: 55.8
click at [517, 112] on icon "button" at bounding box center [519, 107] width 14 height 14
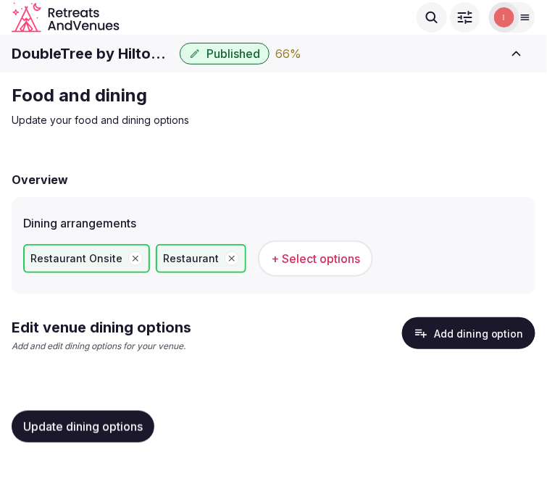
click at [465, 331] on button "Add dining option" at bounding box center [468, 333] width 133 height 32
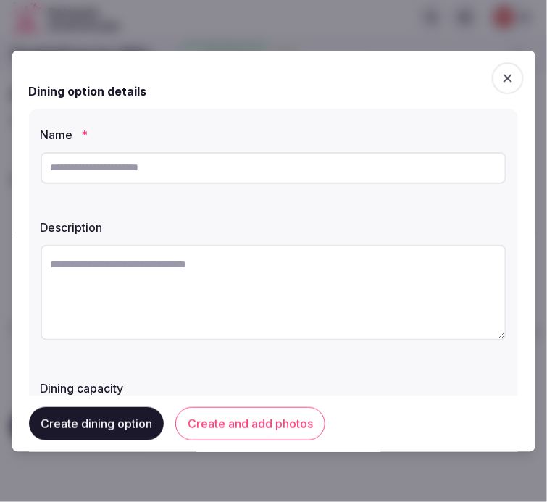
click at [169, 180] on input "text" at bounding box center [274, 167] width 466 height 32
paste input "**********"
type input "**********"
click at [259, 292] on textarea at bounding box center [274, 292] width 466 height 96
paste textarea "**********"
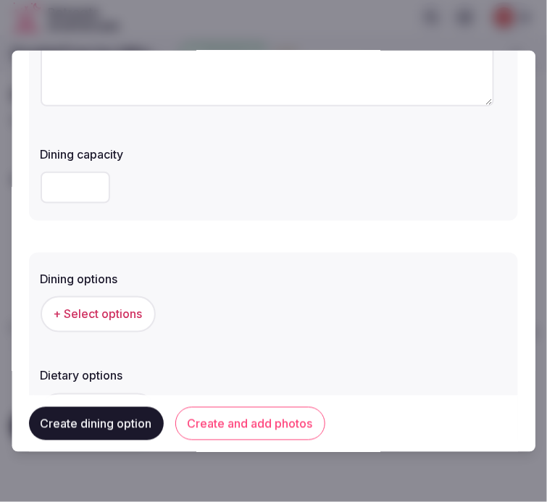
scroll to position [241, 0]
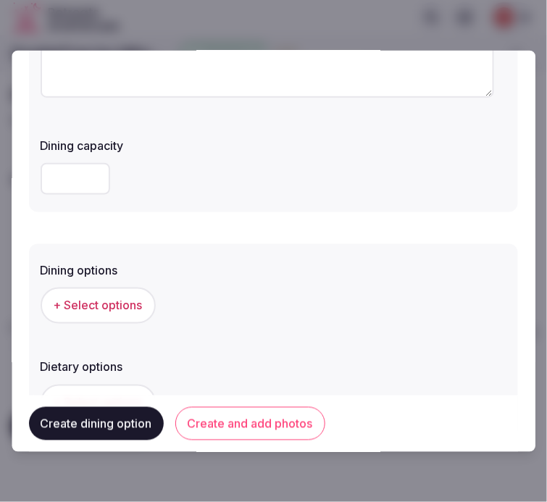
type textarea "**********"
click at [118, 285] on div "+ Select options" at bounding box center [274, 305] width 466 height 48
click at [133, 297] on span "+ Select options" at bounding box center [98, 305] width 89 height 16
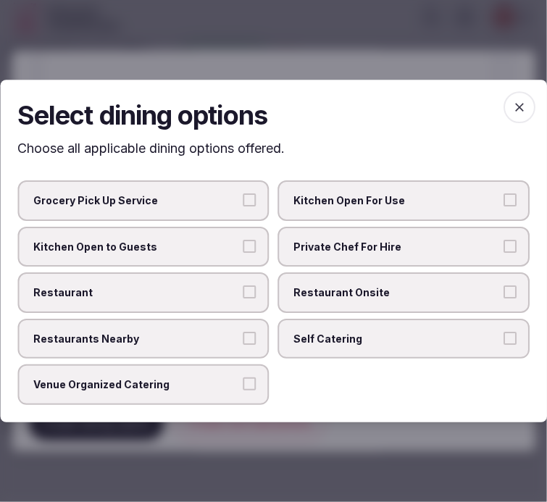
drag, startPoint x: 338, startPoint y: 297, endPoint x: 283, endPoint y: 291, distance: 55.4
click at [338, 296] on span "Restaurant Onsite" at bounding box center [397, 293] width 206 height 14
click at [504, 296] on button "Restaurant Onsite" at bounding box center [510, 292] width 13 height 13
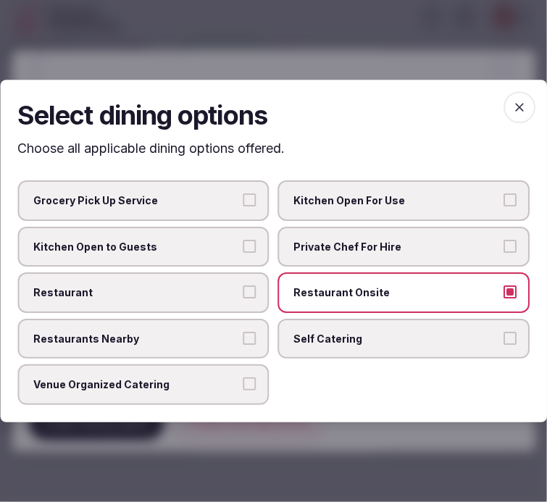
click at [196, 287] on span "Restaurant" at bounding box center [136, 293] width 206 height 14
click at [244, 287] on button "Restaurant" at bounding box center [250, 292] width 13 height 13
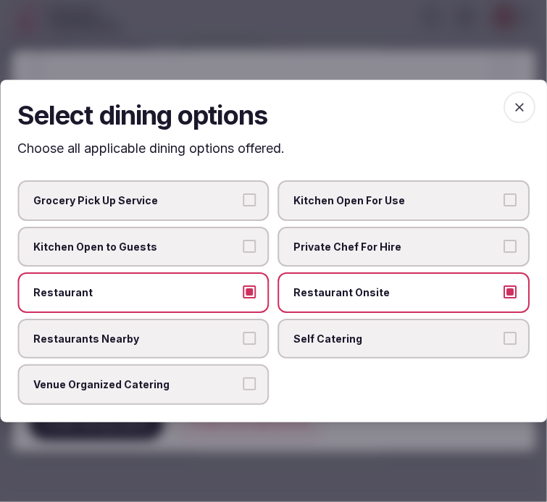
click at [507, 120] on h2 "Select dining options" at bounding box center [273, 115] width 512 height 36
click at [522, 109] on icon "button" at bounding box center [519, 107] width 9 height 9
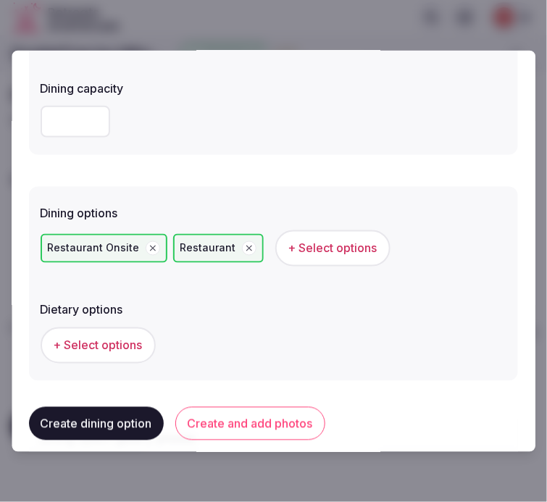
scroll to position [322, 0]
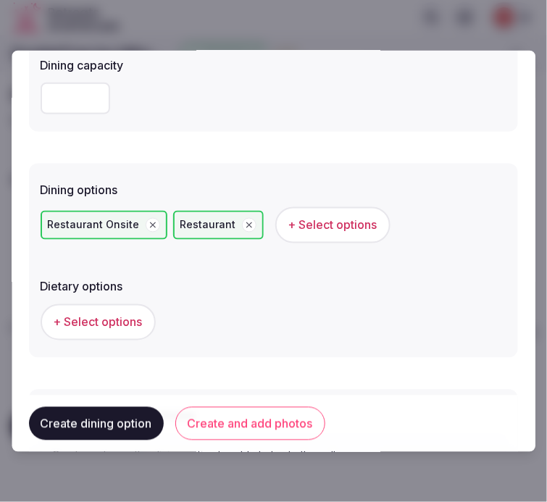
click at [229, 420] on button "Create and add photos" at bounding box center [250, 423] width 150 height 33
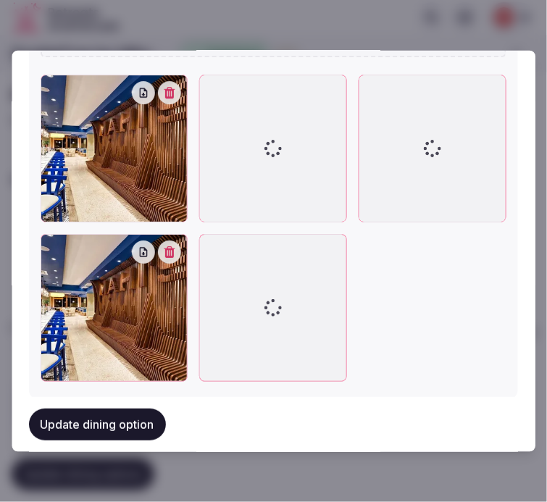
scroll to position [892, 0]
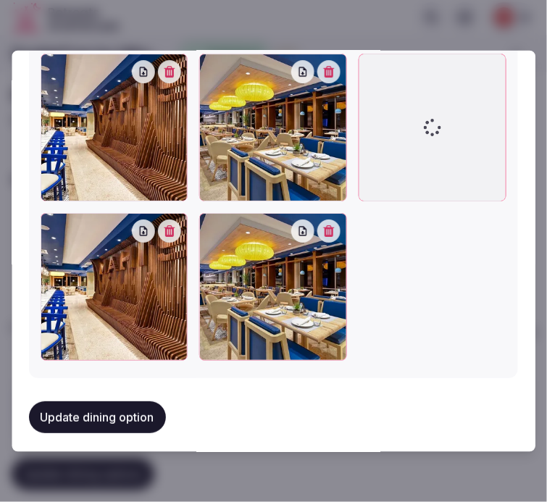
click at [163, 230] on button "button" at bounding box center [170, 231] width 23 height 23
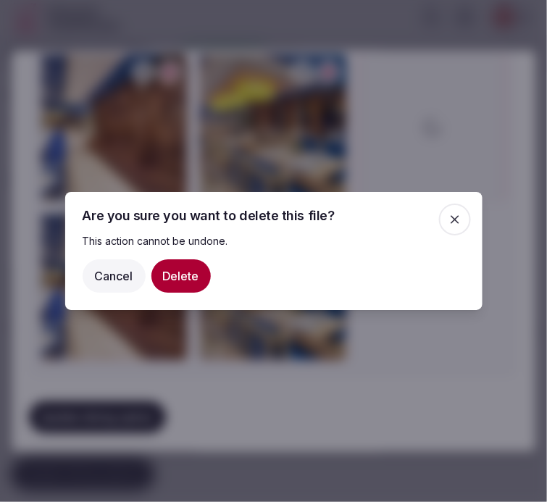
drag, startPoint x: 169, startPoint y: 259, endPoint x: 183, endPoint y: 274, distance: 20.0
click at [179, 270] on button "Delete" at bounding box center [180, 275] width 59 height 33
click at [461, 216] on icon "button" at bounding box center [455, 219] width 14 height 14
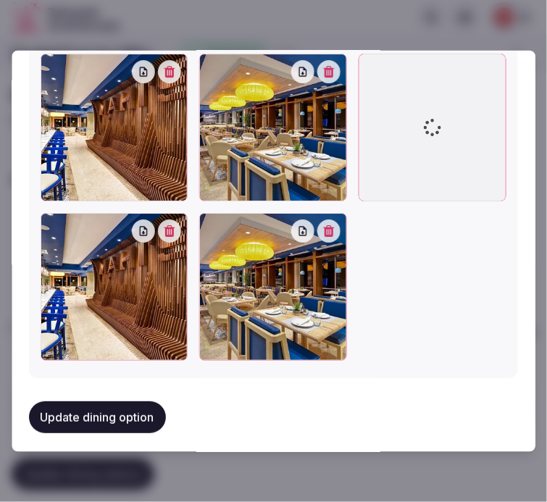
click at [143, 402] on button "Update dining option" at bounding box center [97, 418] width 137 height 32
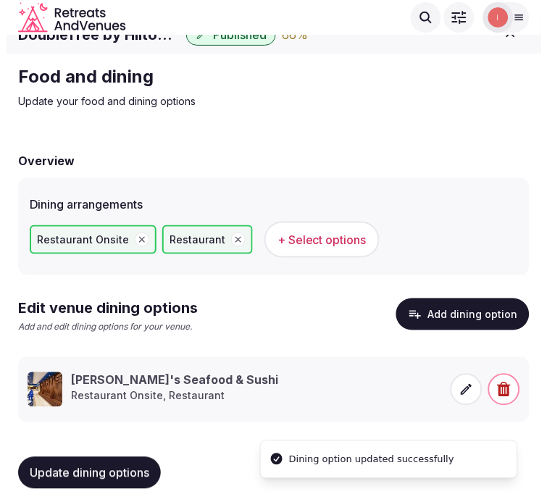
scroll to position [27, 0]
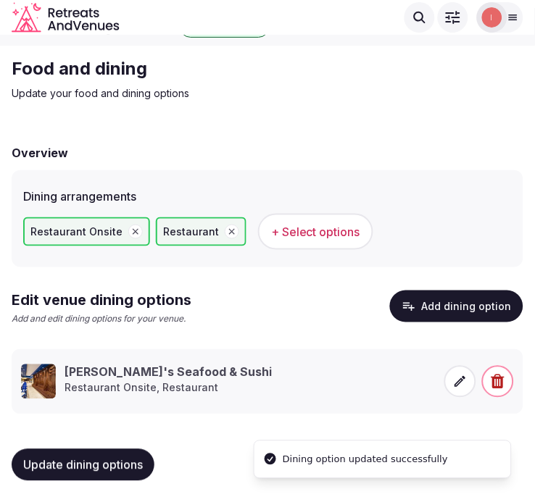
click at [453, 391] on span at bounding box center [460, 382] width 32 height 32
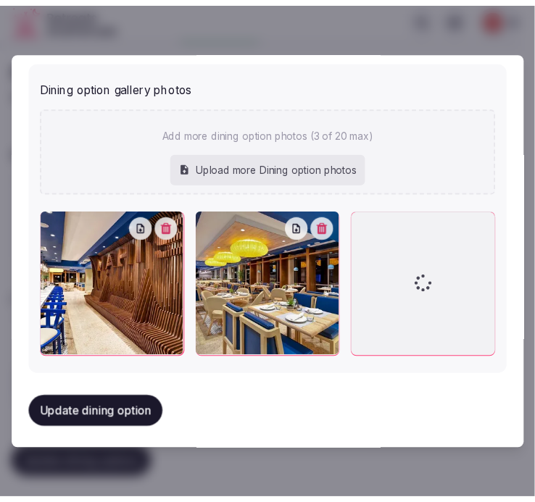
scroll to position [653, 0]
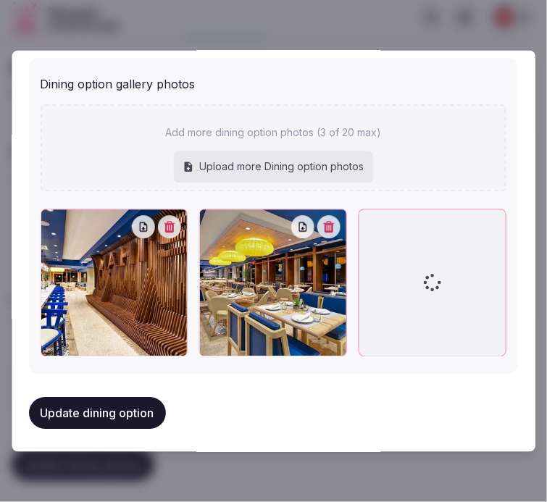
click at [153, 401] on button "Update dining option" at bounding box center [97, 414] width 137 height 32
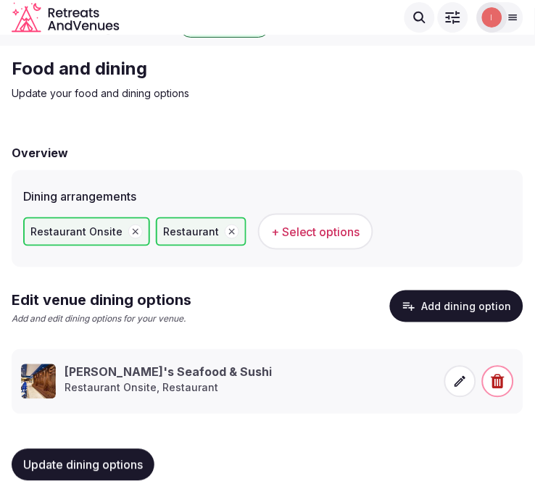
click at [93, 468] on span "Update dining options" at bounding box center [83, 465] width 120 height 14
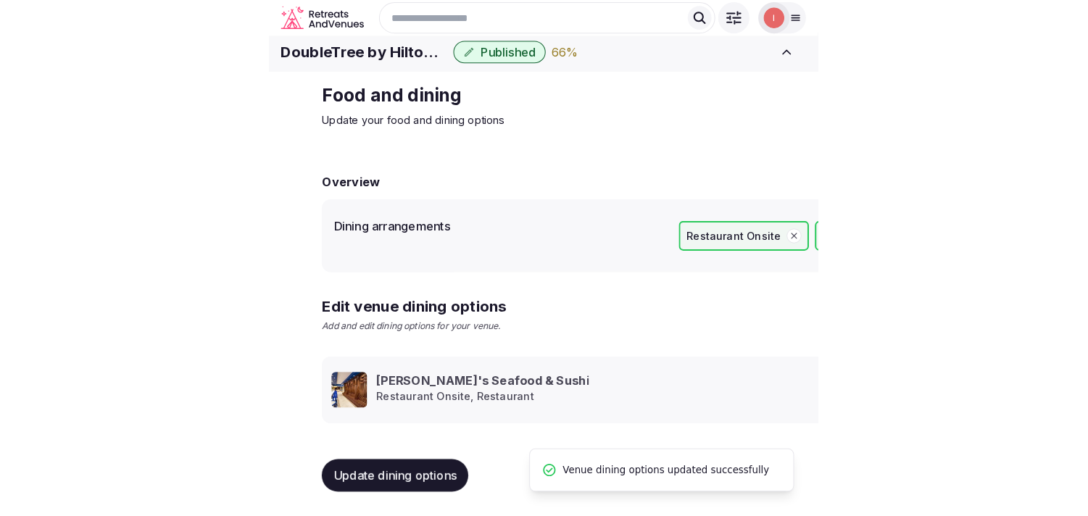
scroll to position [17, 0]
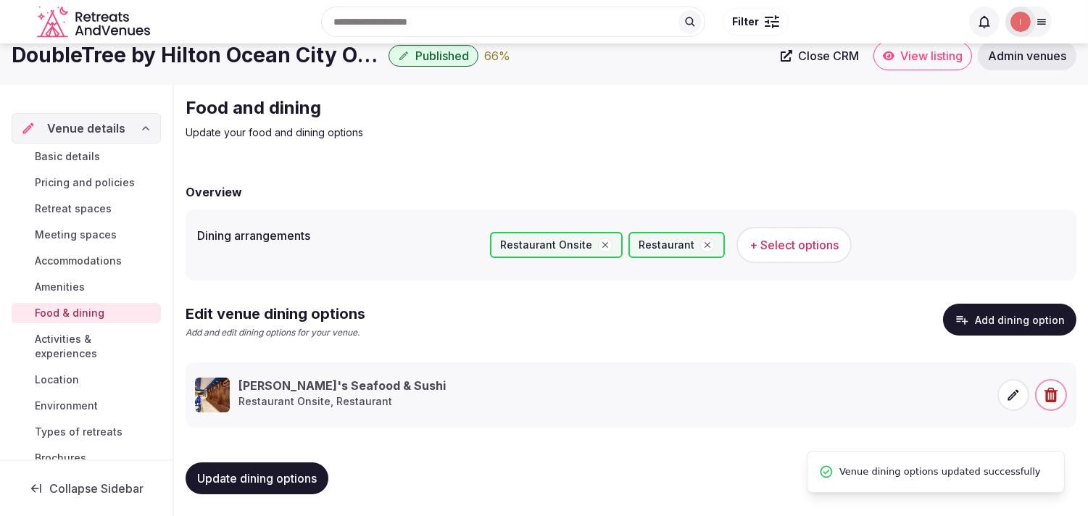
click at [64, 346] on span "Activities & experiences" at bounding box center [95, 346] width 120 height 29
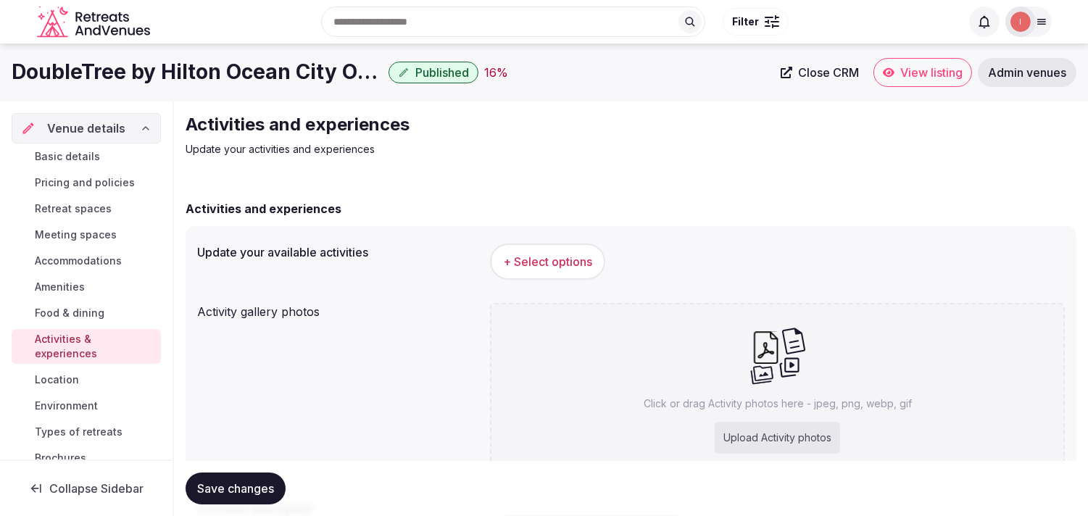
click at [534, 258] on span "+ Select options" at bounding box center [547, 262] width 89 height 16
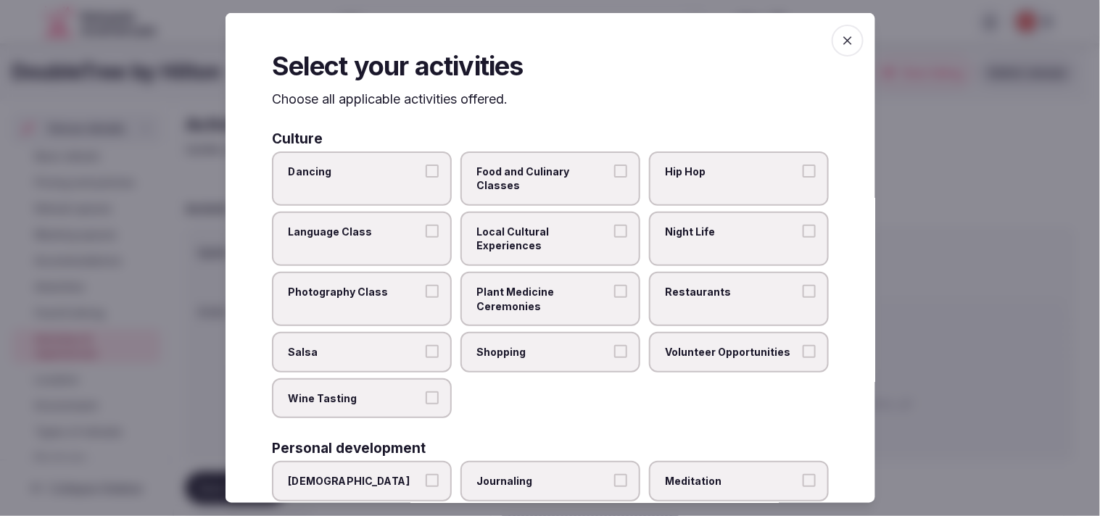
click at [534, 255] on label "Local Cultural Experiences" at bounding box center [550, 239] width 180 height 54
click at [534, 238] on button "Local Cultural Experiences" at bounding box center [620, 231] width 13 height 13
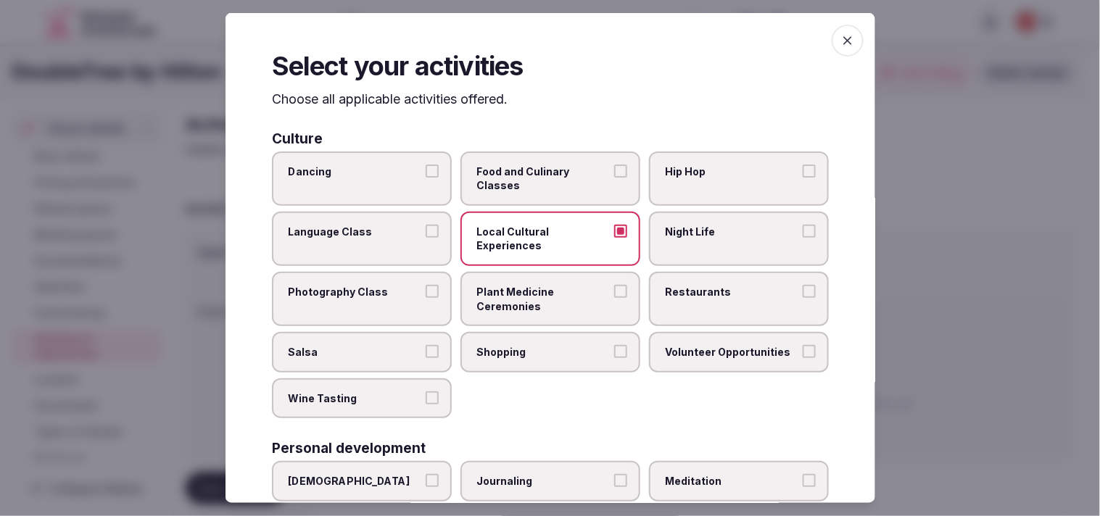
click at [534, 312] on label "Restaurants" at bounding box center [739, 299] width 180 height 54
click at [534, 298] on button "Restaurants" at bounding box center [808, 291] width 13 height 13
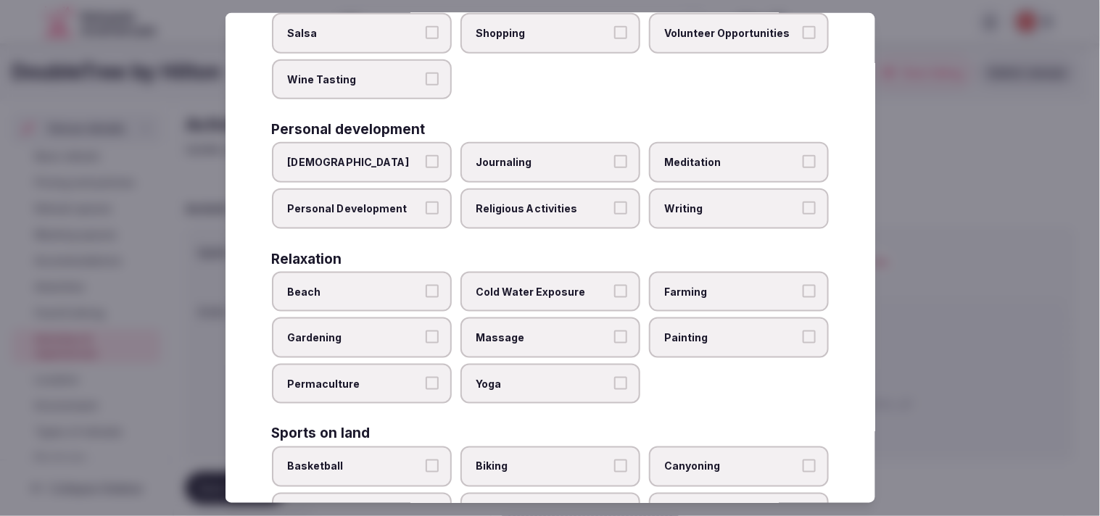
scroll to position [322, 0]
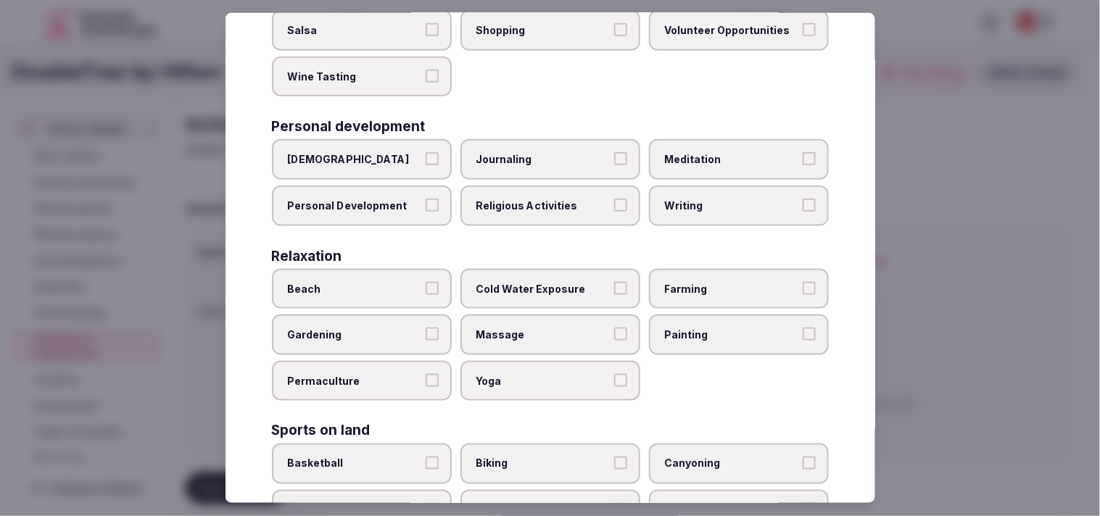
click at [386, 200] on span "Personal Development" at bounding box center [354, 206] width 133 height 14
click at [425, 200] on button "Personal Development" at bounding box center [431, 205] width 13 height 13
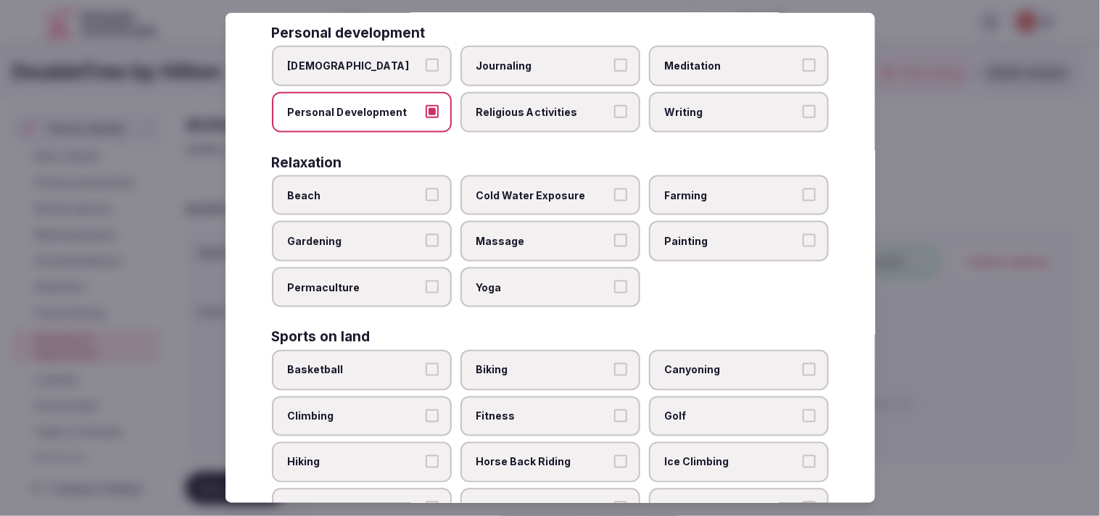
scroll to position [483, 0]
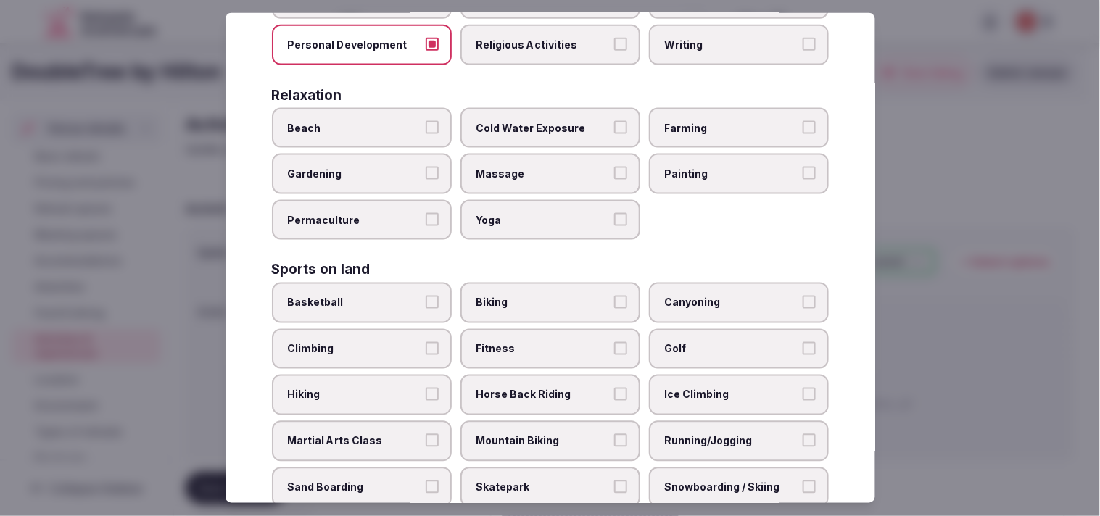
click at [534, 342] on span "Fitness" at bounding box center [542, 349] width 133 height 14
click at [534, 342] on button "Fitness" at bounding box center [620, 348] width 13 height 13
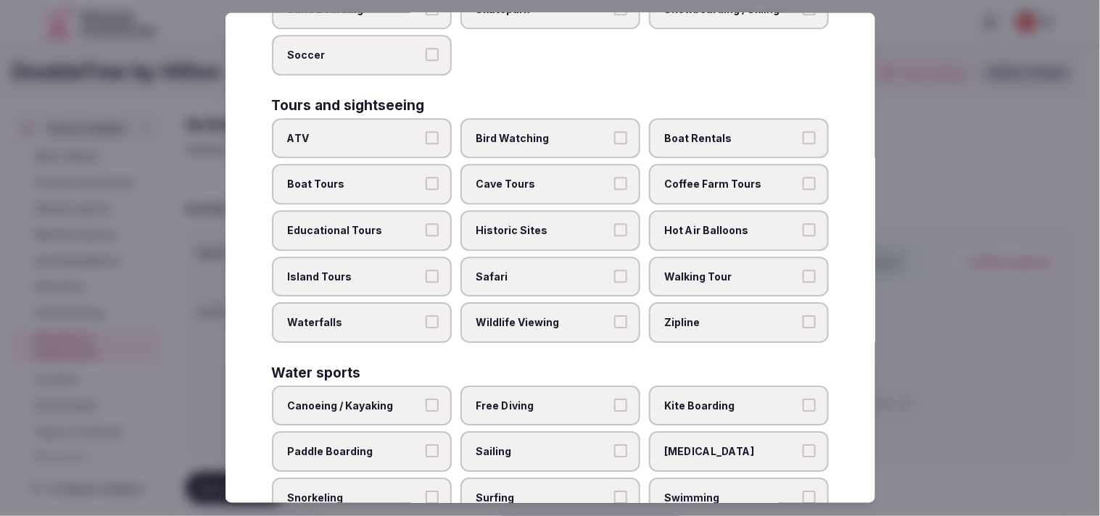
scroll to position [966, 0]
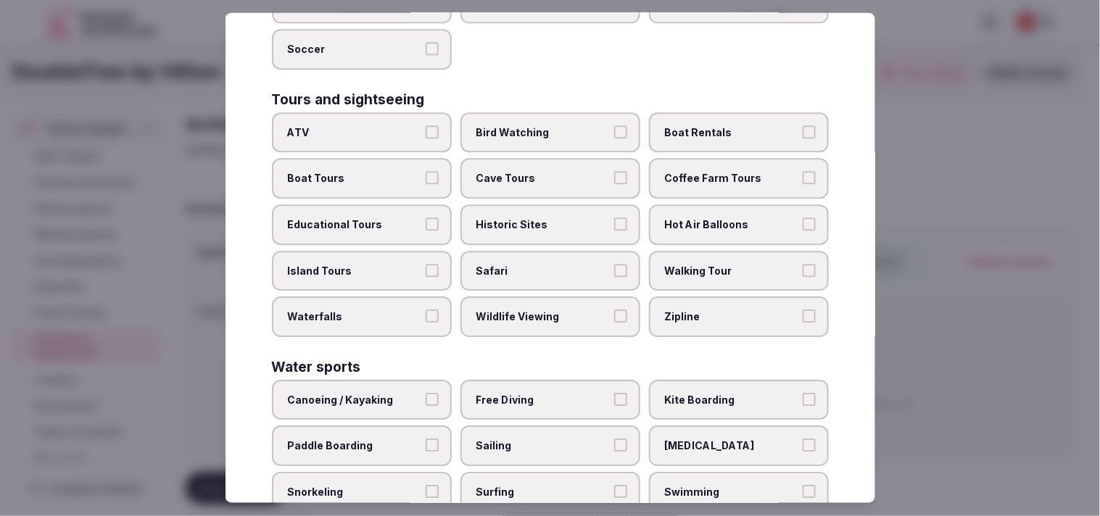
click at [534, 251] on label "Walking Tour" at bounding box center [739, 271] width 180 height 41
click at [534, 264] on button "Walking Tour" at bounding box center [808, 270] width 13 height 13
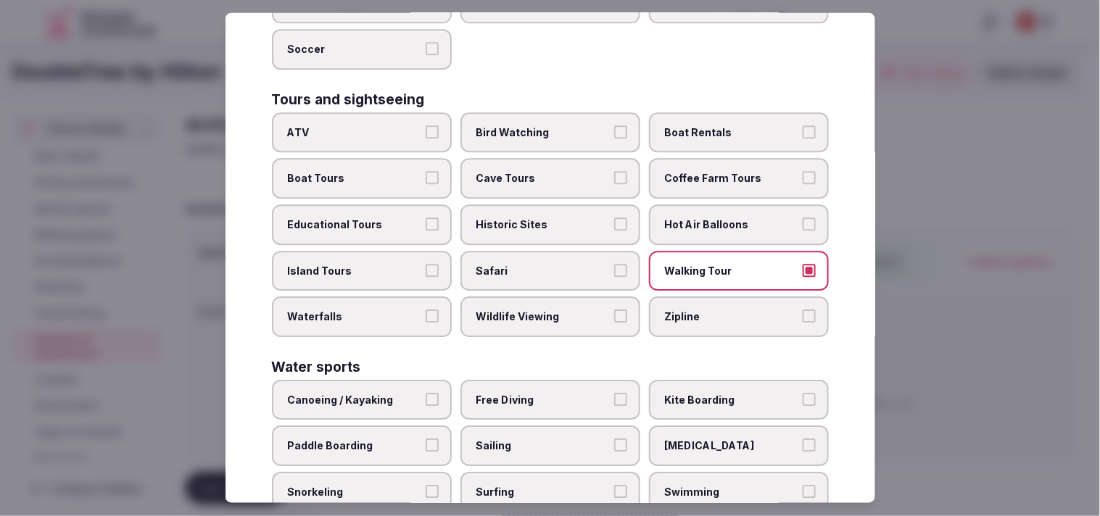
click at [534, 218] on span "Historic Sites" at bounding box center [542, 225] width 133 height 14
click at [534, 218] on button "Historic Sites" at bounding box center [620, 224] width 13 height 13
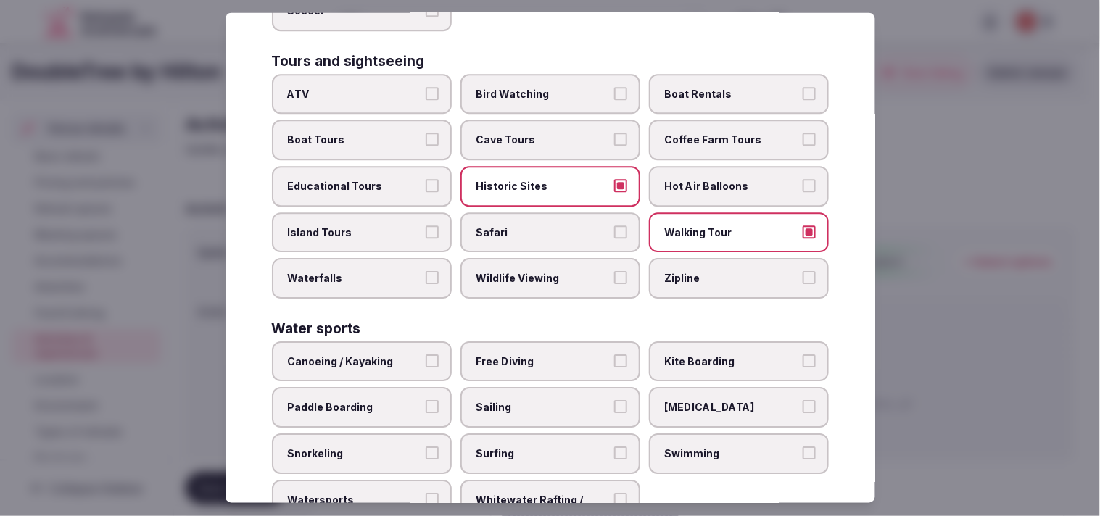
scroll to position [1037, 0]
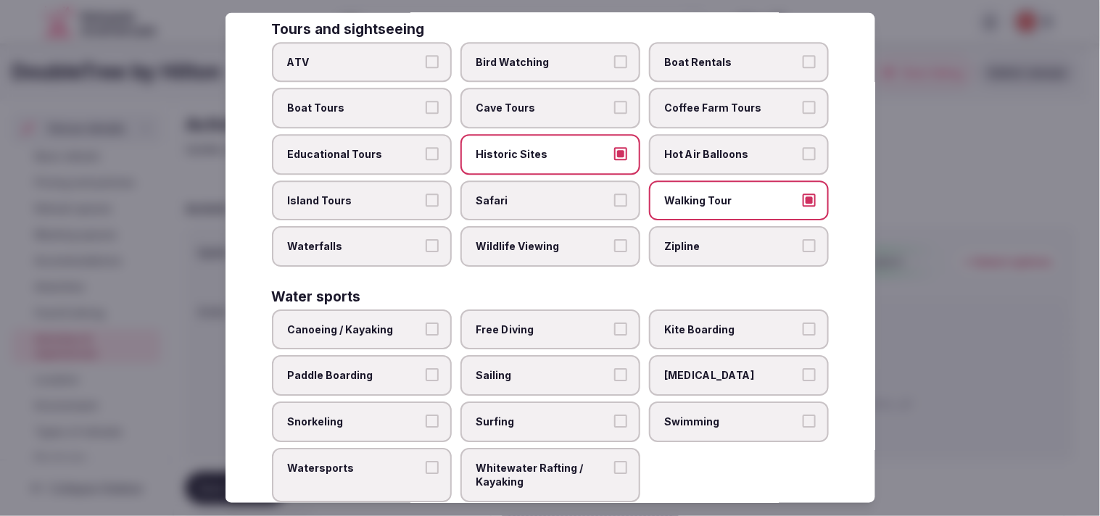
click at [534, 402] on label "Swimming" at bounding box center [739, 422] width 180 height 41
click at [534, 415] on button "Swimming" at bounding box center [808, 421] width 13 height 13
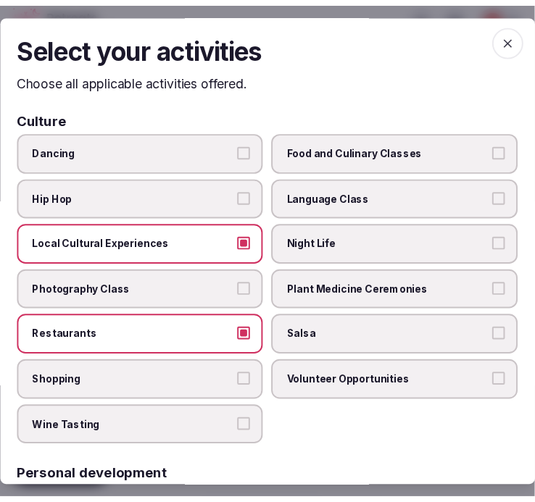
scroll to position [0, 0]
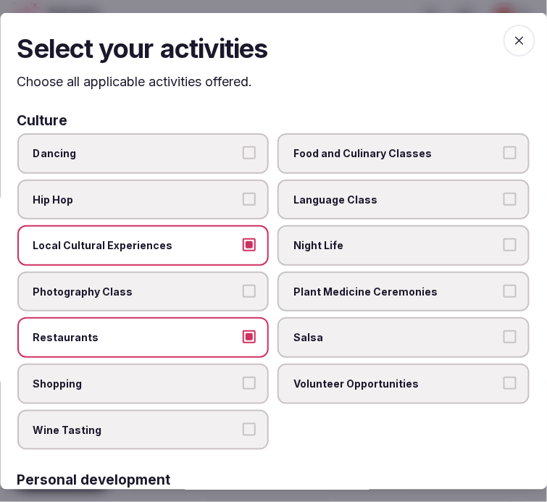
click at [512, 46] on span "button" at bounding box center [520, 40] width 32 height 32
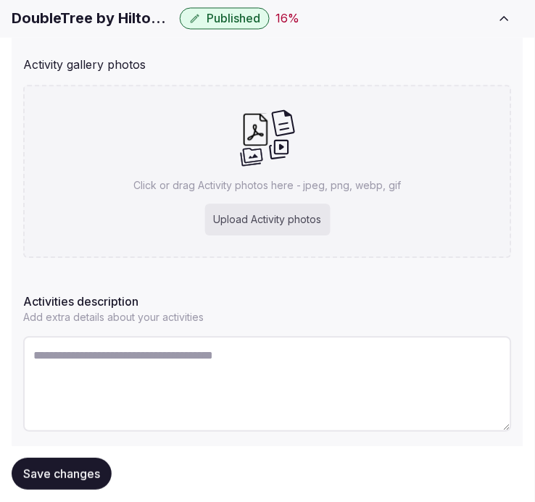
scroll to position [333, 0]
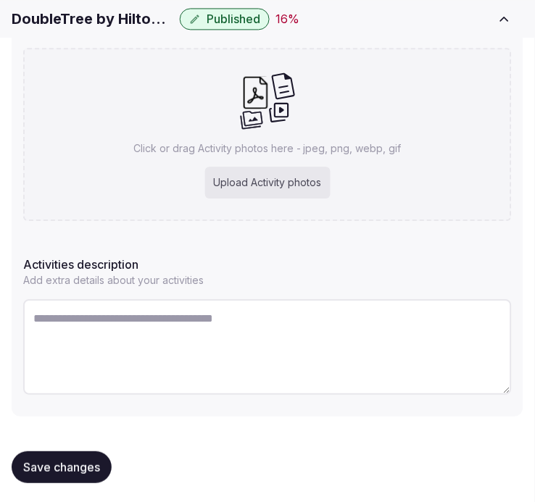
click at [233, 314] on textarea at bounding box center [267, 347] width 489 height 96
paste textarea "**********"
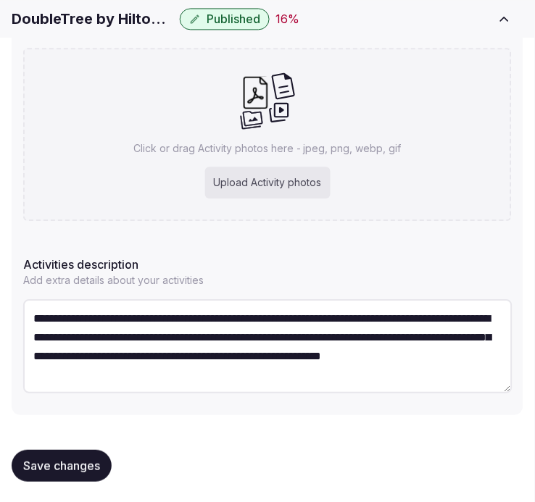
scroll to position [8, 0]
type textarea "**********"
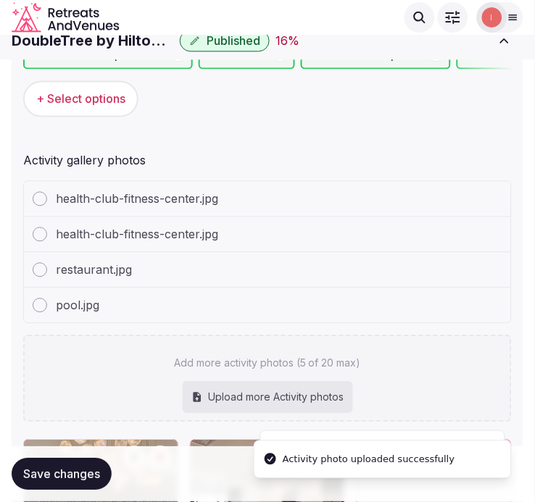
scroll to position [172, 0]
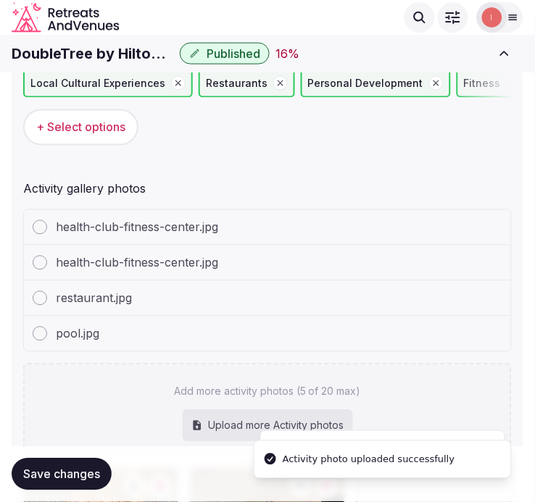
click at [112, 52] on h1 "DoubleTree by Hilton Ocean City Oceanfront" at bounding box center [93, 53] width 162 height 20
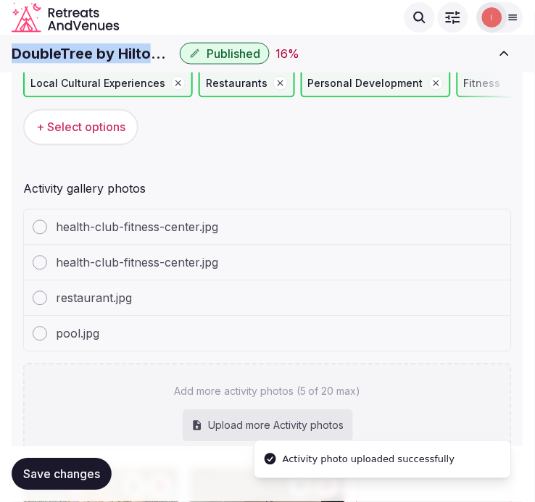
copy div "DoubleTree by Hilton Ocean City Oceanfront"
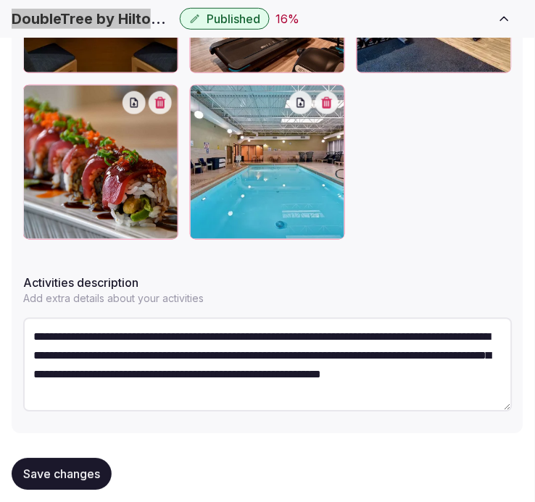
scroll to position [741, 0]
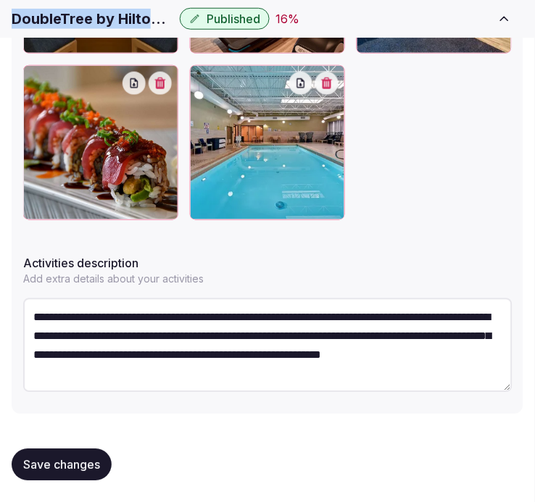
click at [84, 471] on button "Save changes" at bounding box center [62, 465] width 100 height 32
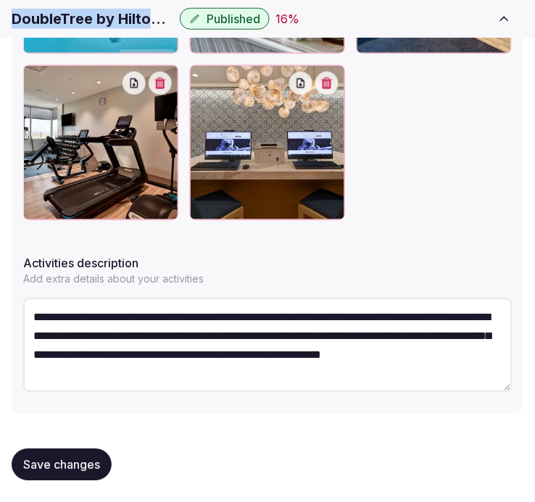
click at [59, 453] on button "Save changes" at bounding box center [62, 465] width 100 height 32
click at [67, 454] on button "Save changes" at bounding box center [62, 465] width 100 height 32
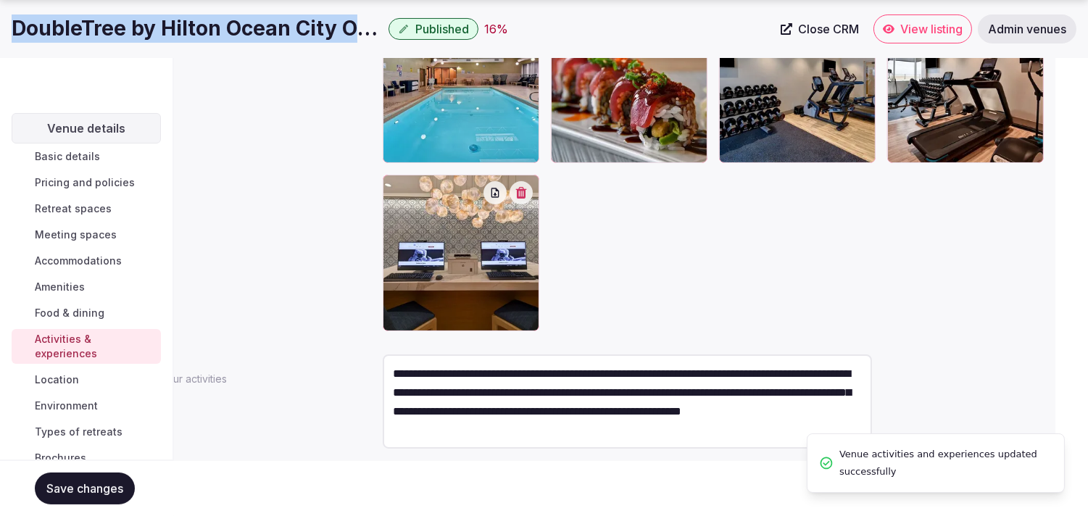
scroll to position [0, 0]
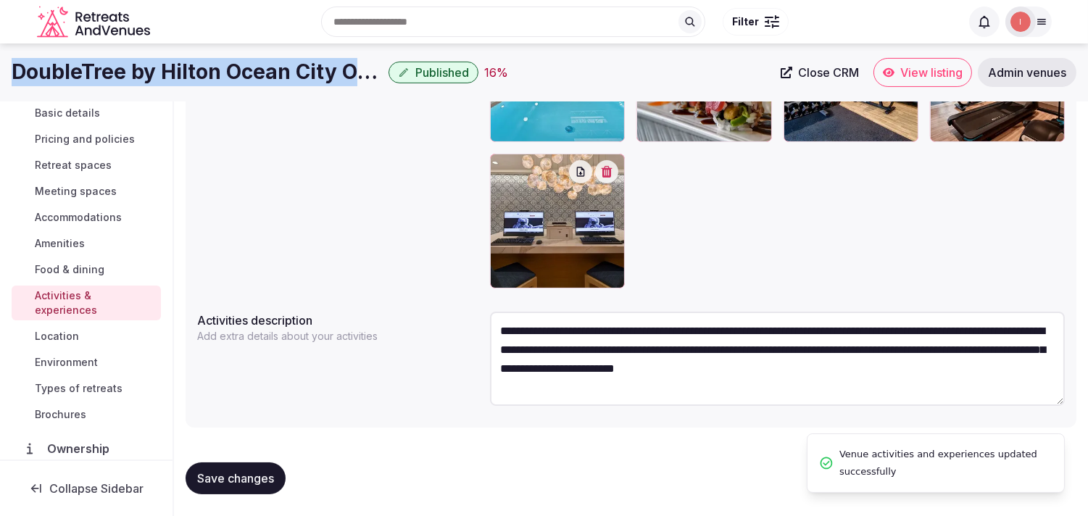
click at [230, 473] on span "Save changes" at bounding box center [235, 478] width 77 height 14
click at [262, 476] on span "Save changes" at bounding box center [235, 478] width 77 height 14
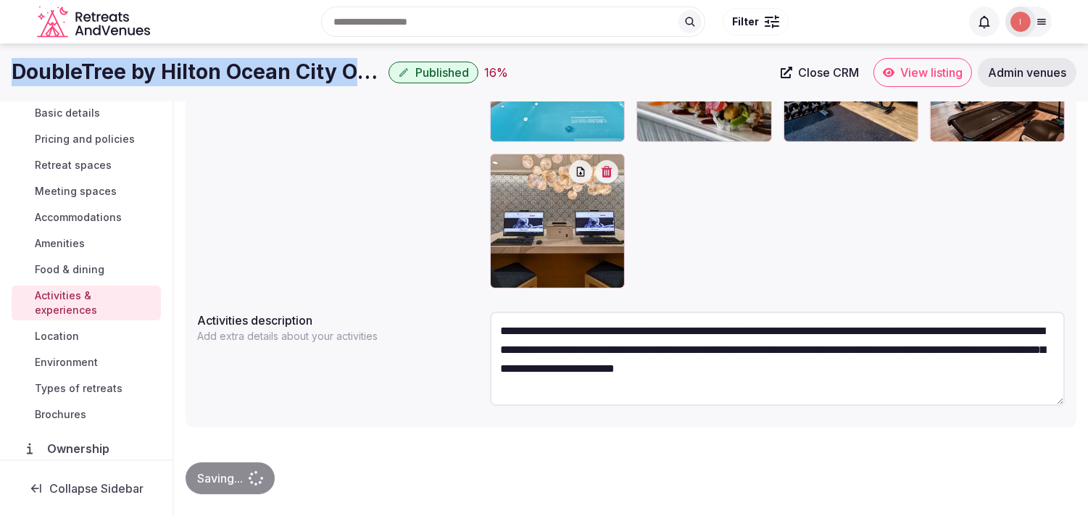
click at [54, 334] on span "Location" at bounding box center [57, 336] width 44 height 14
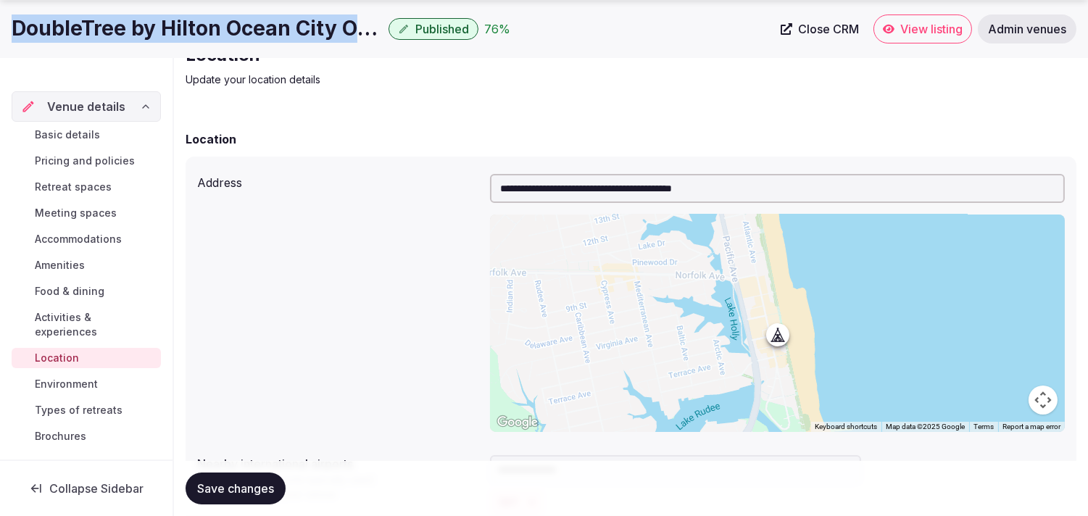
scroll to position [241, 0]
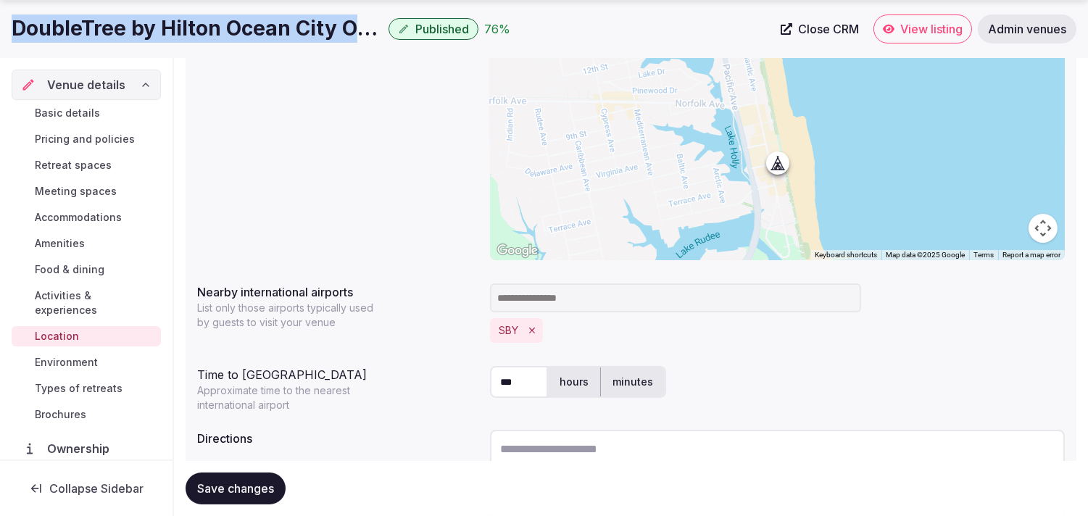
click at [51, 360] on span "Environment" at bounding box center [66, 362] width 63 height 14
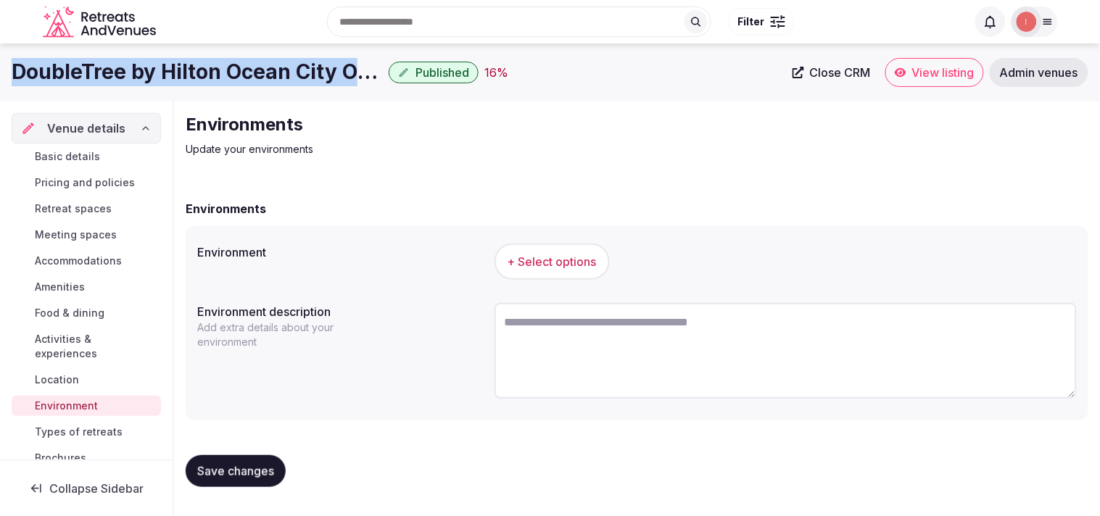
click at [520, 265] on span "+ Select options" at bounding box center [551, 262] width 89 height 16
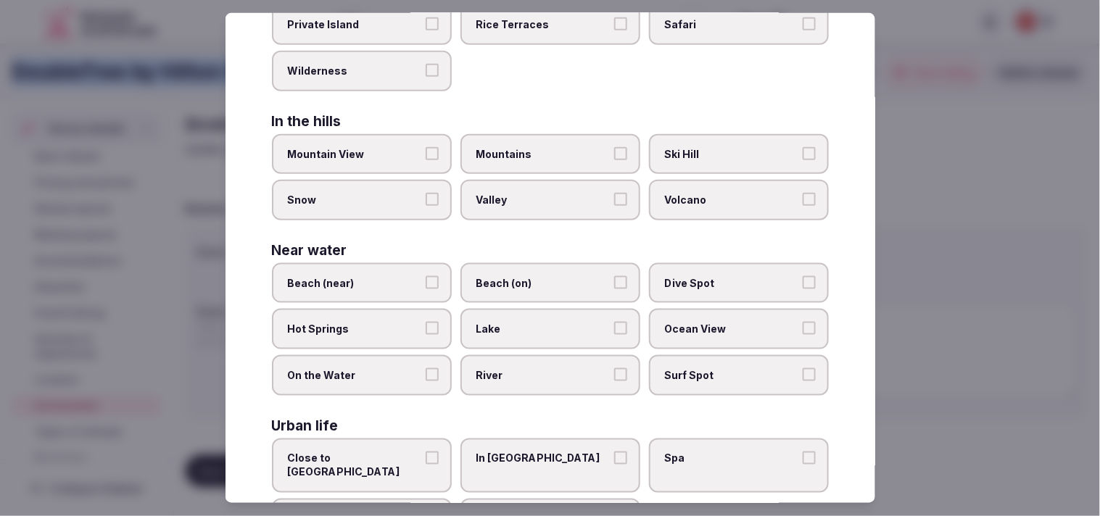
scroll to position [324, 0]
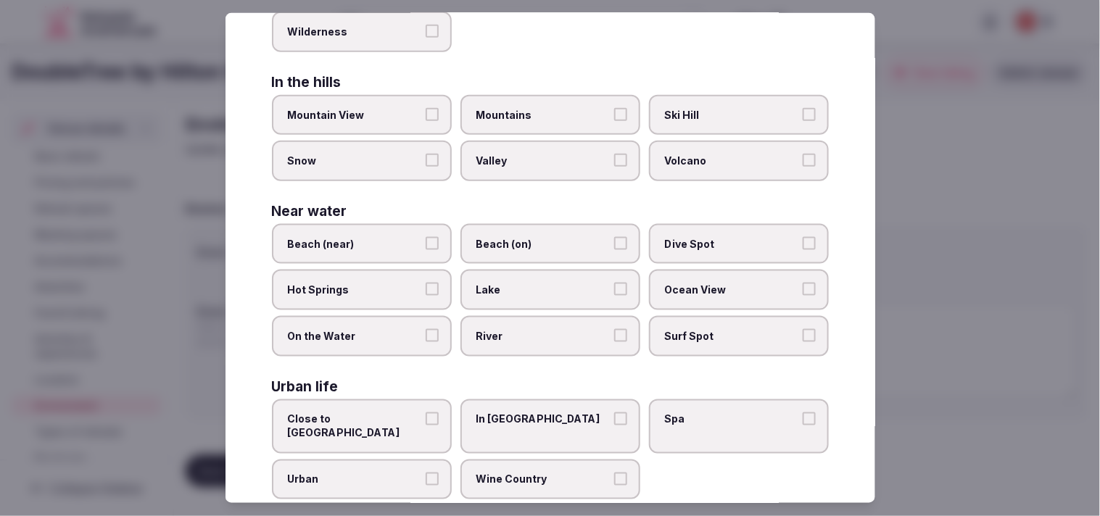
click at [534, 237] on span "Beach (on)" at bounding box center [542, 244] width 133 height 14
click at [534, 237] on button "Beach (on)" at bounding box center [620, 243] width 13 height 13
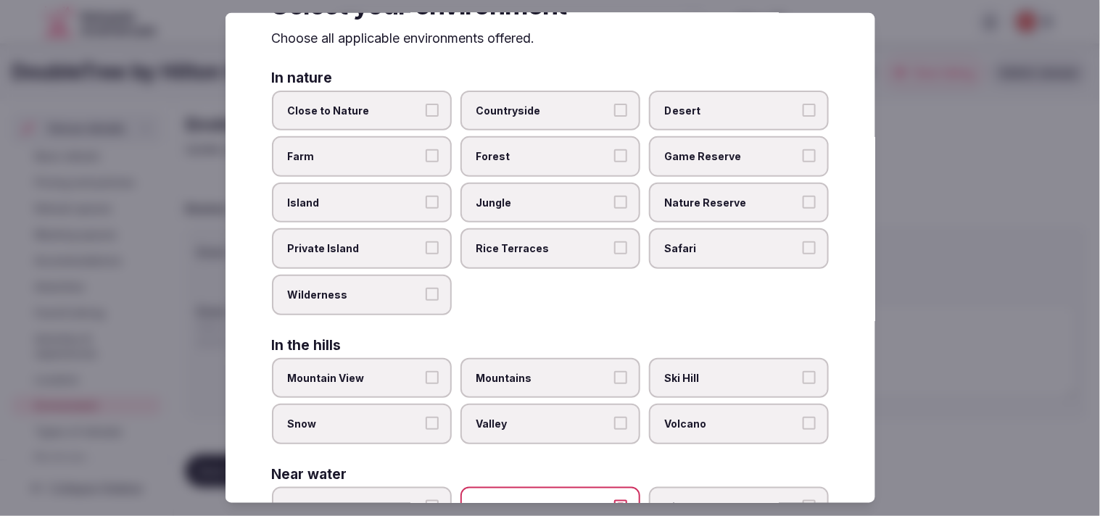
scroll to position [0, 0]
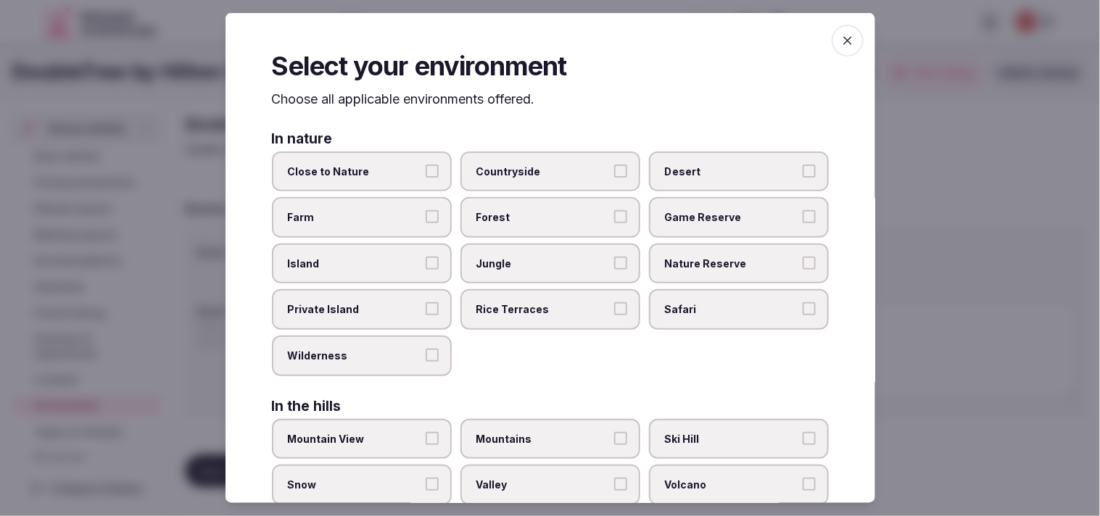
click at [534, 43] on icon "button" at bounding box center [847, 40] width 14 height 14
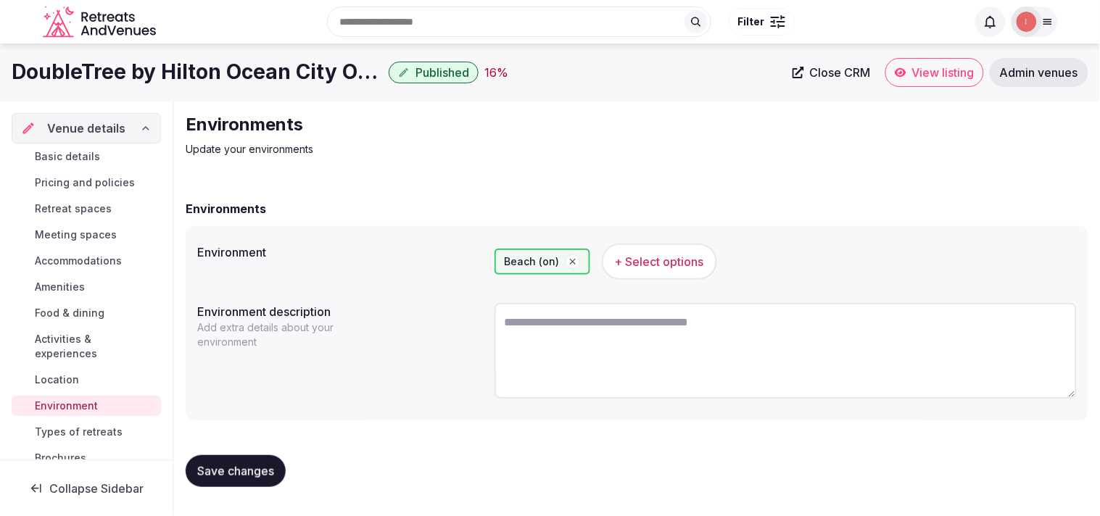
click at [220, 473] on span "Save changes" at bounding box center [235, 471] width 77 height 14
click at [62, 425] on span "Types of retreats" at bounding box center [79, 432] width 88 height 14
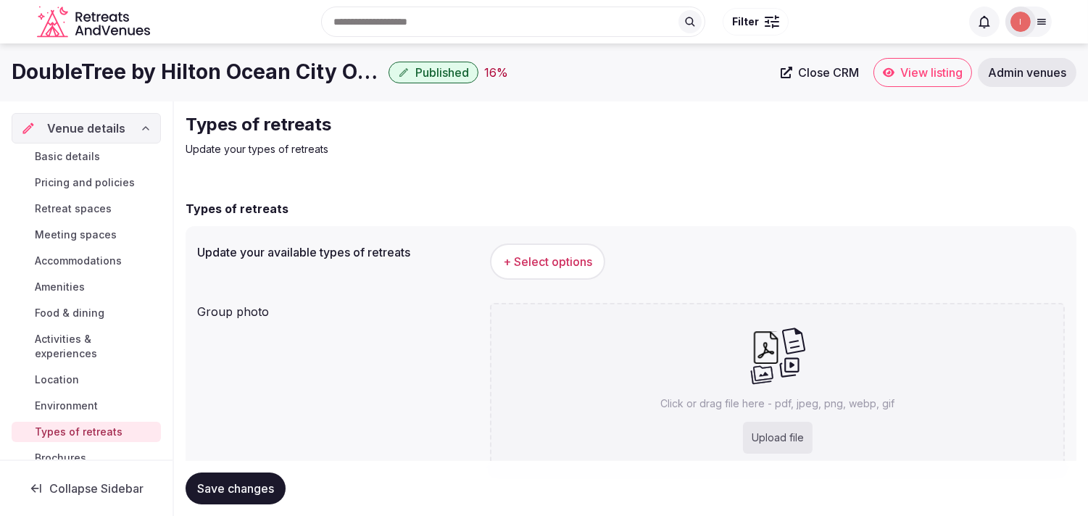
click at [505, 254] on button "+ Select options" at bounding box center [547, 262] width 115 height 36
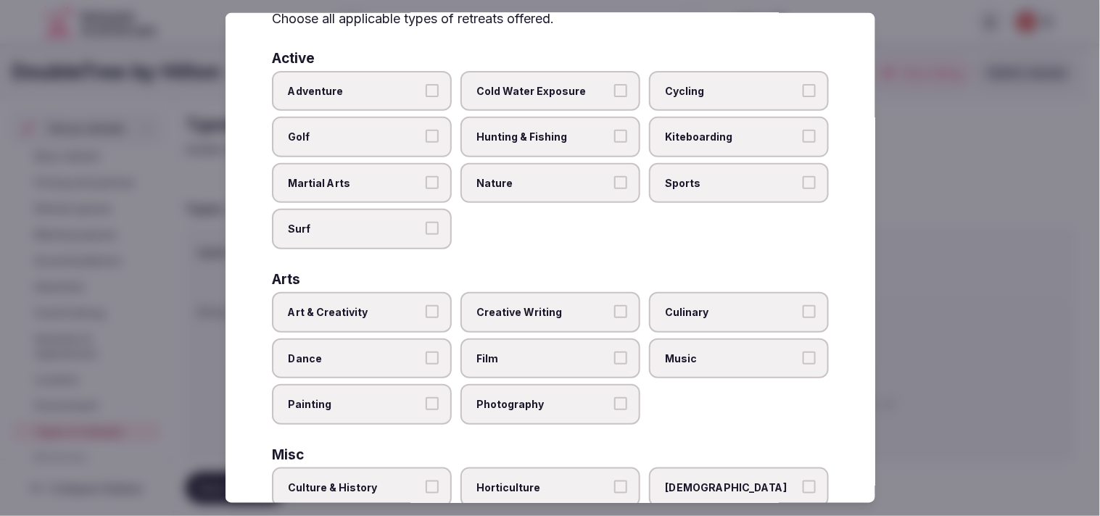
click at [433, 306] on button "Art & Creativity" at bounding box center [431, 311] width 13 height 13
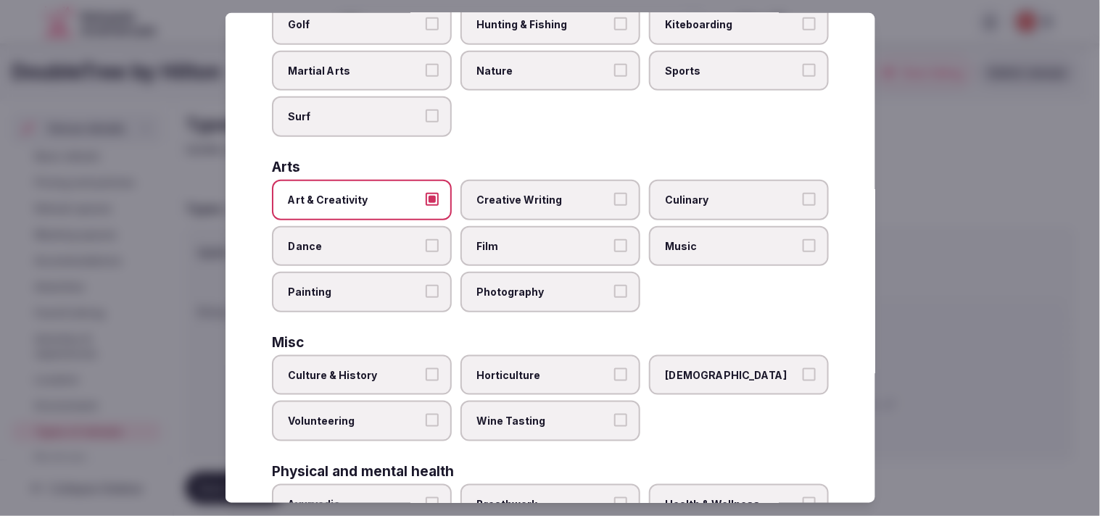
scroll to position [322, 0]
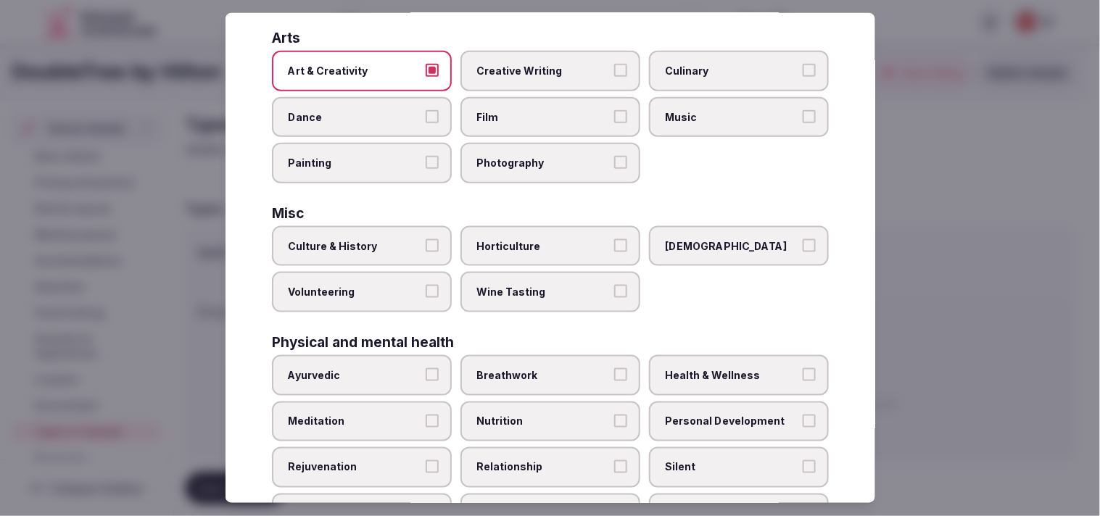
click at [410, 239] on span "Culture & History" at bounding box center [354, 246] width 133 height 14
click at [425, 239] on button "Culture & History" at bounding box center [431, 245] width 13 height 13
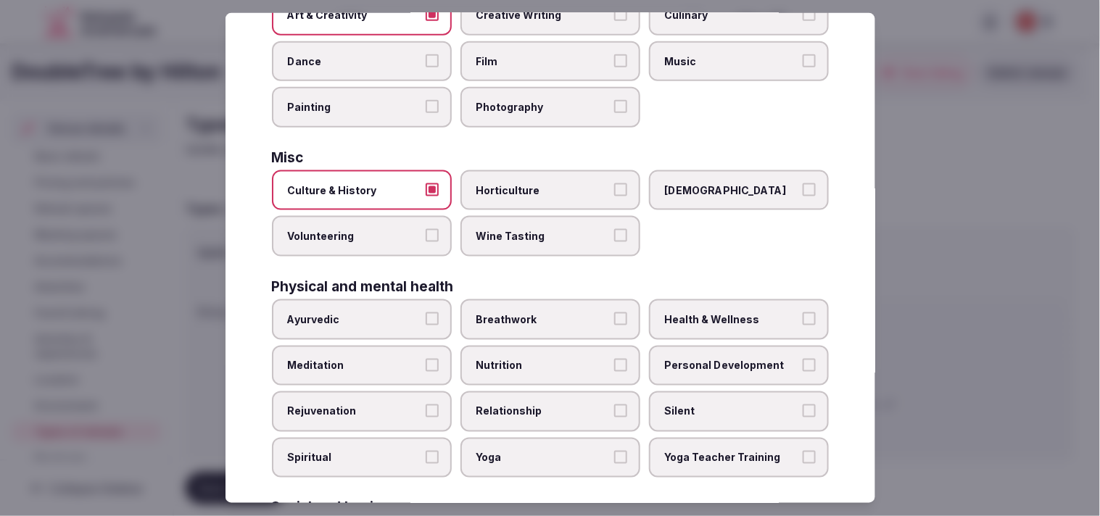
scroll to position [402, 0]
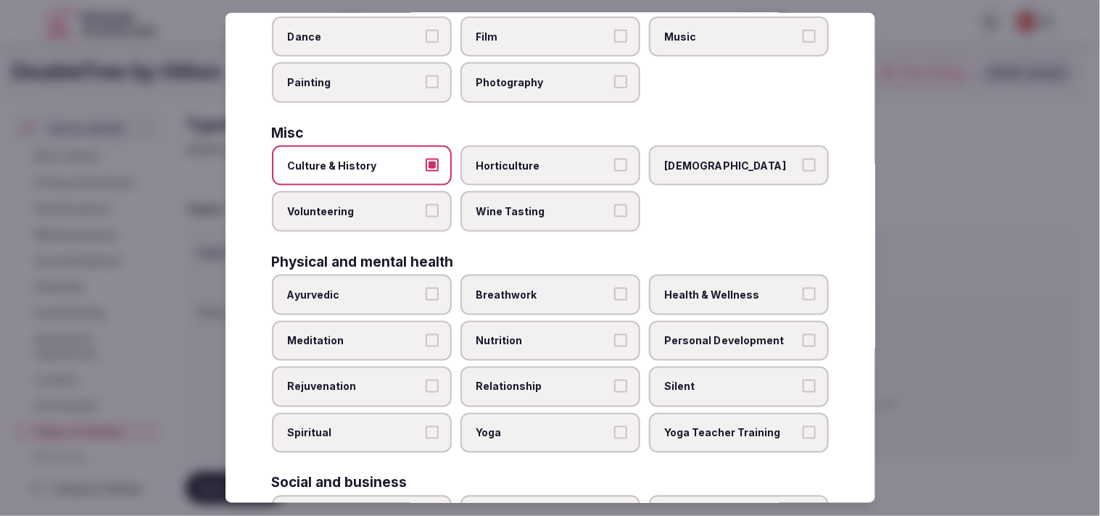
click at [534, 333] on span "Personal Development" at bounding box center [731, 340] width 133 height 14
click at [534, 333] on button "Personal Development" at bounding box center [808, 339] width 13 height 13
click at [534, 380] on span "Relationship" at bounding box center [542, 387] width 133 height 14
click at [534, 380] on button "Relationship" at bounding box center [620, 386] width 13 height 13
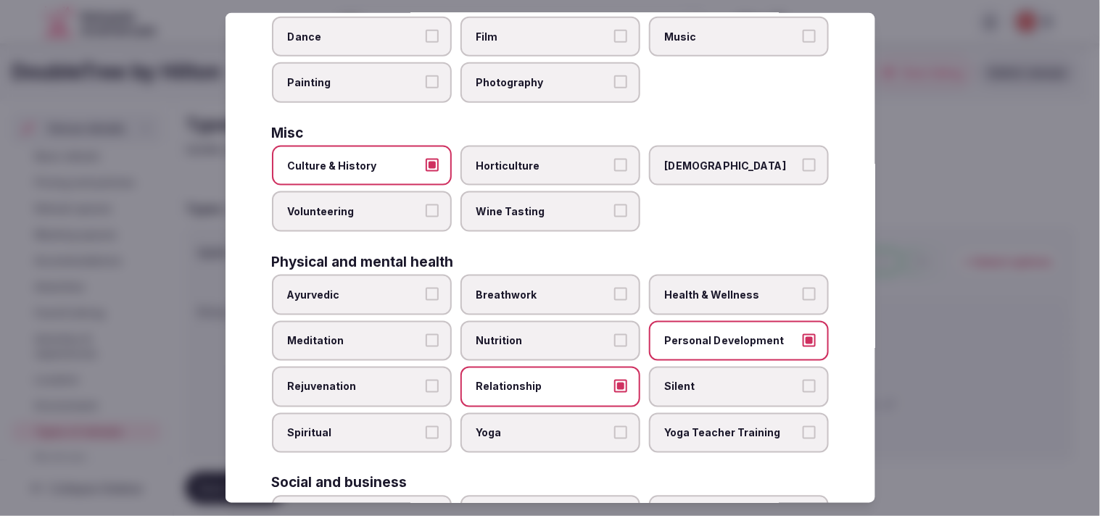
click at [534, 288] on span "Health & Wellness" at bounding box center [731, 295] width 133 height 14
click at [534, 288] on button "Health & Wellness" at bounding box center [808, 294] width 13 height 13
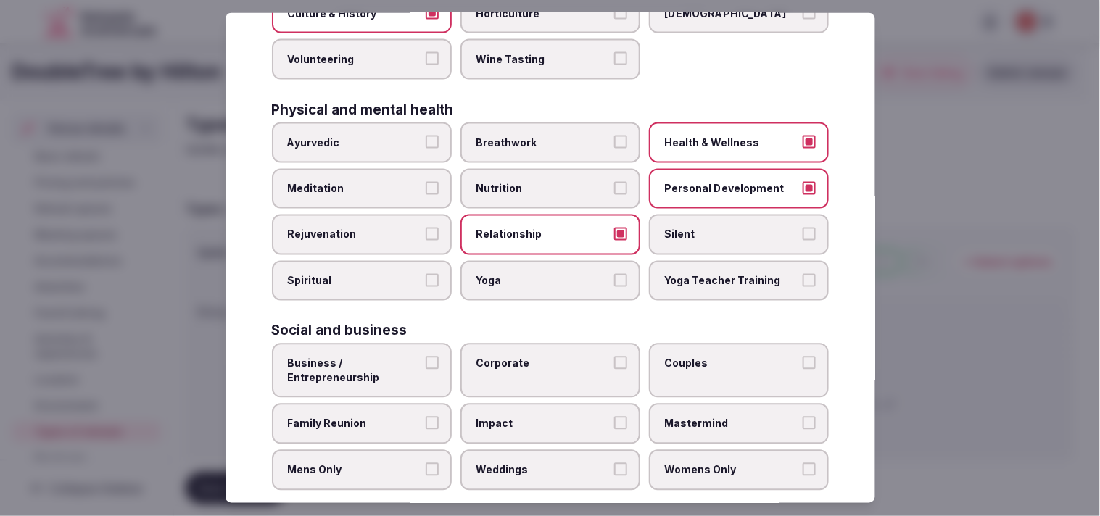
click at [388, 365] on span "Business / Entrepreneurship" at bounding box center [354, 371] width 133 height 28
click at [425, 365] on button "Business / Entrepreneurship" at bounding box center [431, 363] width 13 height 13
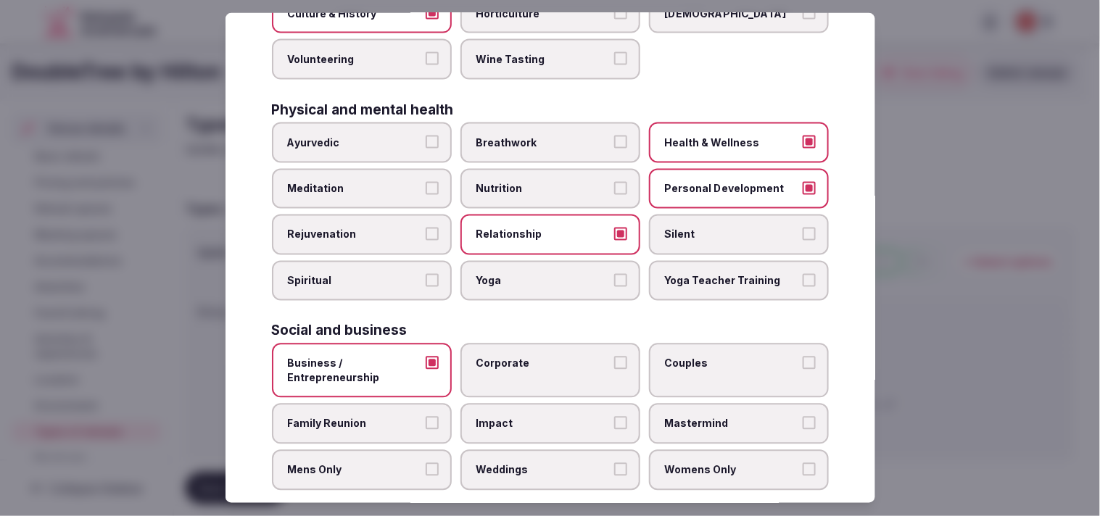
click at [534, 360] on label "Corporate" at bounding box center [550, 371] width 180 height 54
click at [534, 360] on button "Corporate" at bounding box center [620, 363] width 13 height 13
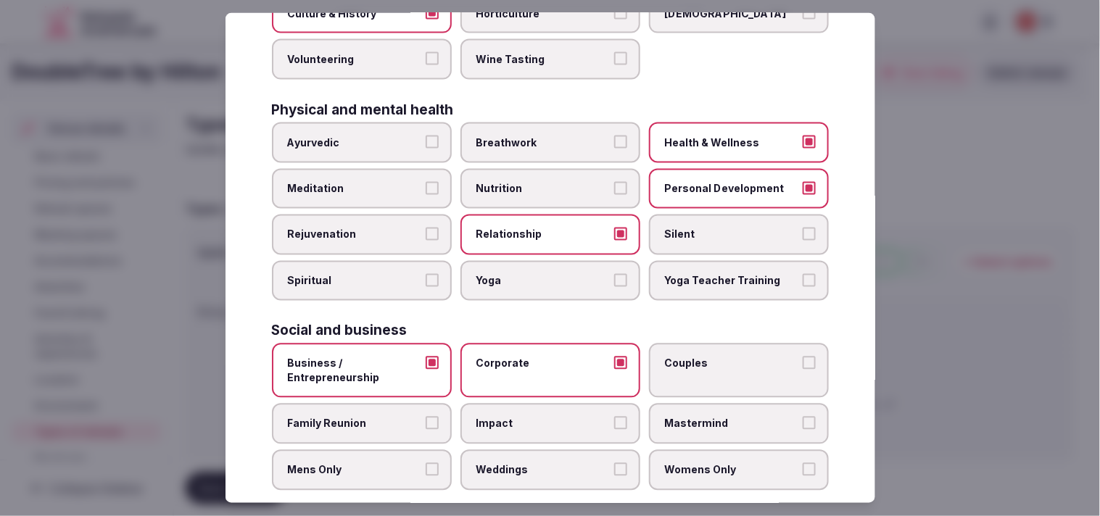
click at [503, 450] on label "Weddings" at bounding box center [550, 470] width 180 height 41
click at [390, 417] on span "Family Reunion" at bounding box center [354, 424] width 133 height 14
click at [425, 417] on button "Family Reunion" at bounding box center [431, 423] width 13 height 13
click at [534, 344] on label "Couples" at bounding box center [739, 371] width 180 height 54
click at [534, 357] on button "Couples" at bounding box center [808, 363] width 13 height 13
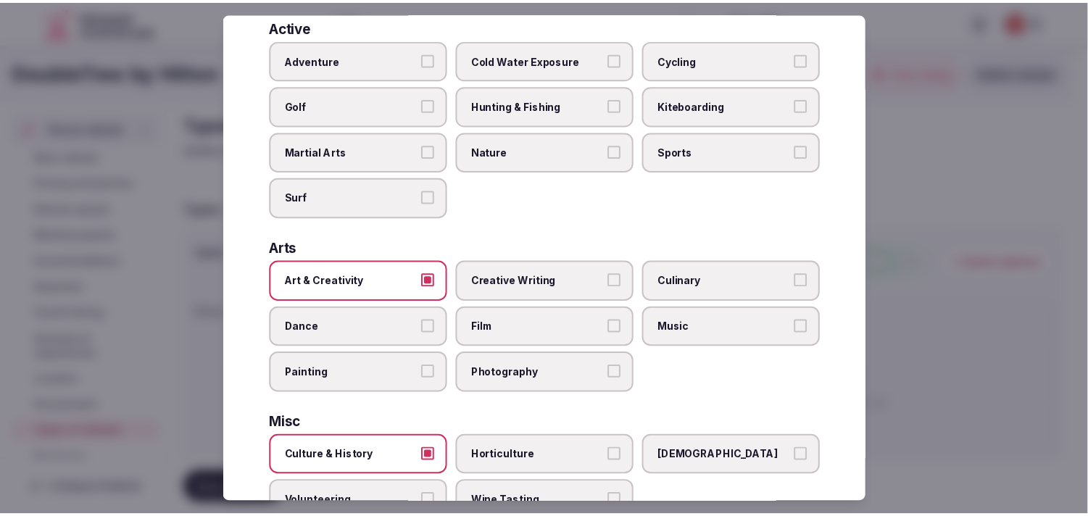
scroll to position [0, 0]
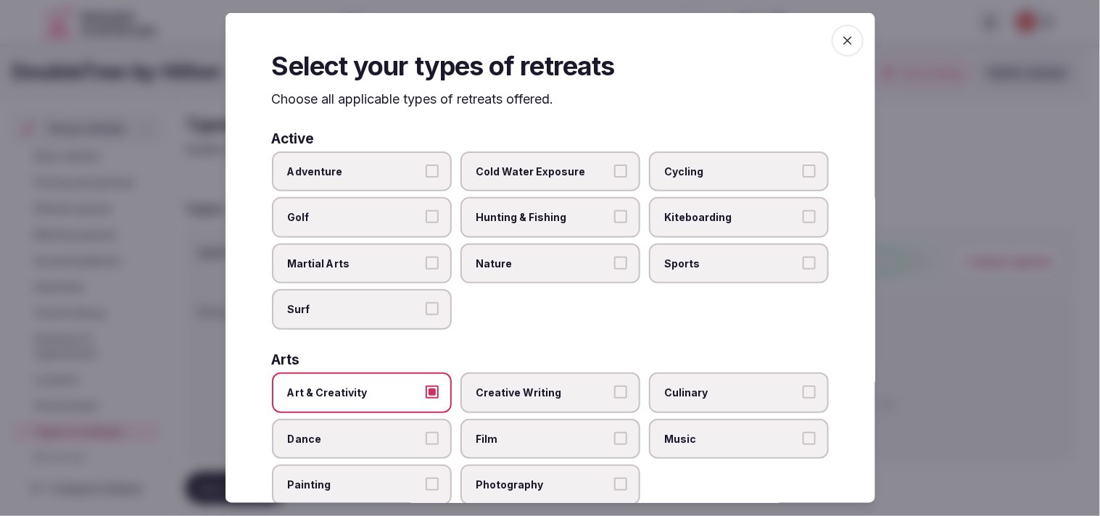
click at [534, 30] on span "button" at bounding box center [847, 41] width 32 height 32
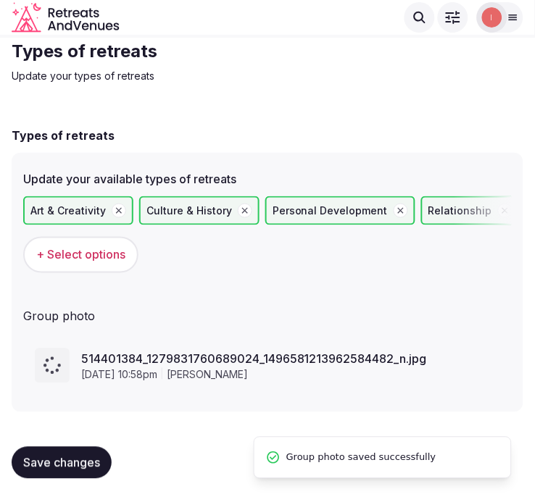
scroll to position [41, 0]
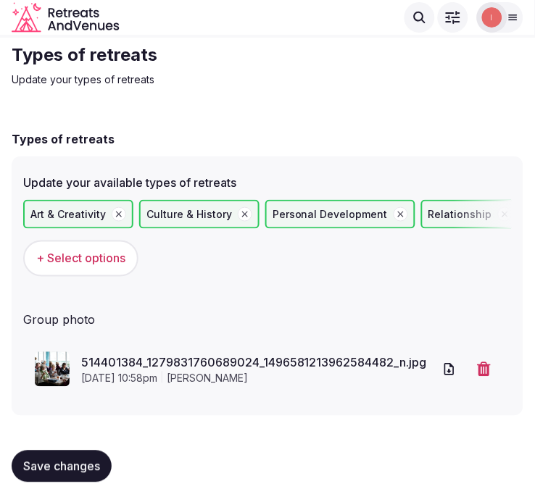
drag, startPoint x: 72, startPoint y: 469, endPoint x: 80, endPoint y: 465, distance: 8.1
click at [75, 468] on span "Save changes" at bounding box center [61, 467] width 77 height 14
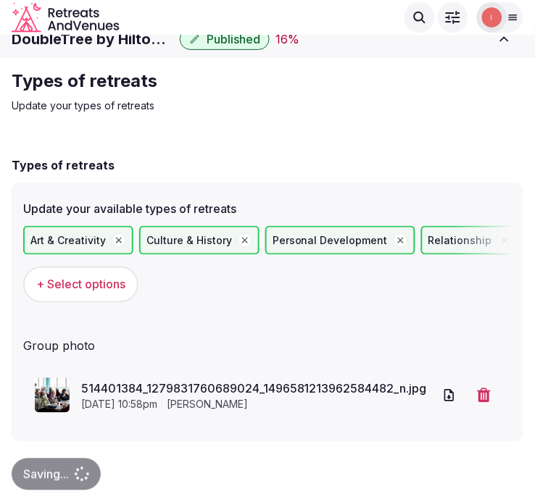
scroll to position [0, 0]
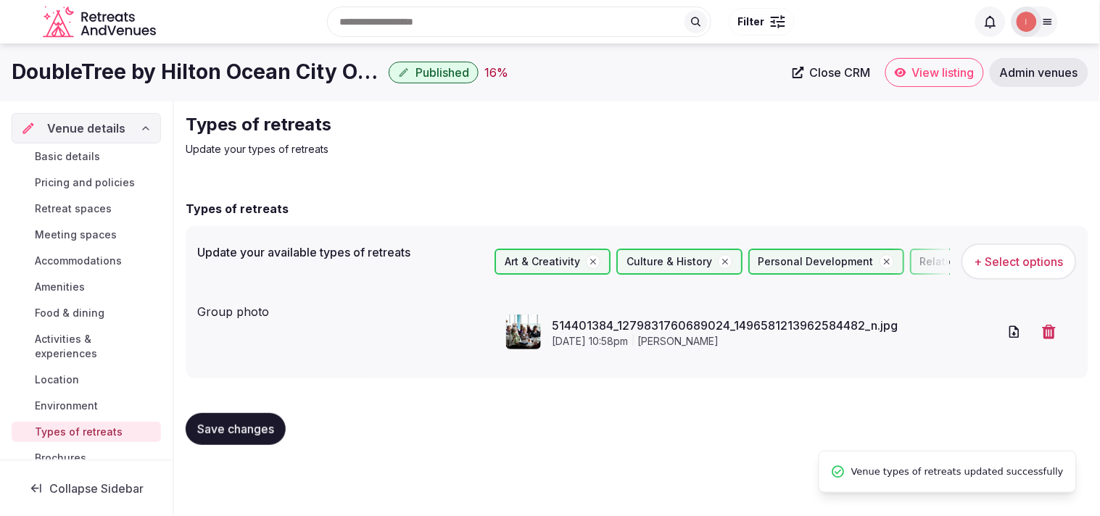
click at [72, 149] on span "Basic details" at bounding box center [67, 156] width 65 height 14
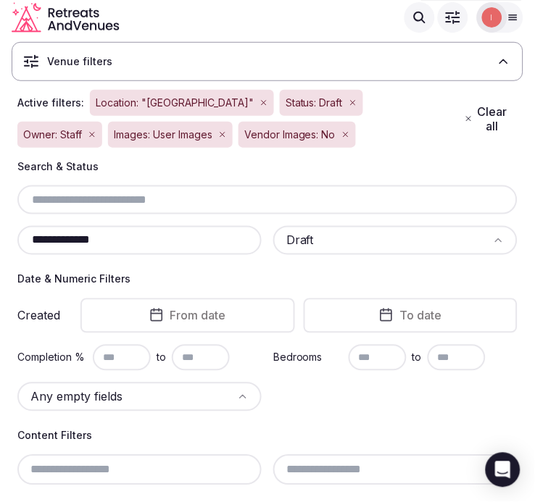
scroll to position [66, 0]
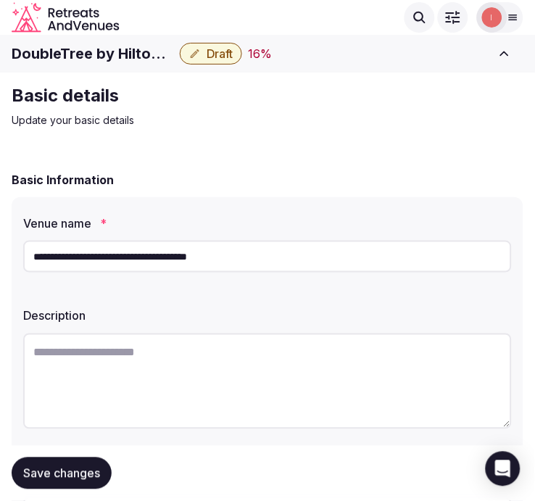
click at [121, 54] on h1 "DoubleTree by Hilton Ocean City Oceanfront" at bounding box center [93, 53] width 162 height 20
copy div "DoubleTree by Hilton Ocean City Oceanfront"
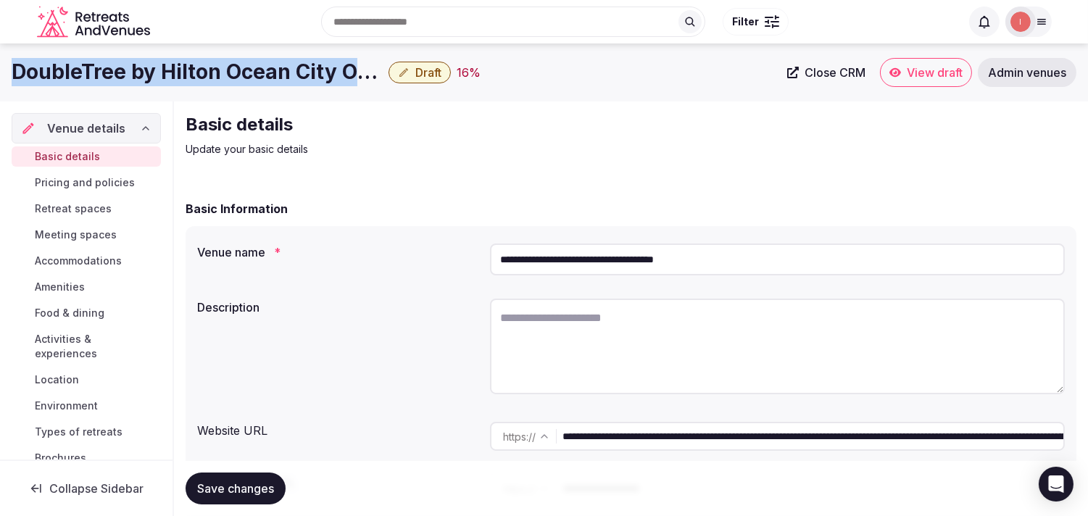
copy div "DoubleTree by Hilton Ocean City Oceanfront"
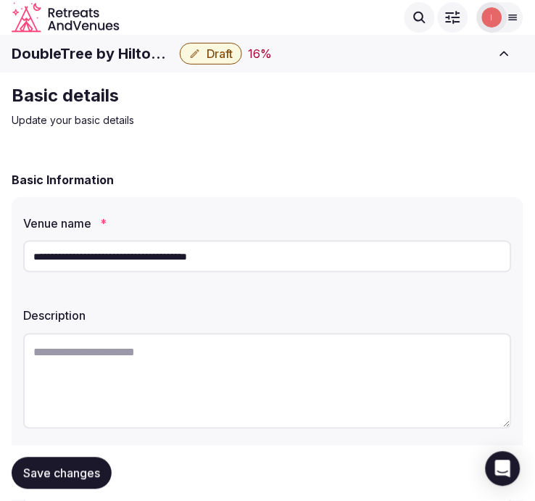
click at [125, 259] on input "**********" at bounding box center [267, 257] width 489 height 32
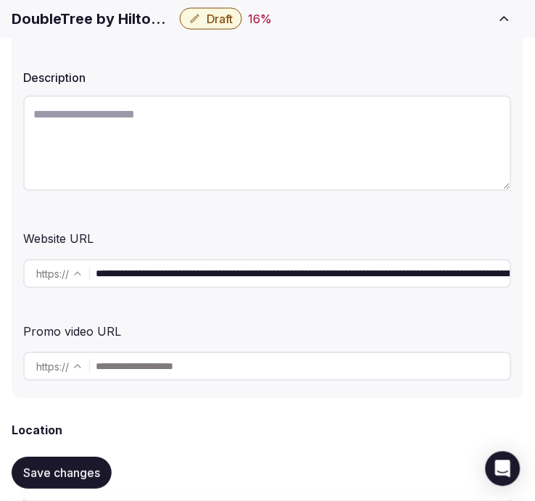
scroll to position [241, 0]
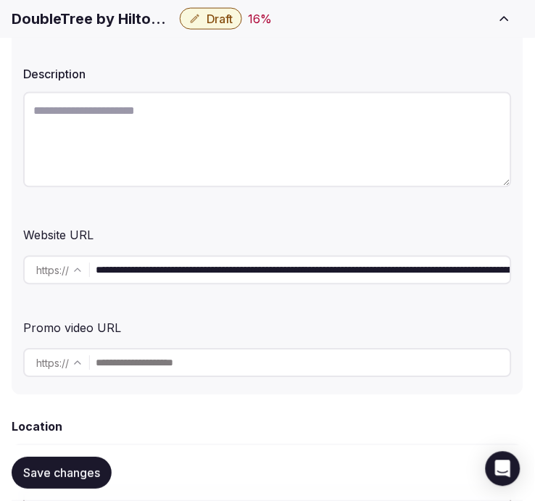
click at [146, 276] on input "**********" at bounding box center [303, 270] width 415 height 29
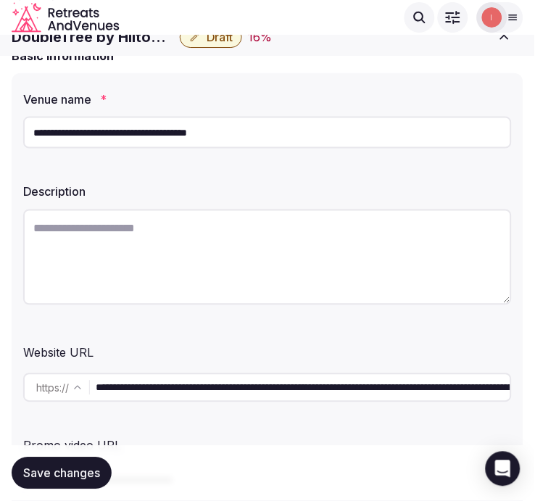
scroll to position [0, 0]
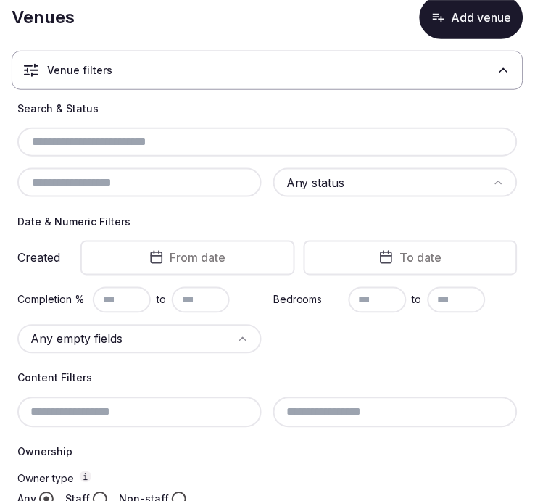
scroll to position [161, 0]
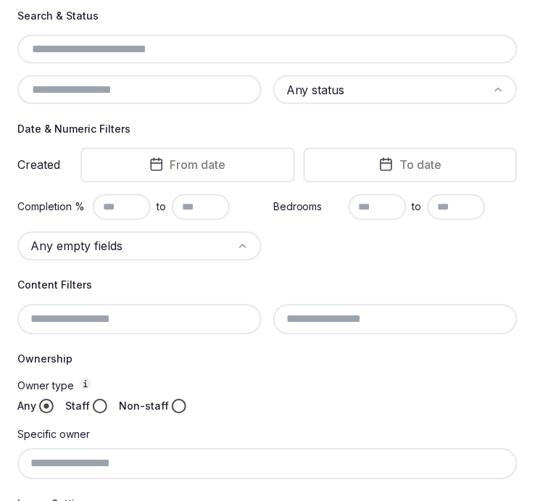
click at [167, 59] on div at bounding box center [267, 49] width 500 height 29
click at [180, 43] on input "text" at bounding box center [267, 49] width 489 height 17
paste input "**********"
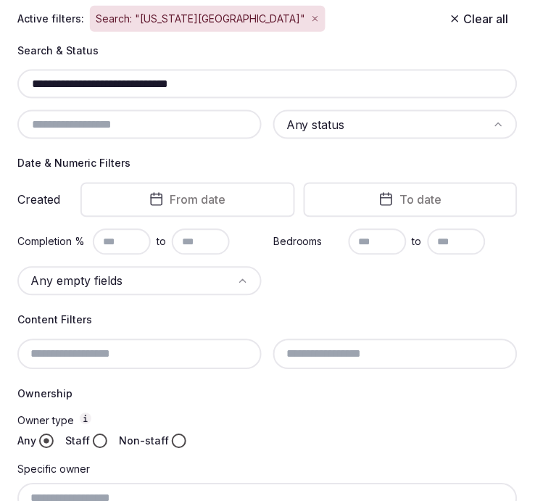
scroll to position [196, 0]
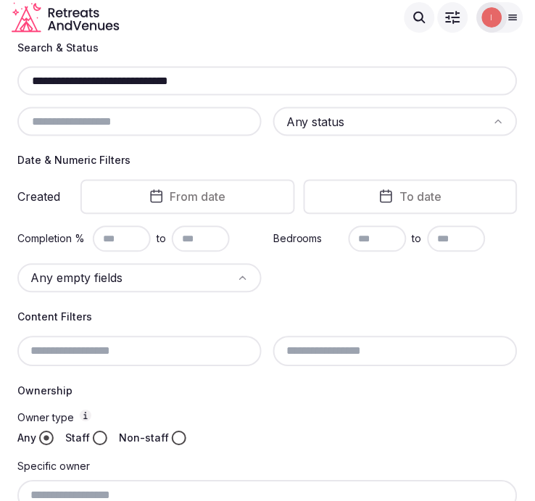
scroll to position [162, 0]
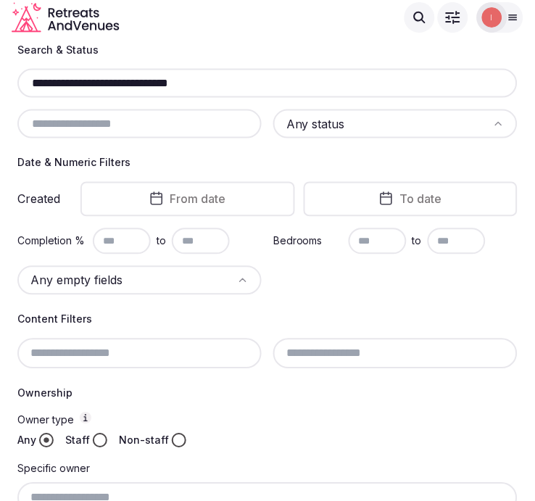
click at [212, 88] on input "**********" at bounding box center [267, 83] width 489 height 17
click at [110, 77] on input "**********" at bounding box center [267, 83] width 489 height 17
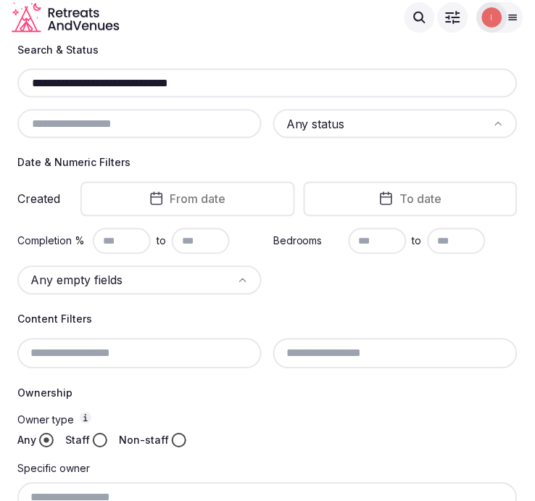
click at [110, 77] on input "**********" at bounding box center [267, 83] width 489 height 17
paste input "**********"
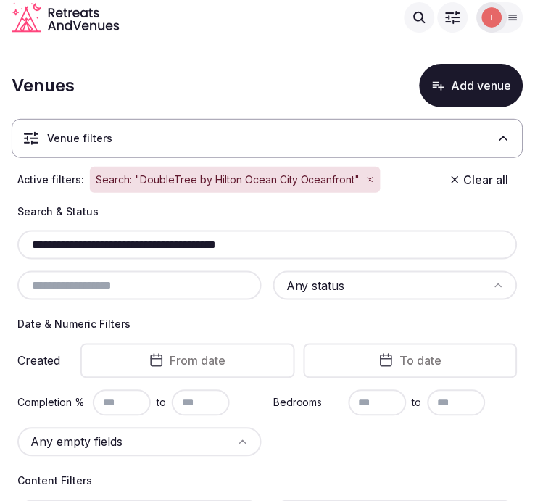
drag, startPoint x: 146, startPoint y: 244, endPoint x: 490, endPoint y: 227, distance: 344.0
click at [490, 227] on div "**********" at bounding box center [267, 252] width 500 height 96
type input "**********"
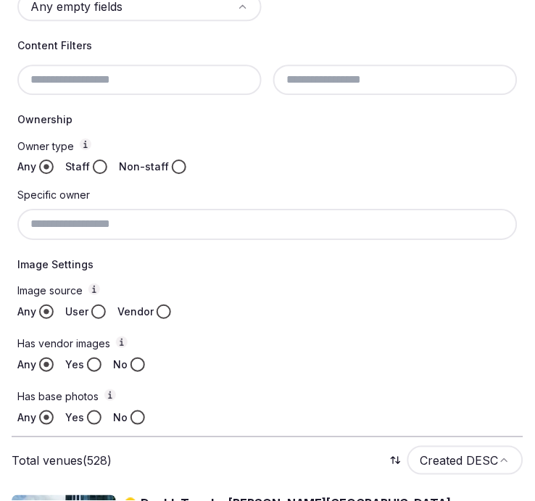
scroll to position [513, 0]
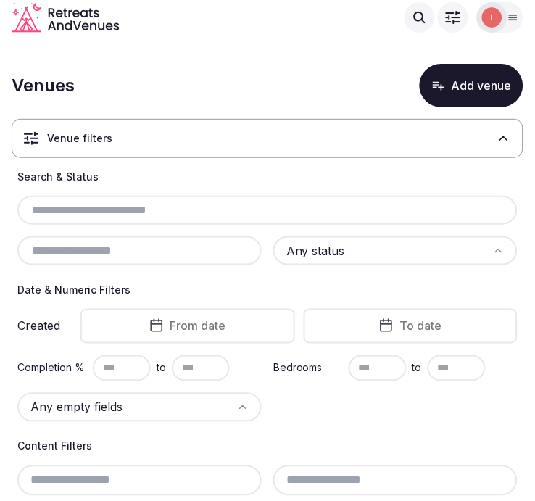
click at [98, 211] on input "text" at bounding box center [267, 209] width 489 height 17
paste input "**********"
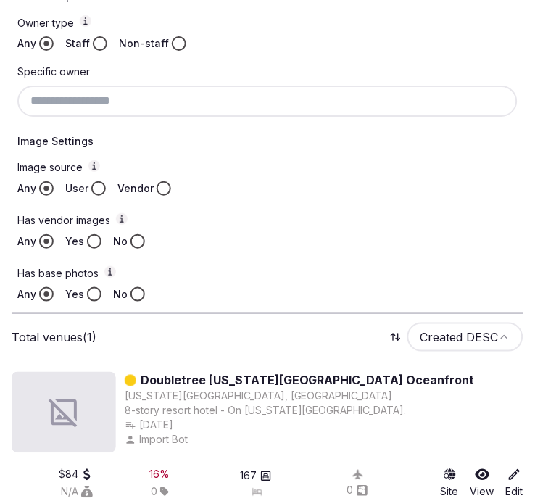
scroll to position [594, 0]
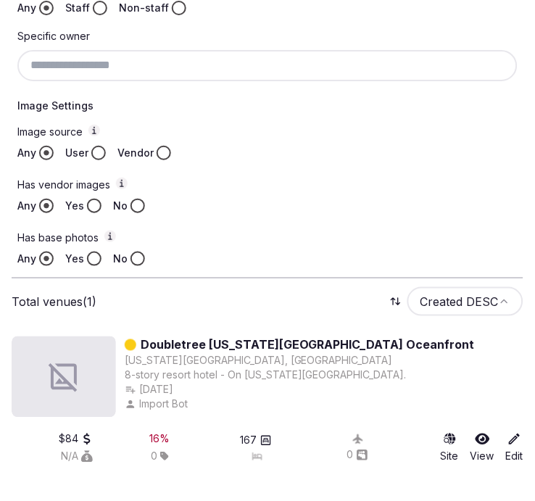
type input "**********"
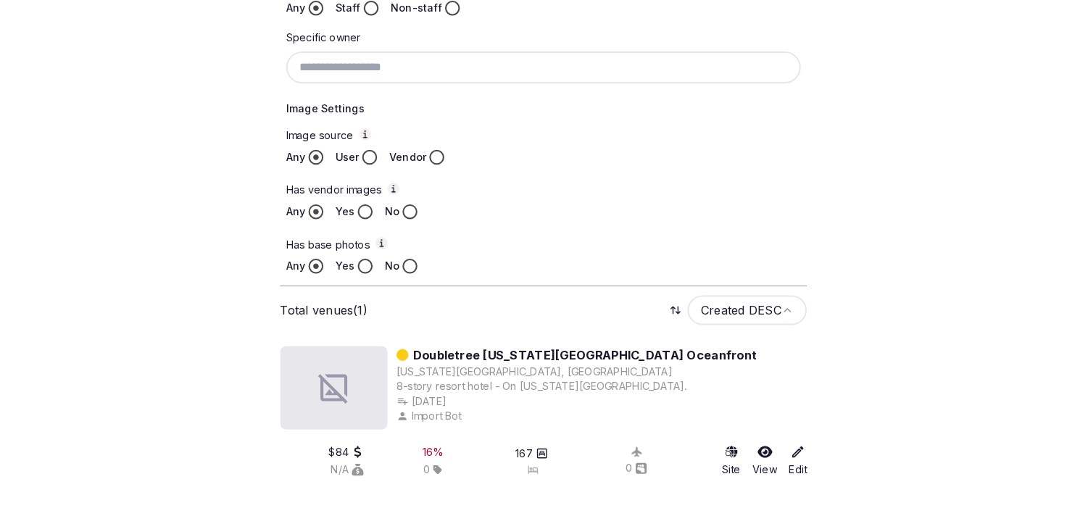
scroll to position [294, 0]
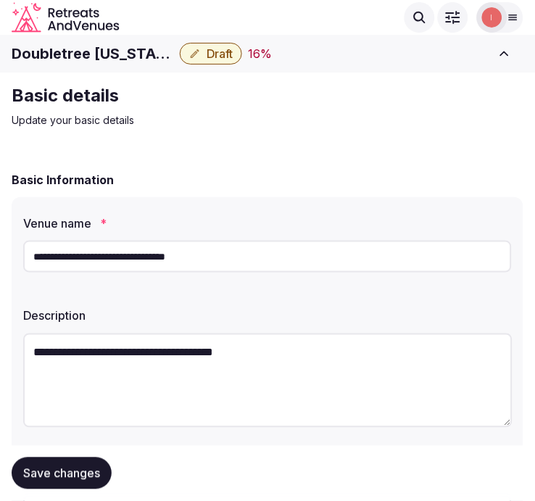
click at [83, 56] on h1 "Doubletree [US_STATE][GEOGRAPHIC_DATA] Oceanfront" at bounding box center [93, 53] width 162 height 20
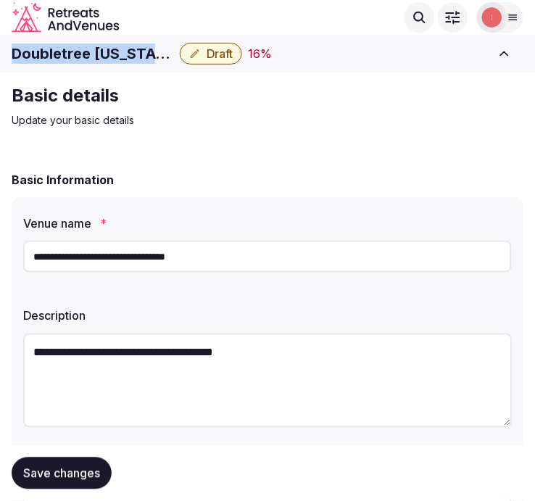
click at [83, 56] on h1 "Doubletree [US_STATE][GEOGRAPHIC_DATA] Oceanfront" at bounding box center [93, 53] width 162 height 20
copy div "Doubletree [US_STATE][GEOGRAPHIC_DATA] Oceanfront"
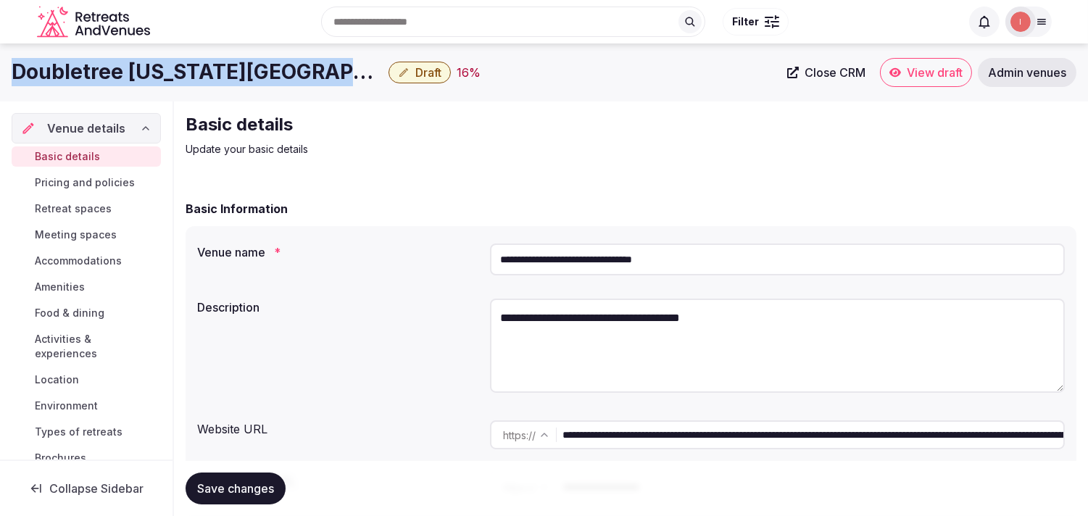
click at [547, 76] on span "Close CRM" at bounding box center [835, 72] width 61 height 14
click at [414, 78] on button "Draft" at bounding box center [419, 73] width 62 height 22
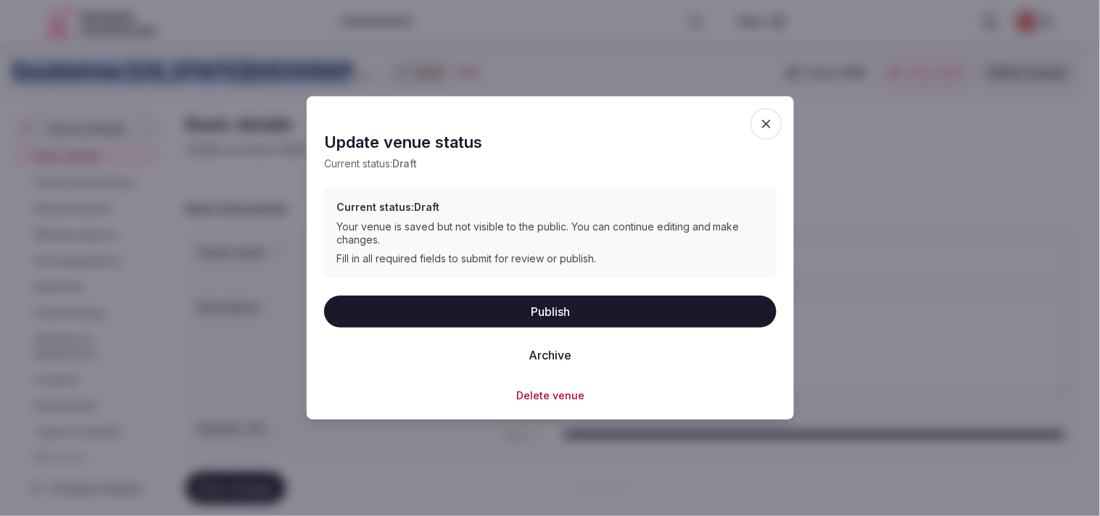
click at [547, 349] on button "Archive" at bounding box center [550, 354] width 66 height 32
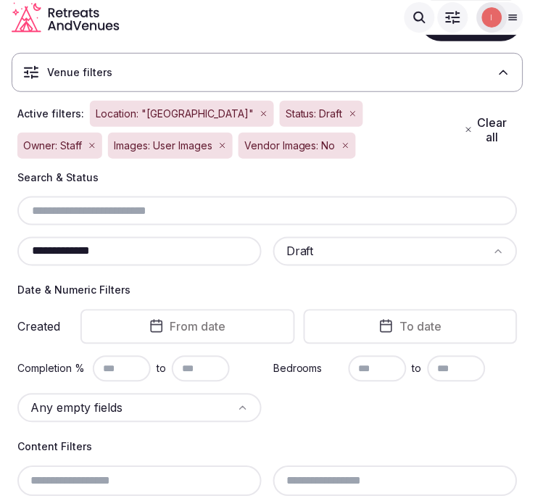
scroll to position [66, 0]
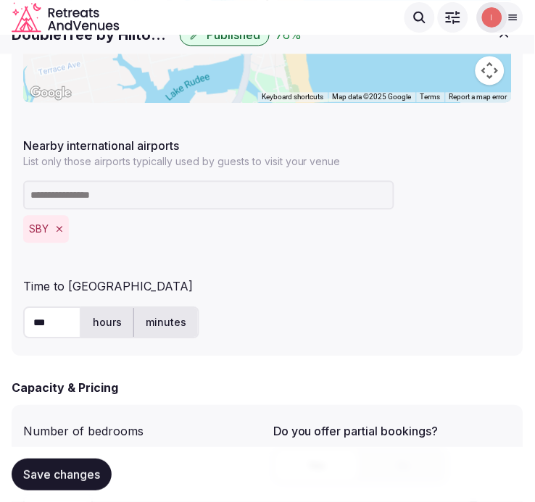
scroll to position [805, 0]
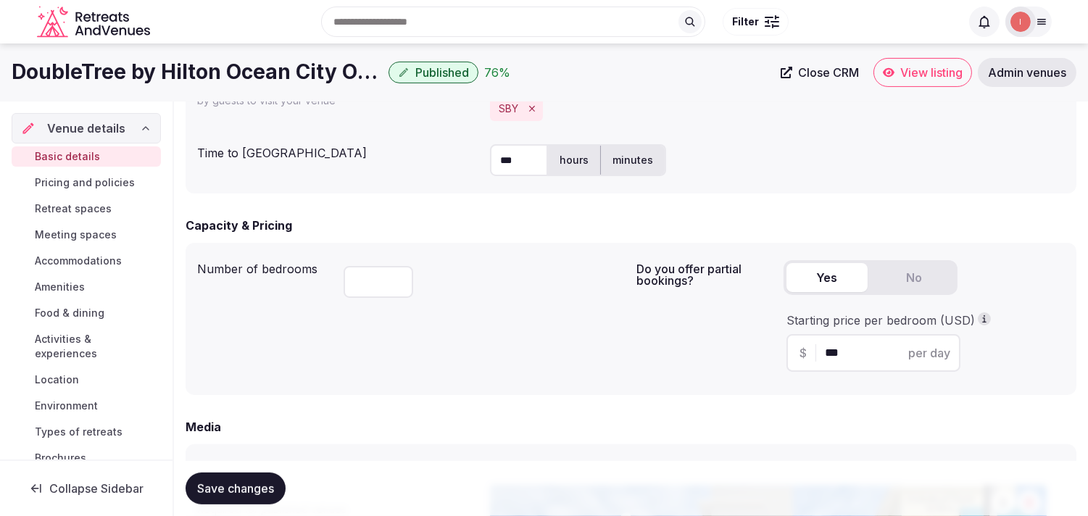
click at [547, 68] on span "Close CRM" at bounding box center [828, 72] width 61 height 14
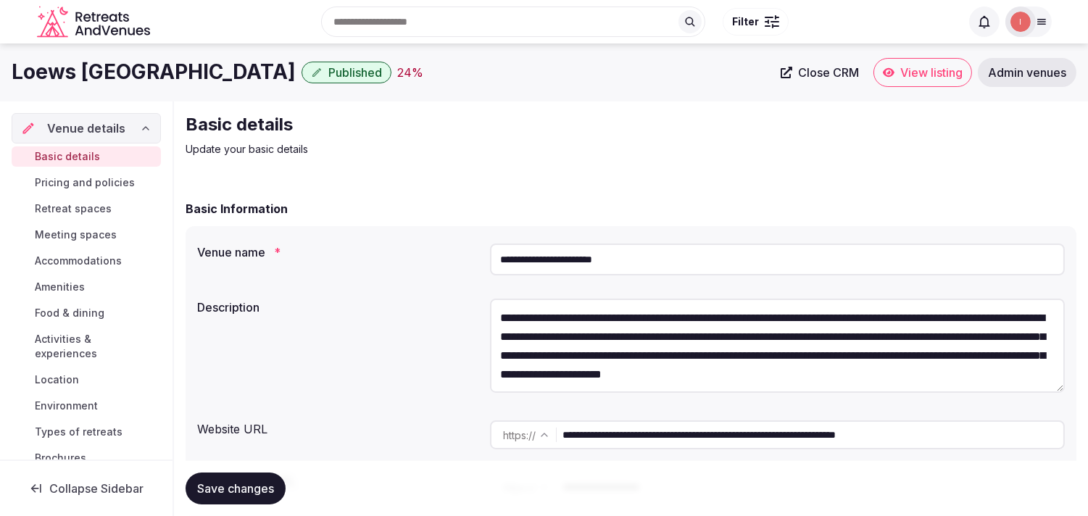
click at [159, 73] on h1 "Loews [GEOGRAPHIC_DATA]" at bounding box center [154, 72] width 284 height 28
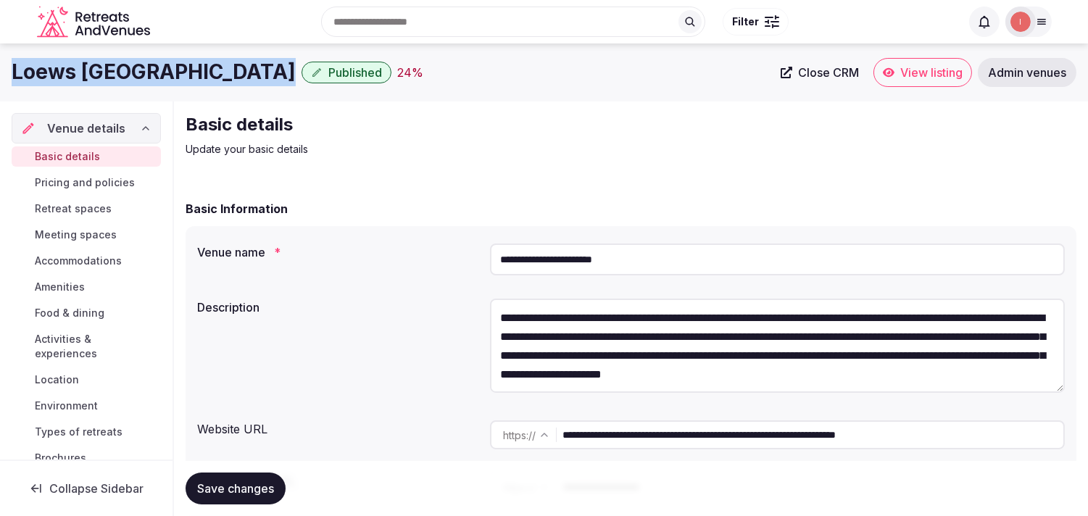
click at [159, 73] on h1 "Loews Portofino Bay Hotel" at bounding box center [154, 72] width 284 height 28
copy div "Loews Portofino Bay Hotel"
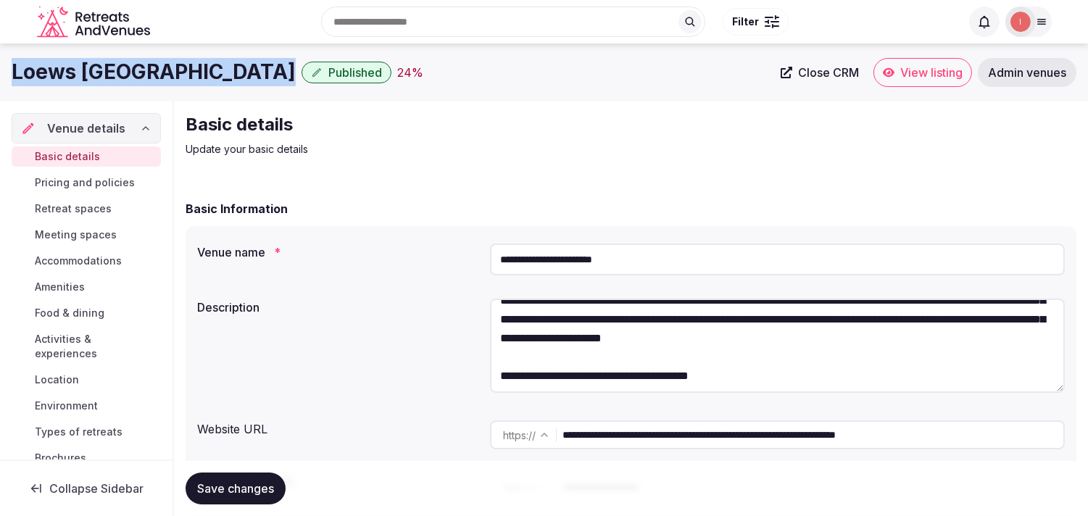
scroll to position [56, 0]
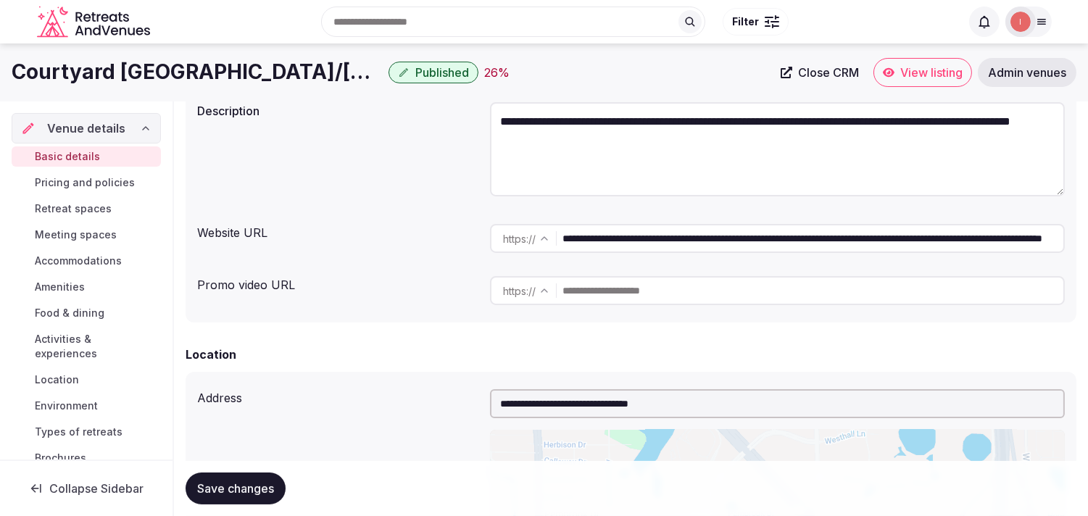
scroll to position [161, 0]
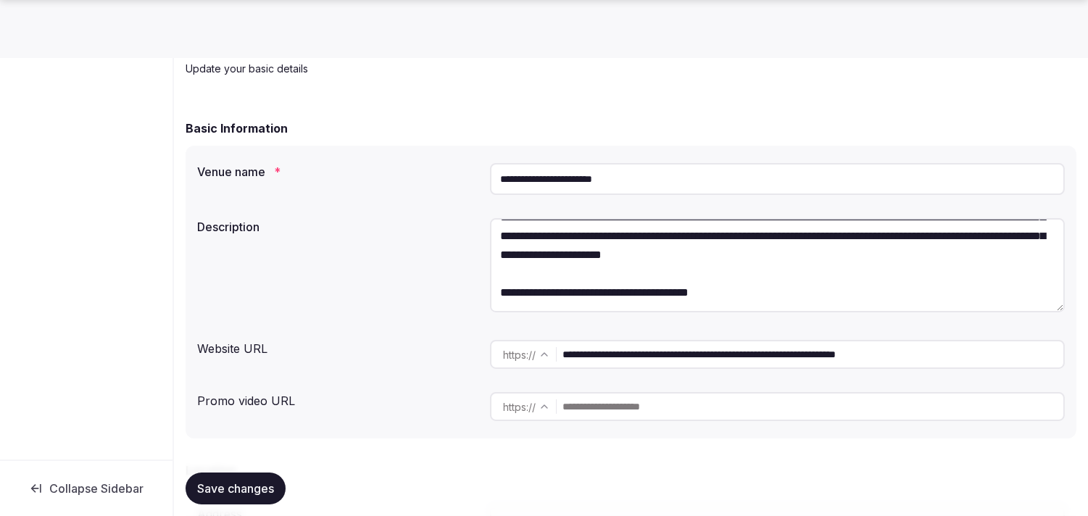
scroll to position [80, 0]
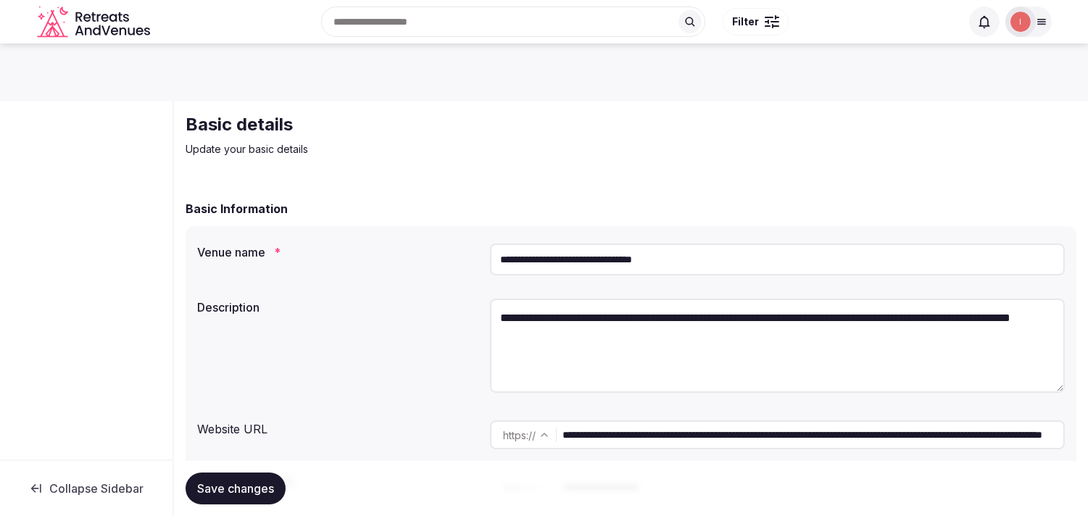
scroll to position [80, 0]
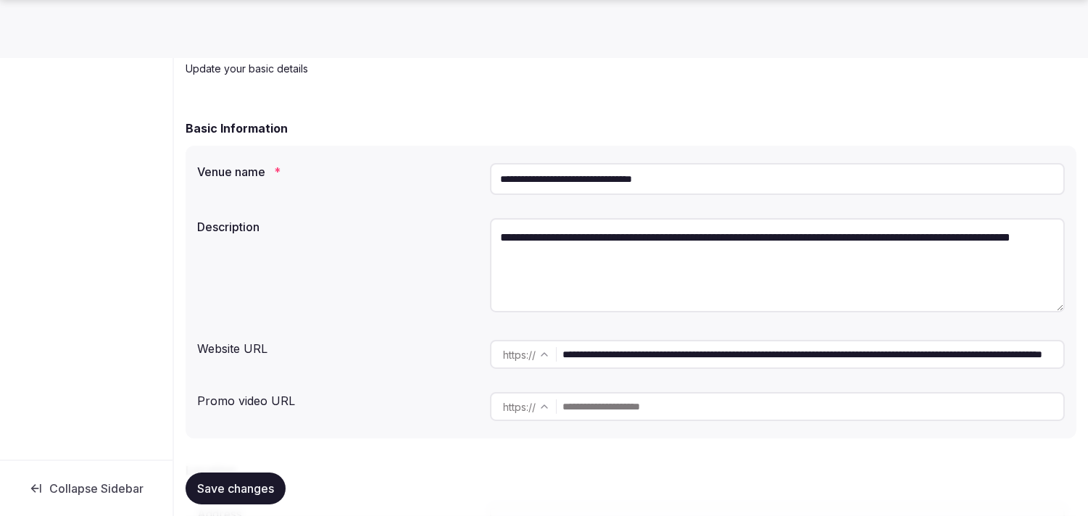
click at [640, 181] on input "**********" at bounding box center [777, 179] width 575 height 32
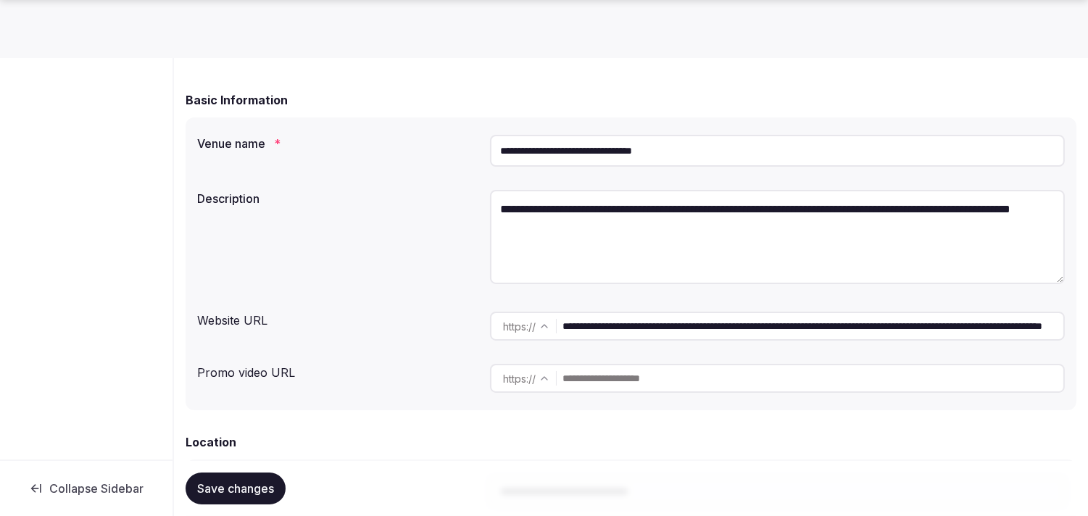
scroll to position [80, 0]
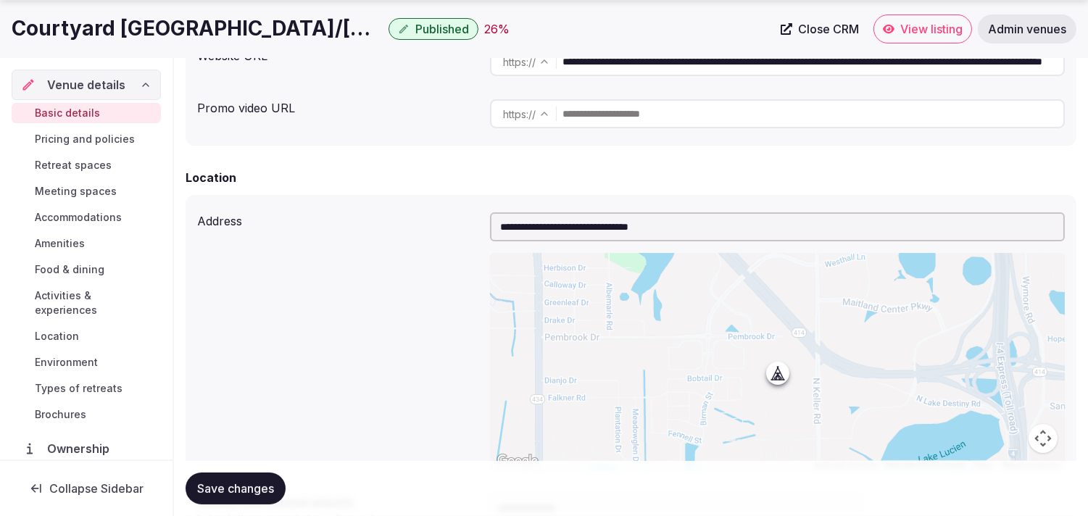
scroll to position [402, 0]
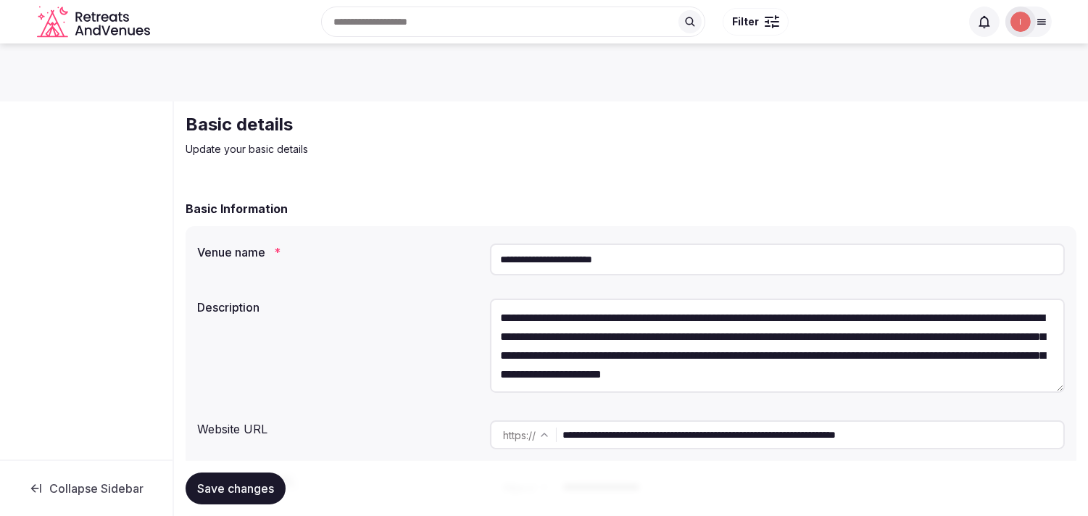
click at [597, 258] on input "**********" at bounding box center [777, 260] width 575 height 32
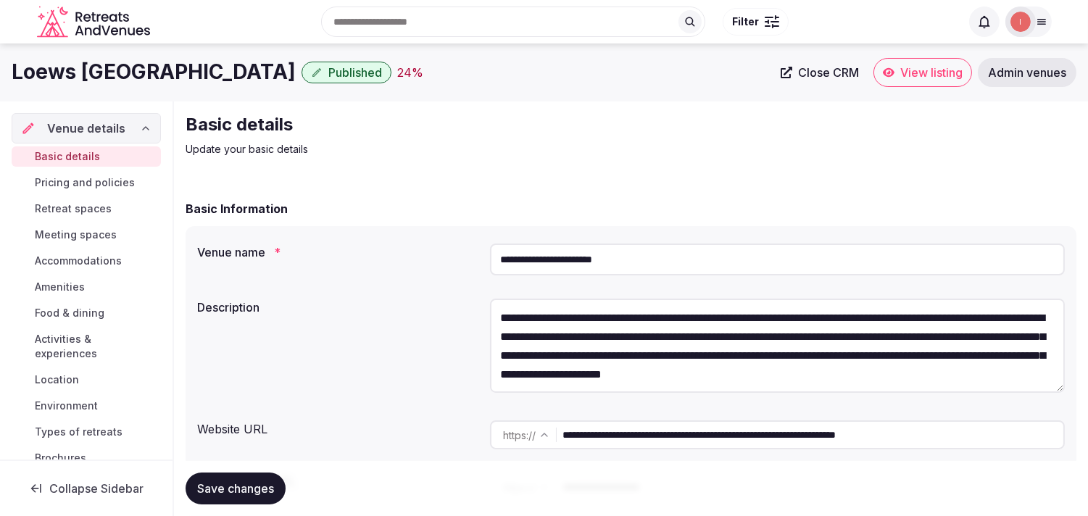
click at [262, 479] on button "Save changes" at bounding box center [236, 489] width 100 height 32
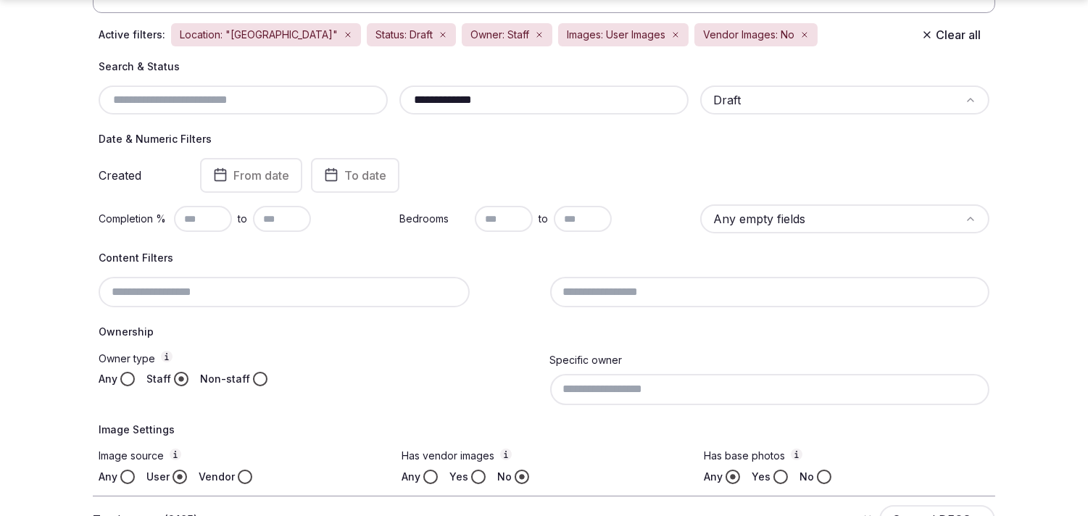
scroll to position [322, 0]
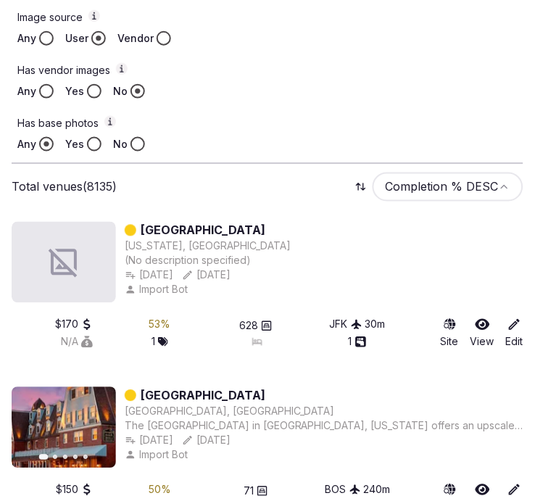
scroll to position [886, 0]
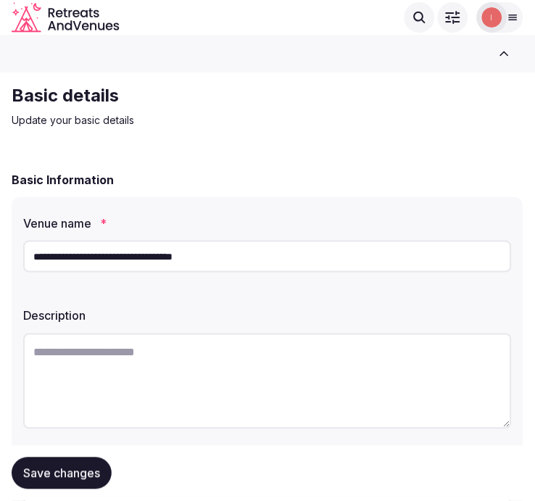
click at [168, 259] on input "**********" at bounding box center [267, 257] width 489 height 32
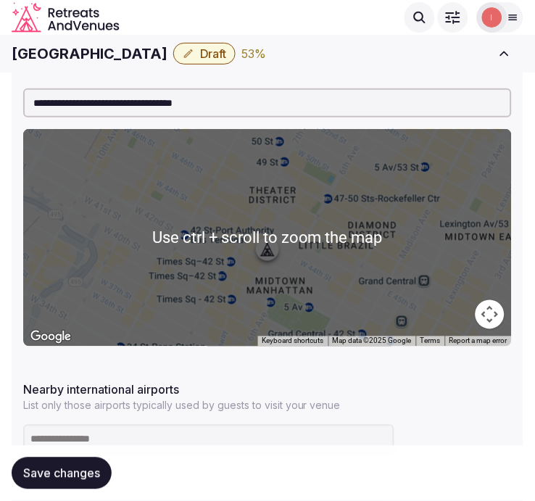
scroll to position [322, 0]
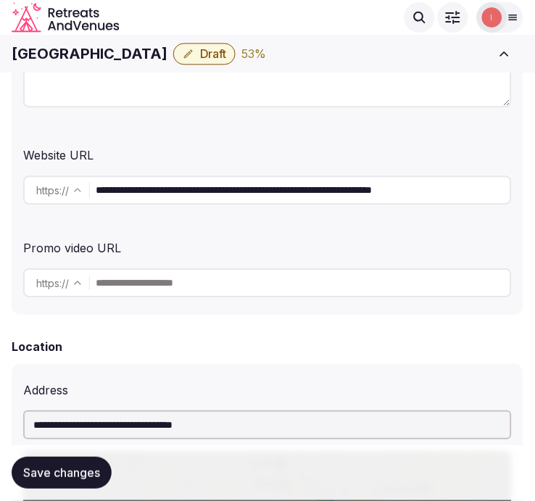
click at [215, 196] on input "**********" at bounding box center [303, 189] width 415 height 29
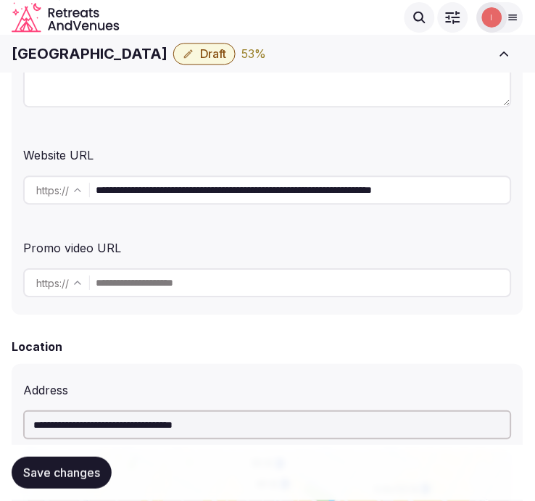
click at [215, 196] on input "**********" at bounding box center [303, 189] width 415 height 29
drag, startPoint x: 215, startPoint y: 196, endPoint x: 296, endPoint y: 286, distance: 120.1
click at [296, 286] on input "text" at bounding box center [303, 282] width 415 height 29
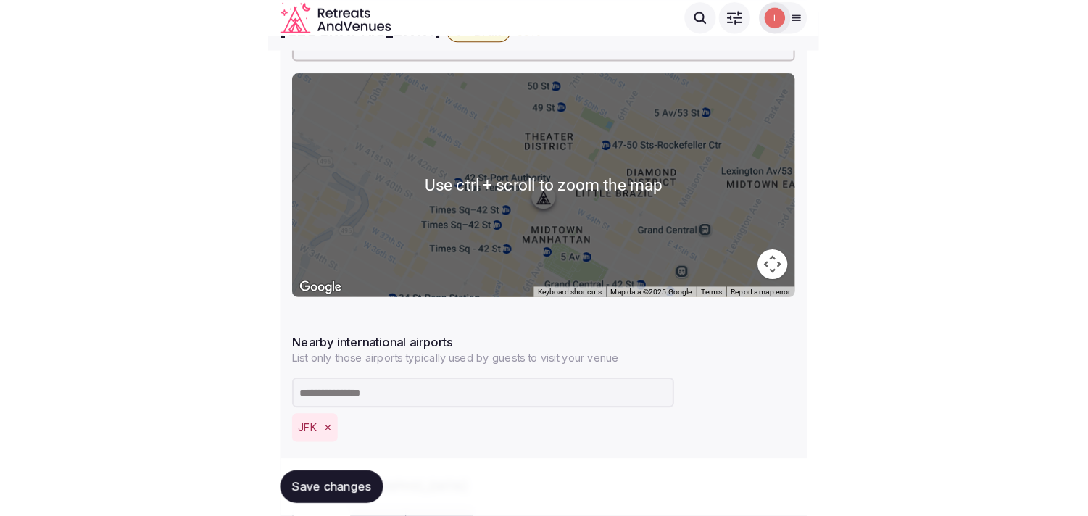
scroll to position [644, 0]
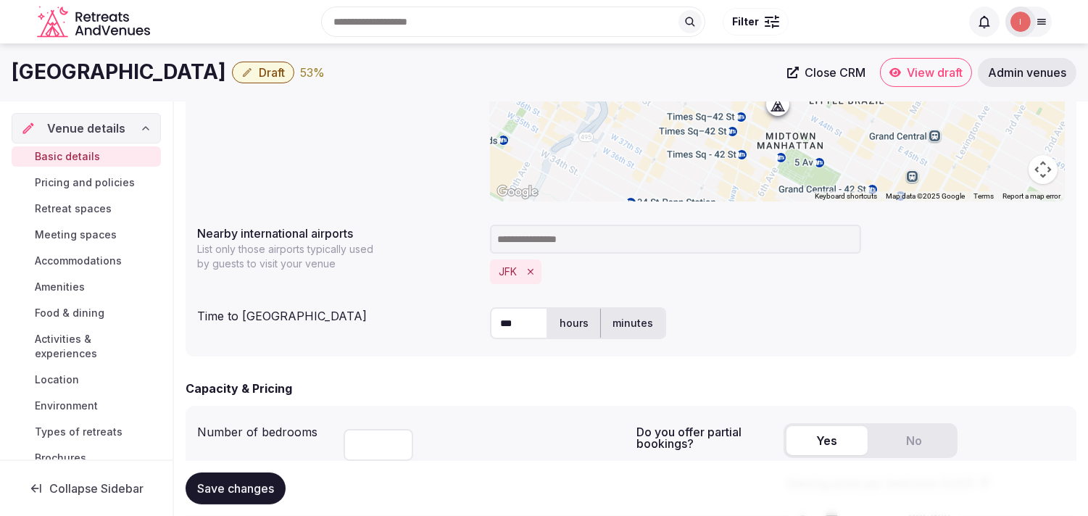
click at [907, 70] on span "View draft" at bounding box center [935, 72] width 56 height 14
click at [904, 70] on link "View draft" at bounding box center [926, 72] width 92 height 29
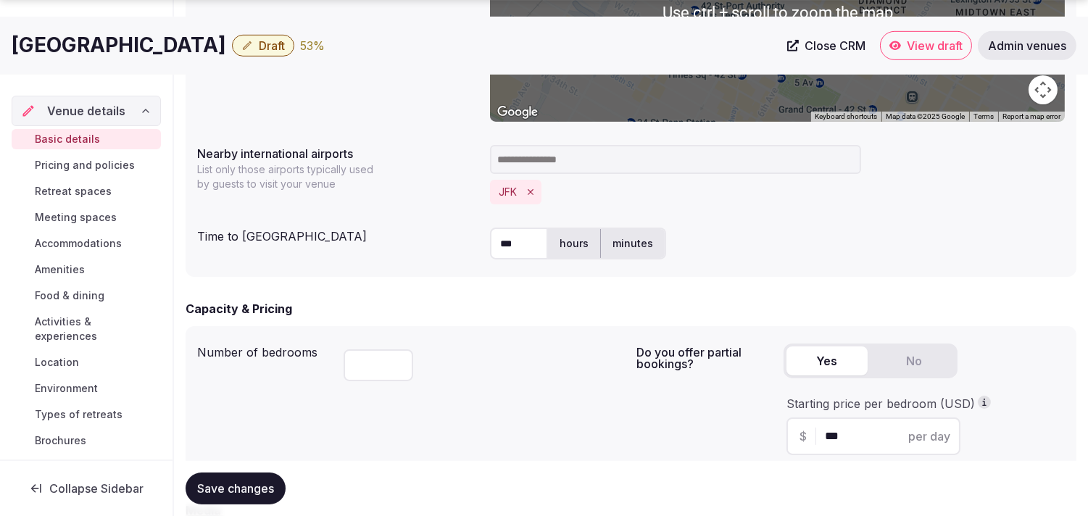
scroll to position [725, 0]
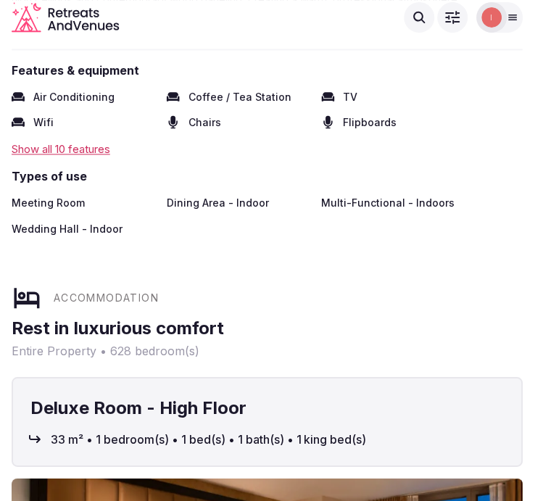
scroll to position [483, 0]
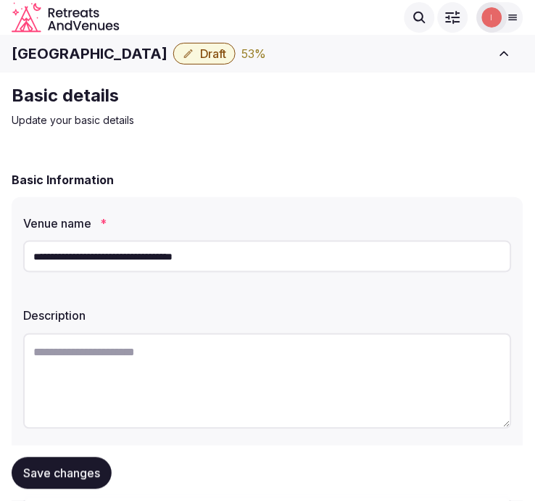
click at [105, 49] on h1 "[GEOGRAPHIC_DATA]" at bounding box center [90, 53] width 156 height 20
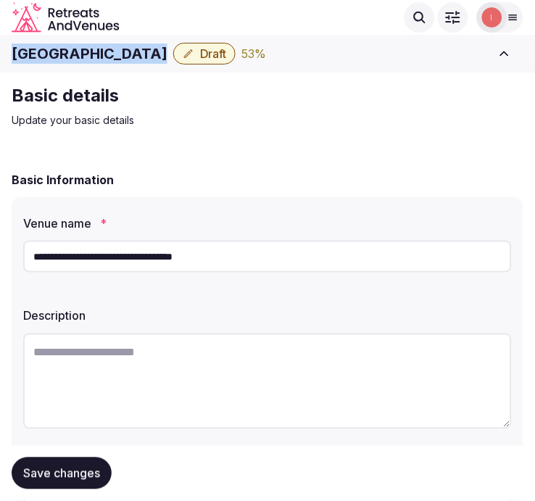
click at [105, 49] on h1 "[GEOGRAPHIC_DATA]" at bounding box center [90, 53] width 156 height 20
copy div "[GEOGRAPHIC_DATA]"
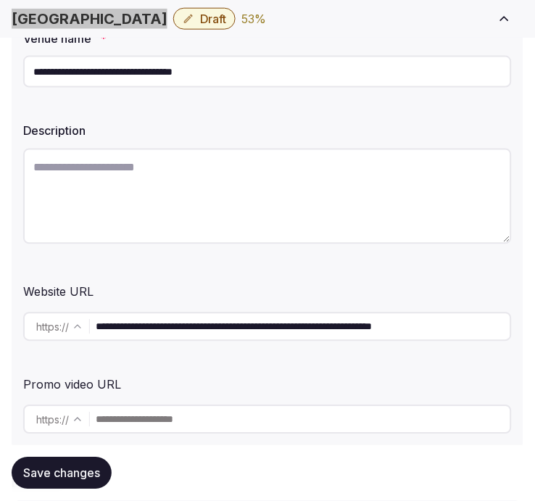
scroll to position [322, 0]
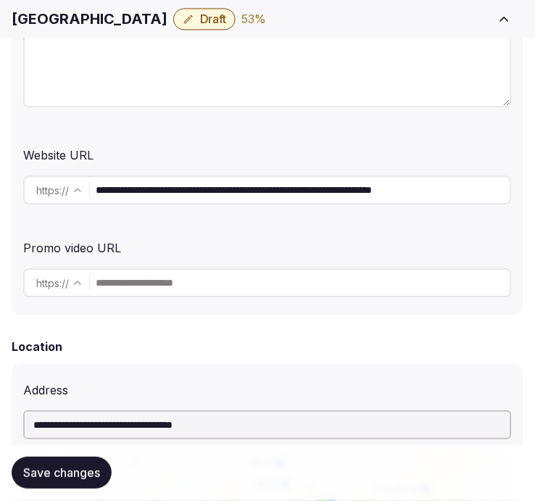
click at [175, 194] on input "**********" at bounding box center [303, 189] width 415 height 29
click at [200, 189] on input "**********" at bounding box center [303, 189] width 415 height 29
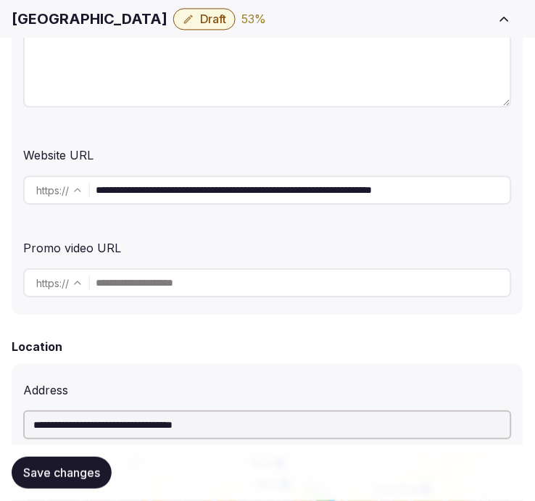
click at [200, 189] on input "**********" at bounding box center [303, 189] width 415 height 29
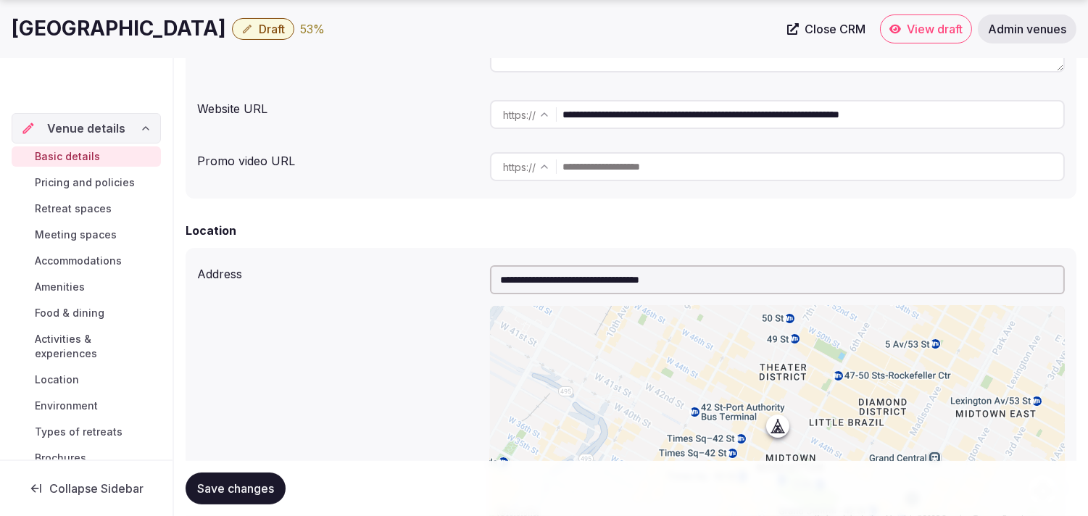
click at [813, 22] on span "Close CRM" at bounding box center [835, 29] width 61 height 14
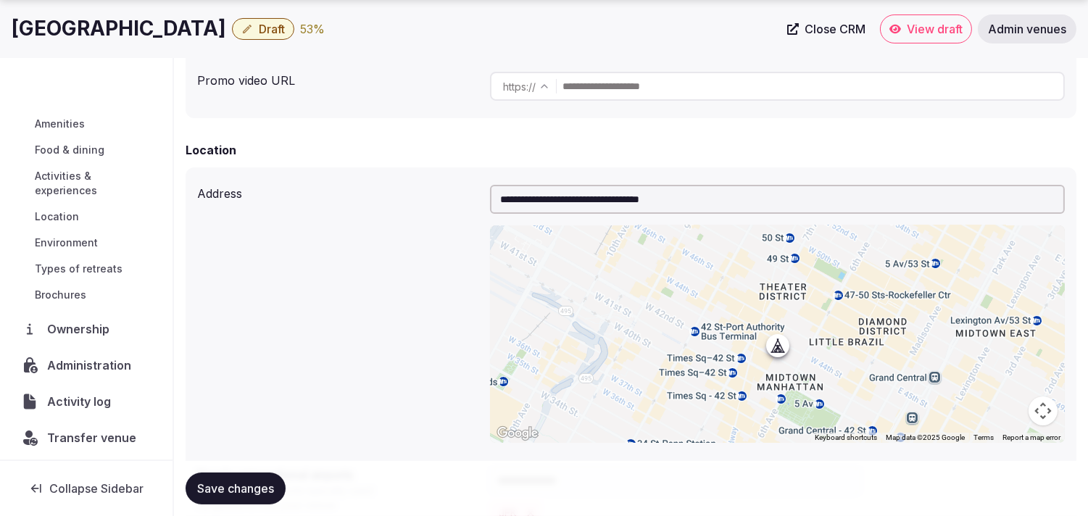
scroll to position [167, 0]
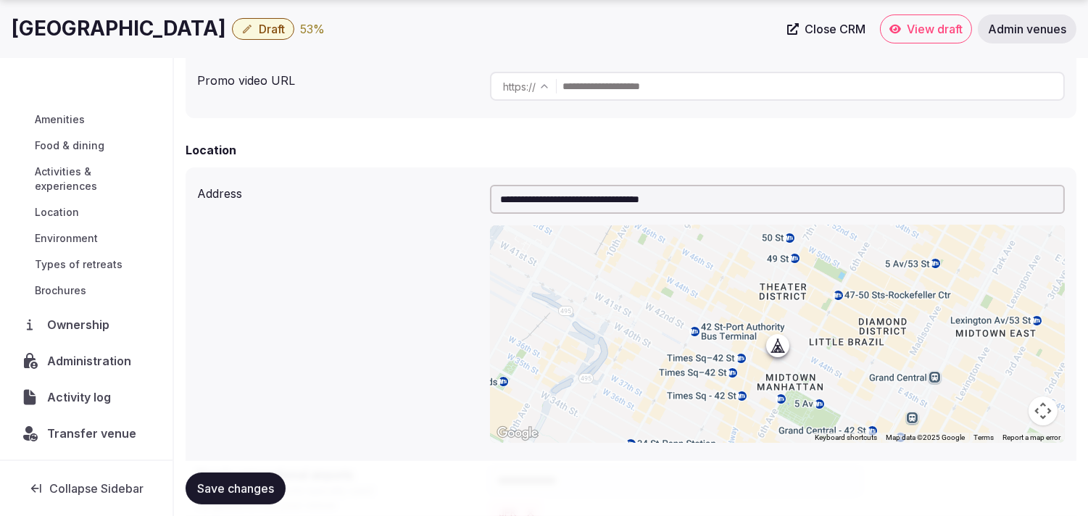
click at [70, 438] on span "Transfer venue" at bounding box center [91, 433] width 89 height 17
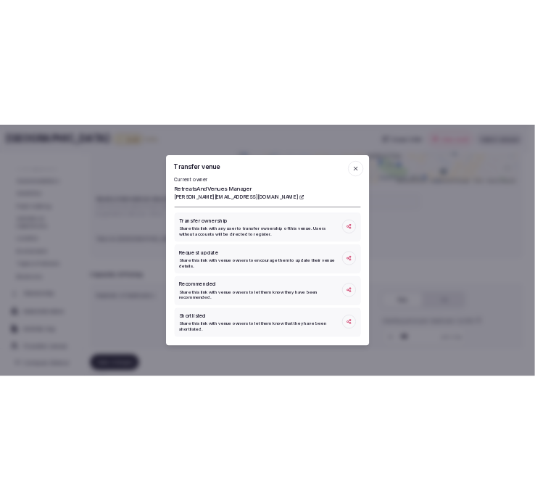
scroll to position [124, 0]
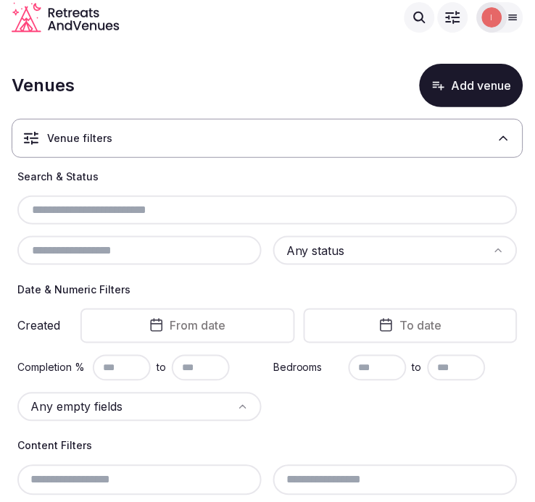
click at [346, 133] on div "Venue filters" at bounding box center [268, 138] width 512 height 39
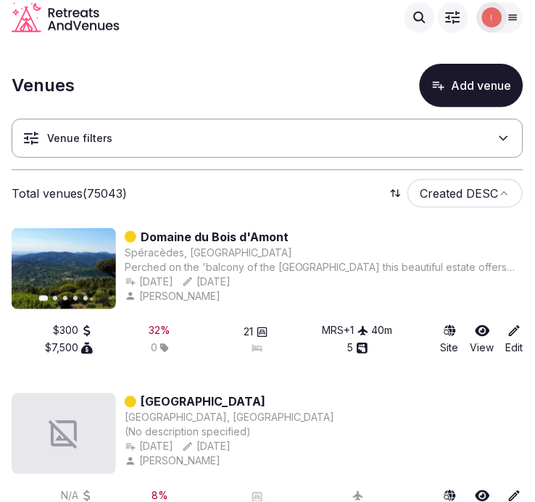
click at [317, 144] on div "Venue filters" at bounding box center [268, 138] width 512 height 39
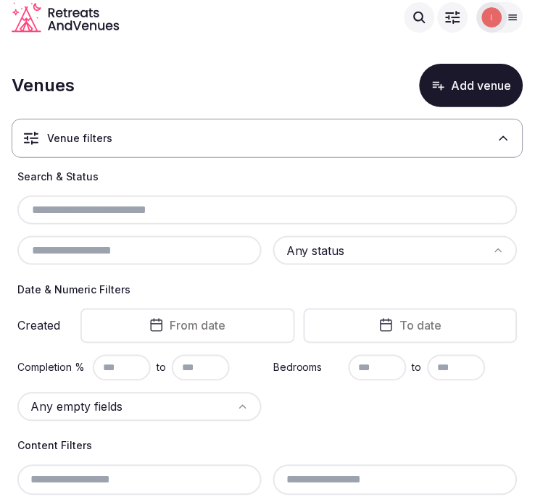
click at [218, 197] on div at bounding box center [267, 210] width 500 height 29
click at [214, 204] on input "text" at bounding box center [267, 209] width 489 height 17
paste input "**********"
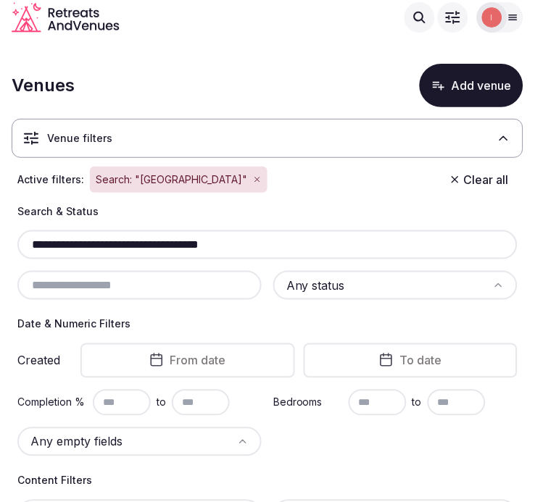
type input "**********"
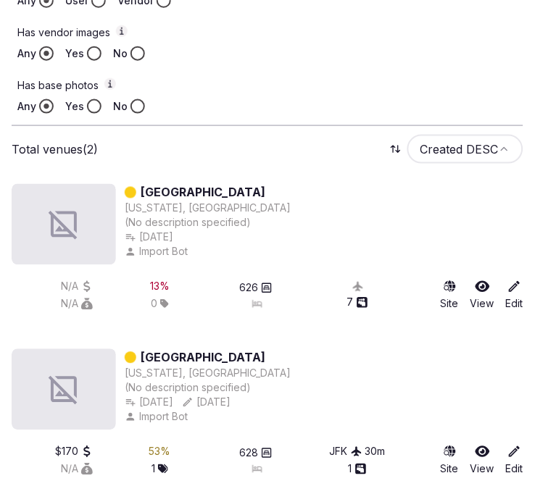
scroll to position [757, 0]
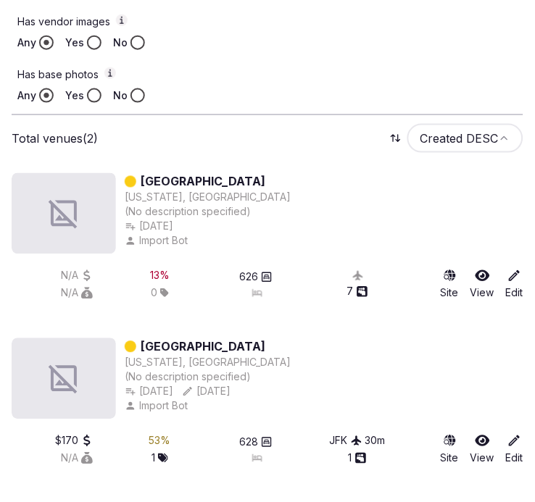
click at [265, 175] on link "[GEOGRAPHIC_DATA]" at bounding box center [203, 181] width 125 height 17
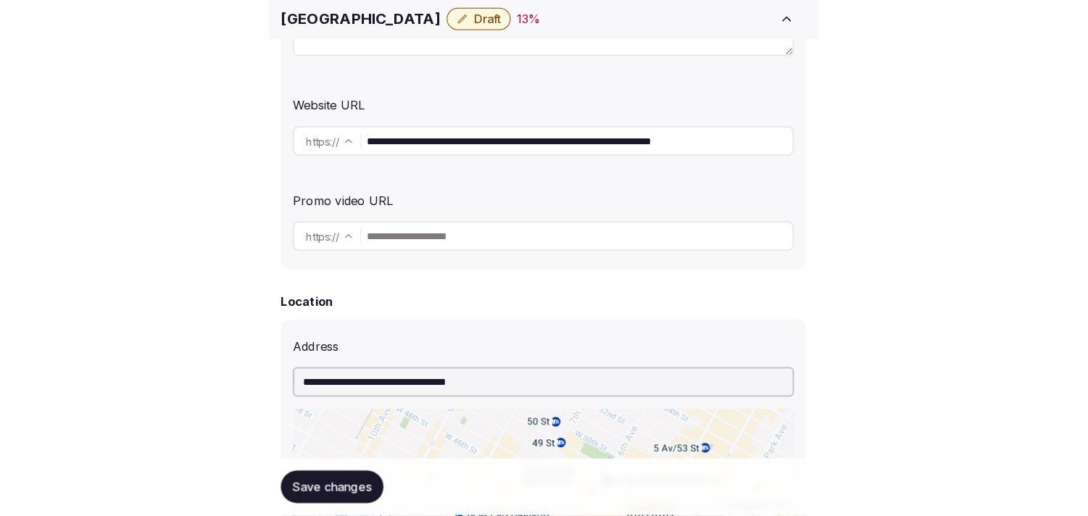
scroll to position [402, 0]
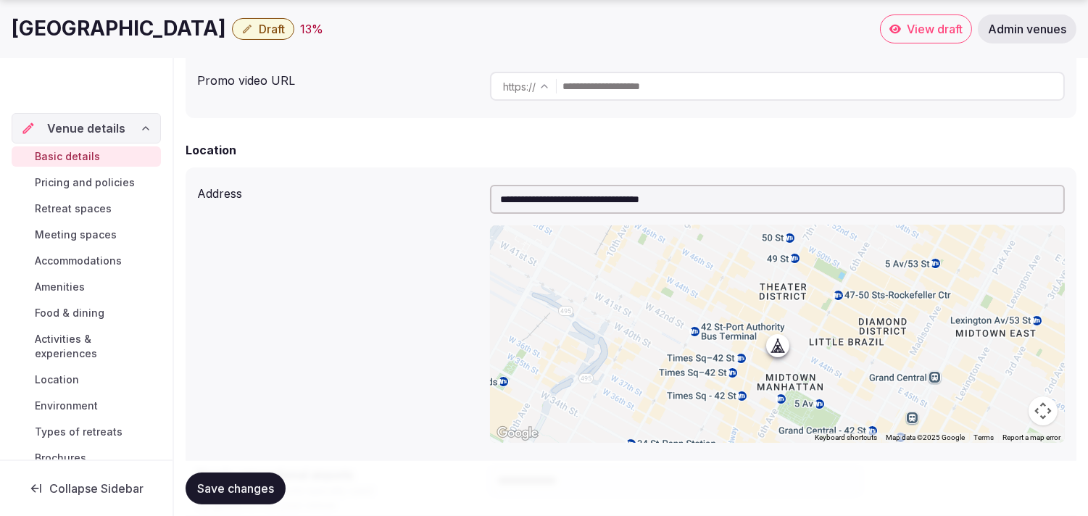
click at [294, 18] on button "Draft" at bounding box center [263, 29] width 62 height 22
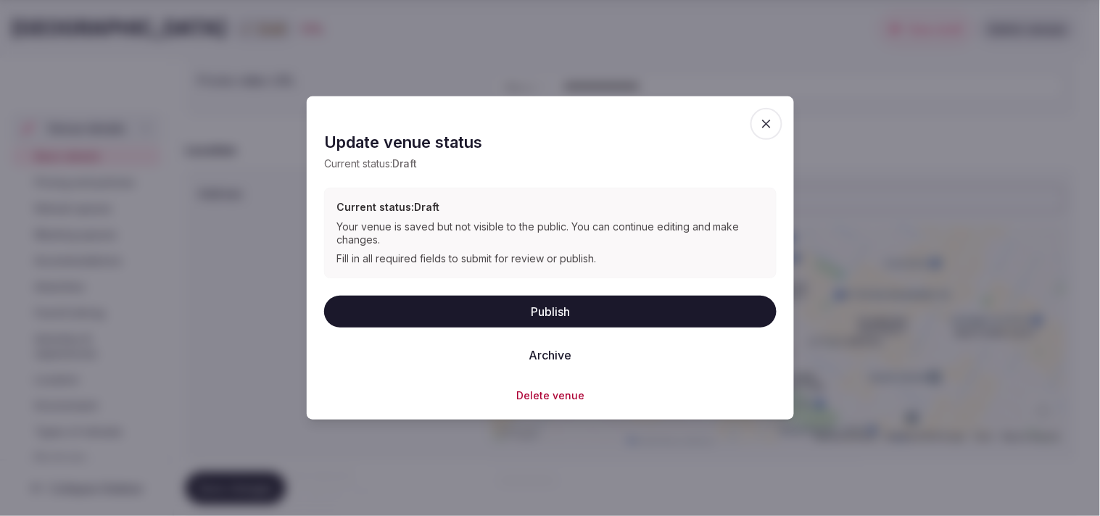
click at [534, 344] on button "Archive" at bounding box center [550, 354] width 66 height 32
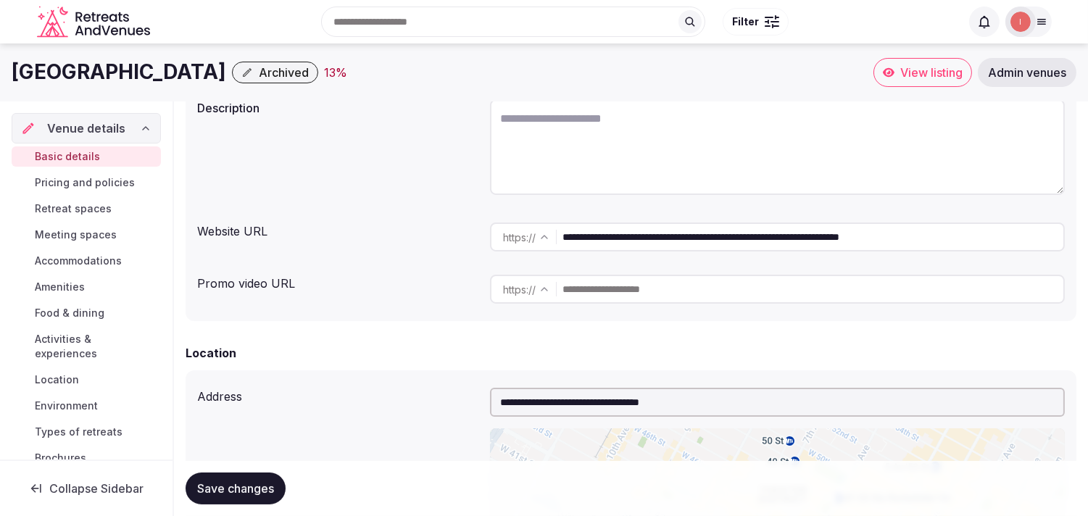
scroll to position [161, 0]
